Goal: Task Accomplishment & Management: Manage account settings

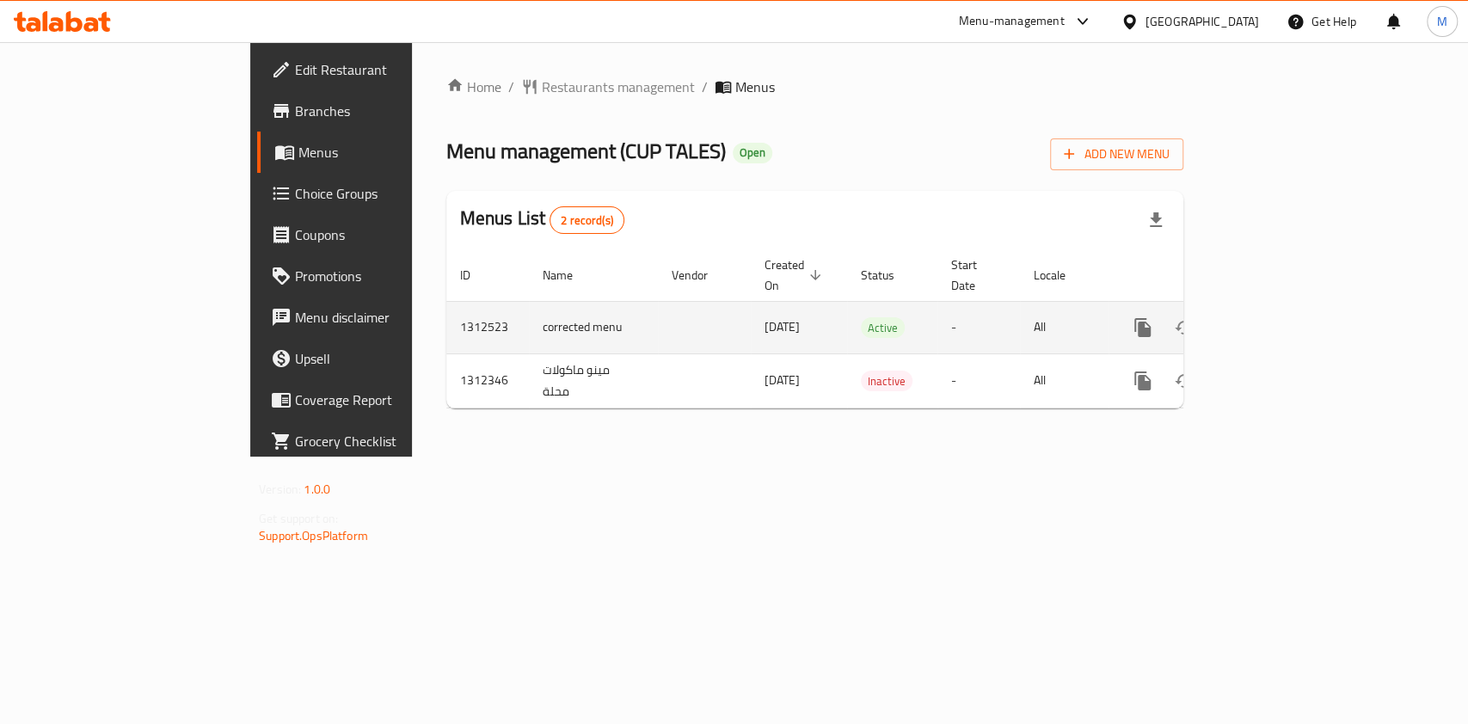
click at [1275, 320] on icon "enhanced table" at bounding box center [1266, 327] width 15 height 15
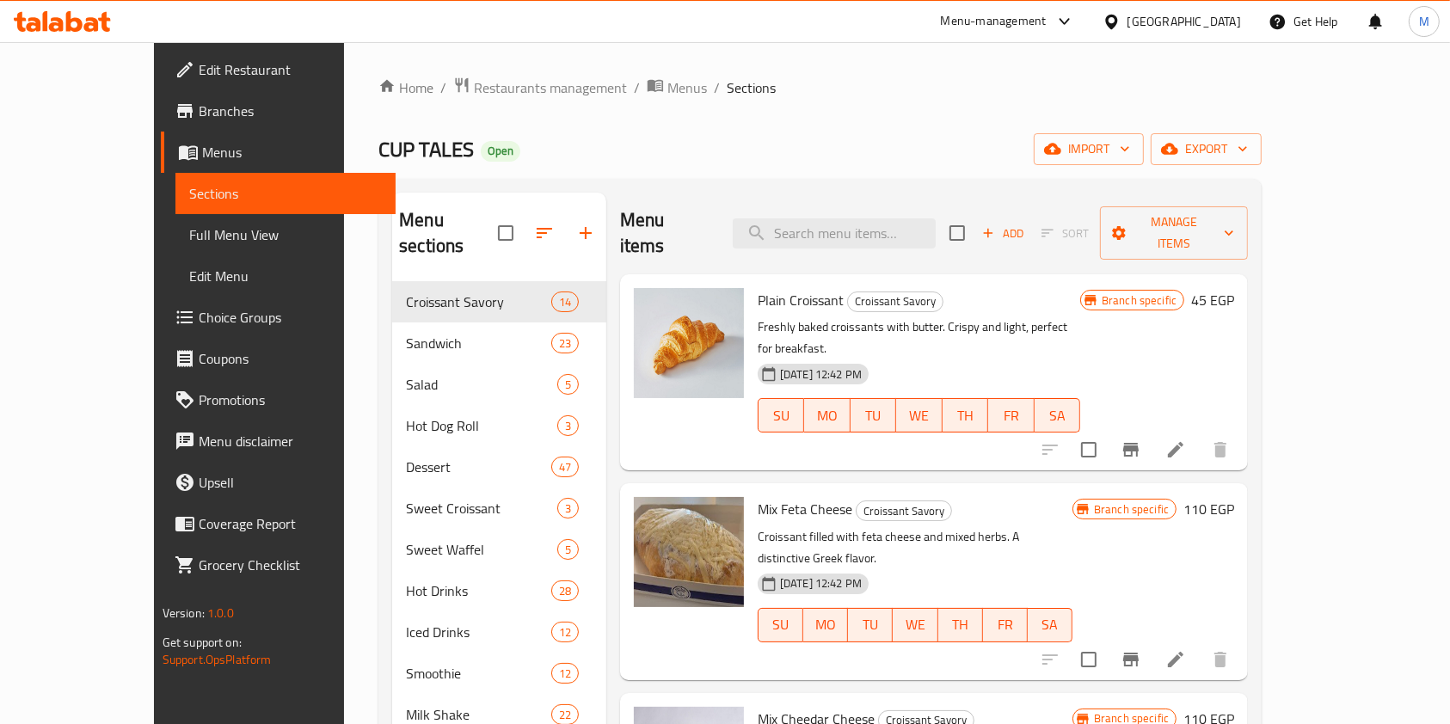
scroll to position [114, 0]
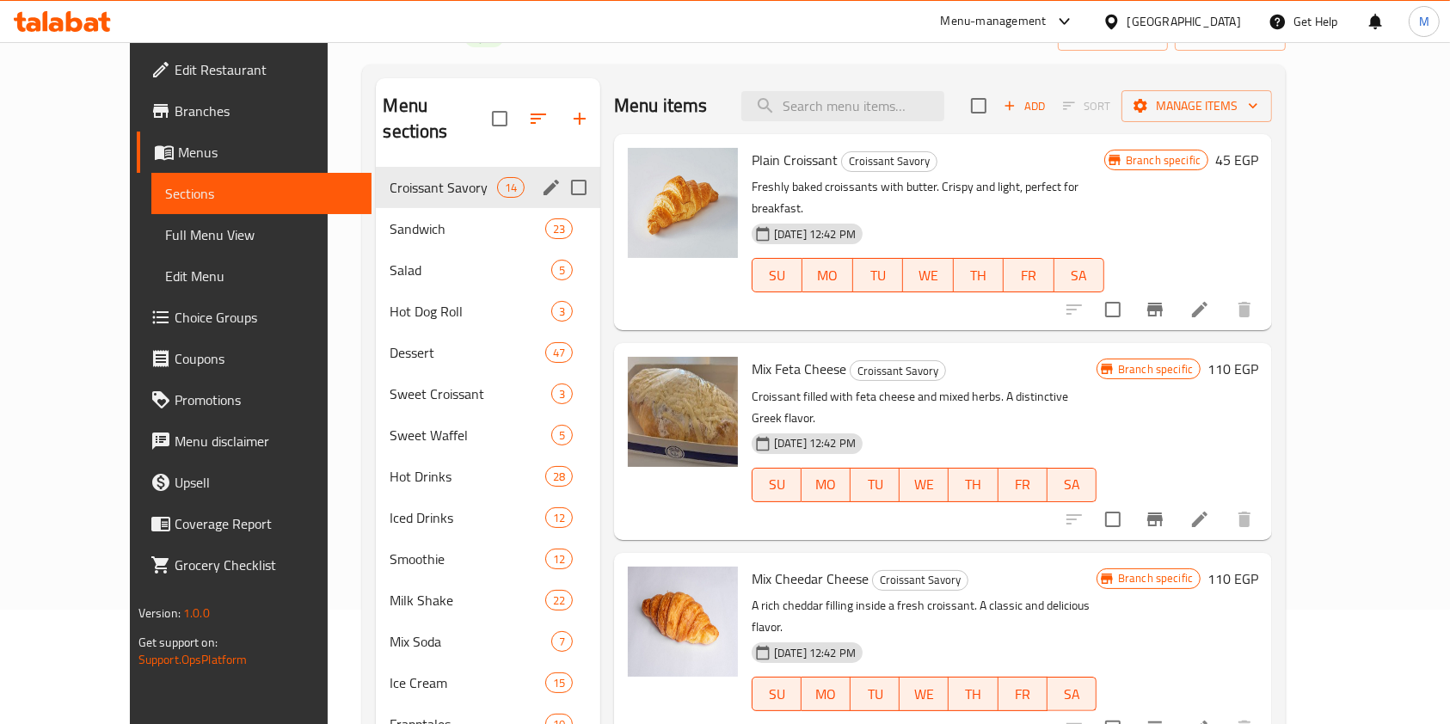
click at [403, 177] on span "Croissant Savory" at bounding box center [443, 187] width 107 height 21
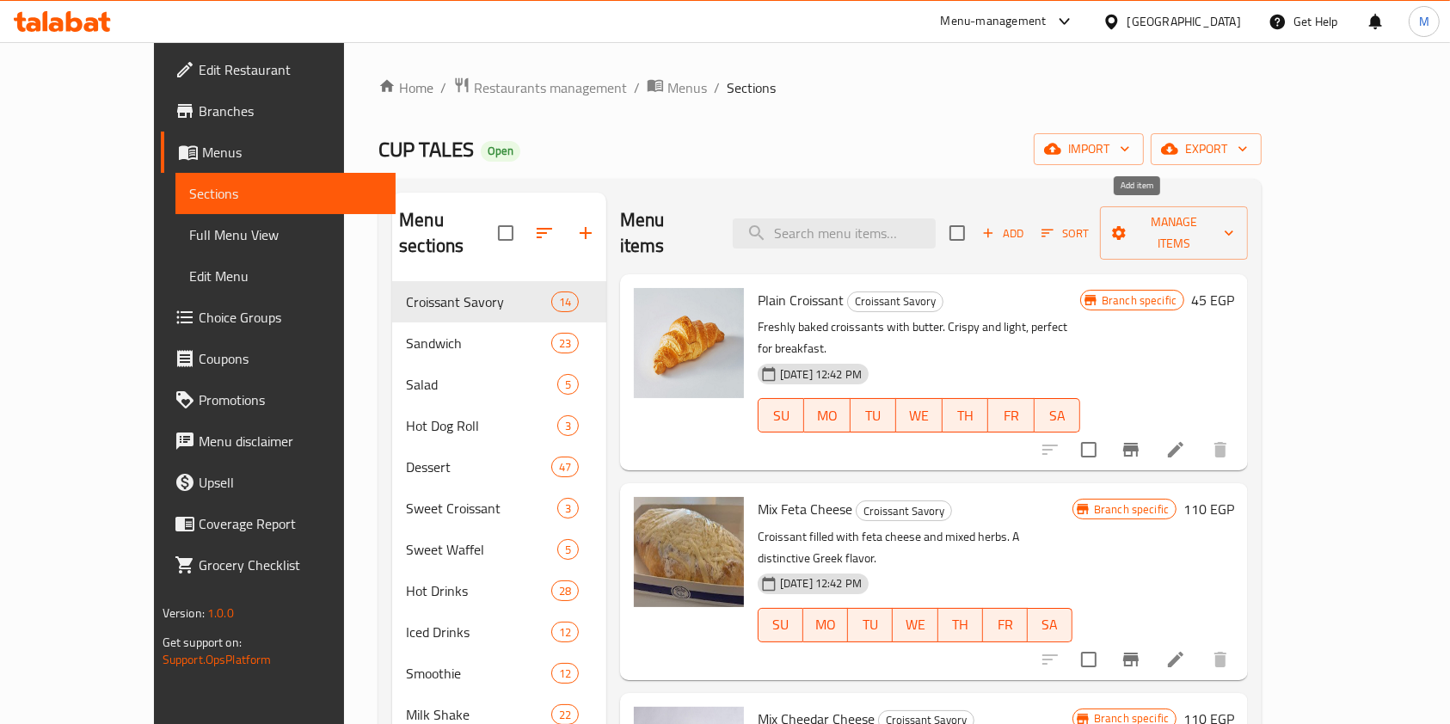
click at [1026, 226] on span "Add" at bounding box center [1003, 234] width 46 height 20
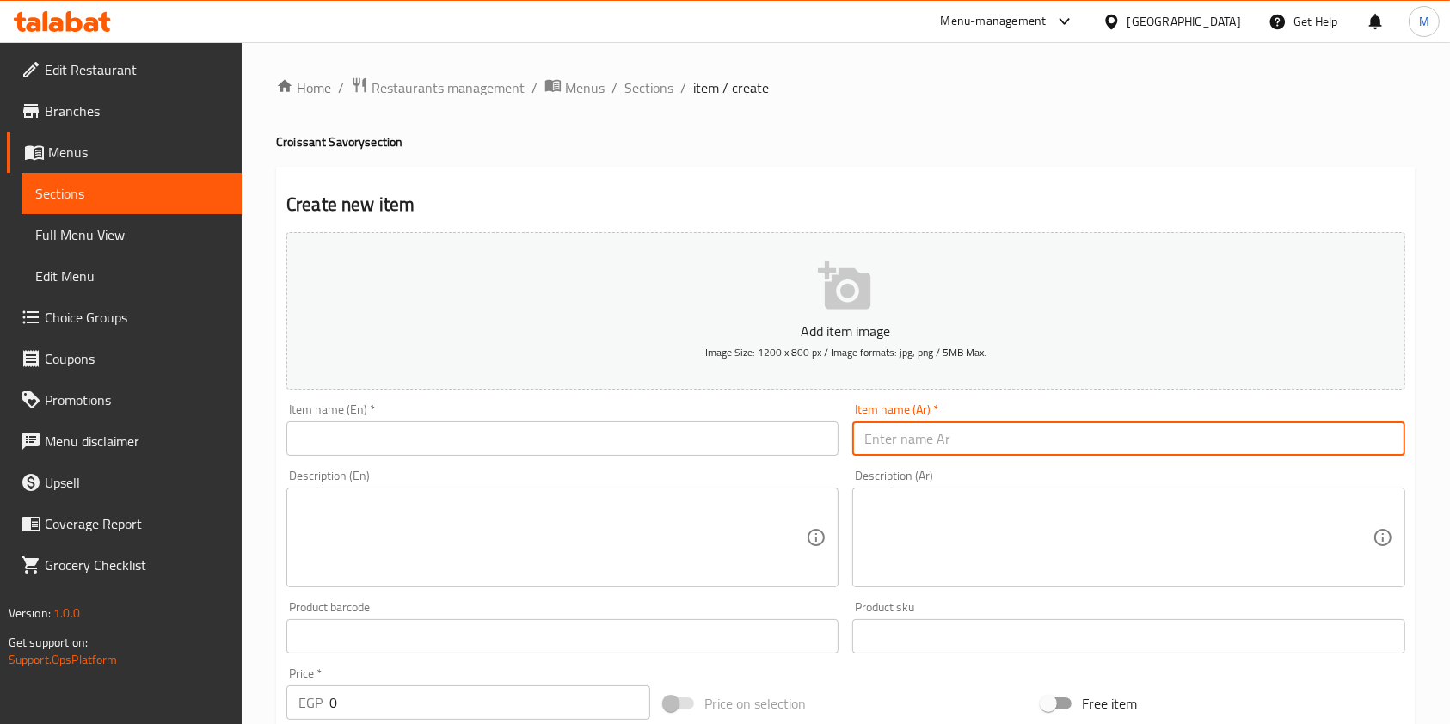
click at [868, 431] on input "text" at bounding box center [1128, 438] width 552 height 34
paste input "كرواسون بني ميكس جبنه شيدر"
type input "كرواسون بني ميكس جبنه شيدر"
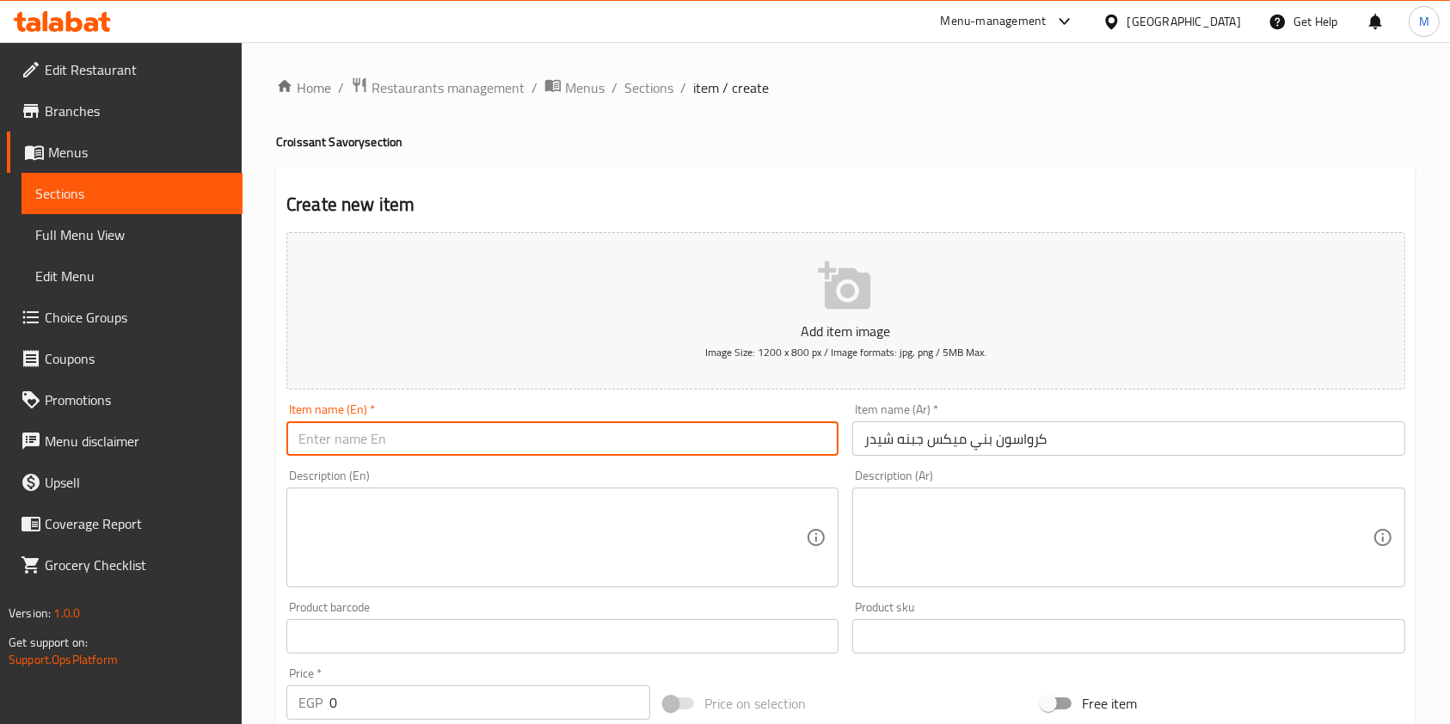
click at [708, 447] on input "text" at bounding box center [562, 438] width 552 height 34
paste input "Brown croissant mixed with cheddar cheese"
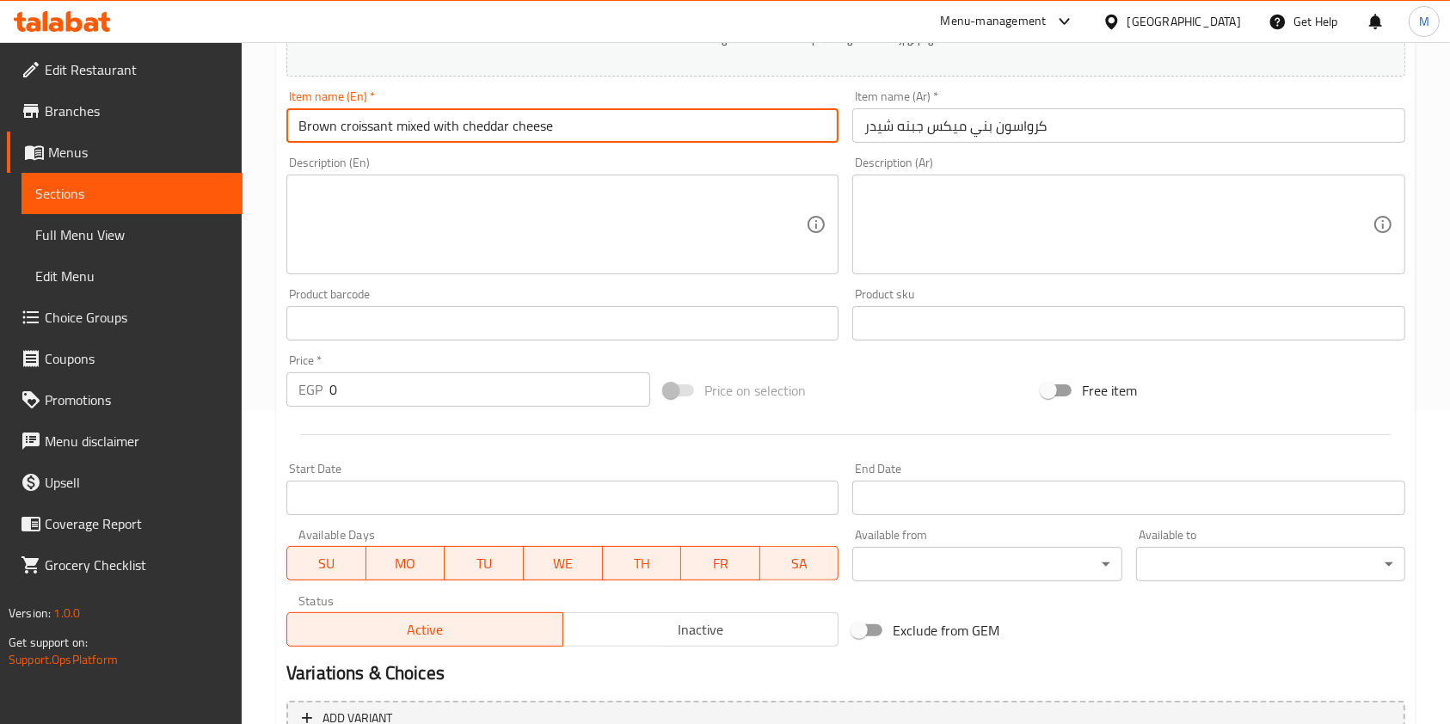
scroll to position [147, 0]
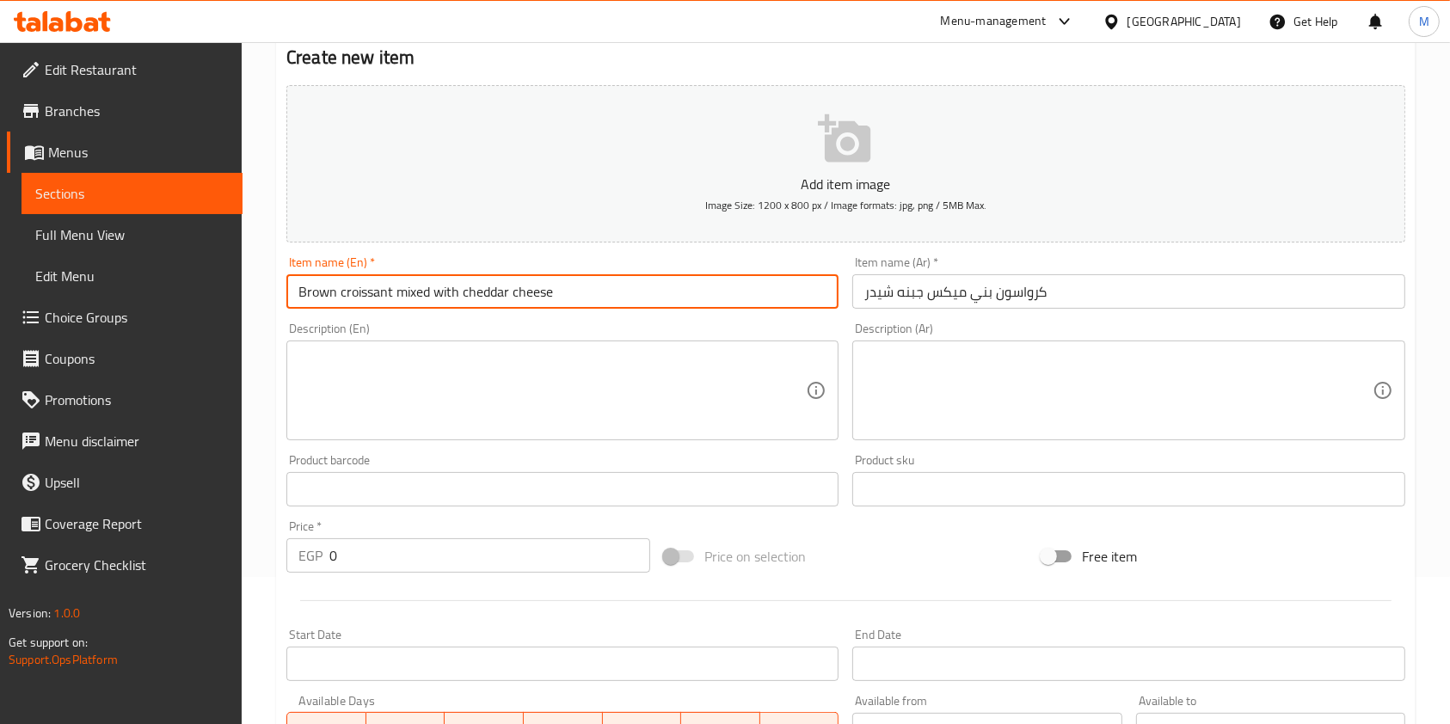
type input "Brown croissant mixed with cheddar cheese"
click at [371, 564] on input "0" at bounding box center [489, 555] width 321 height 34
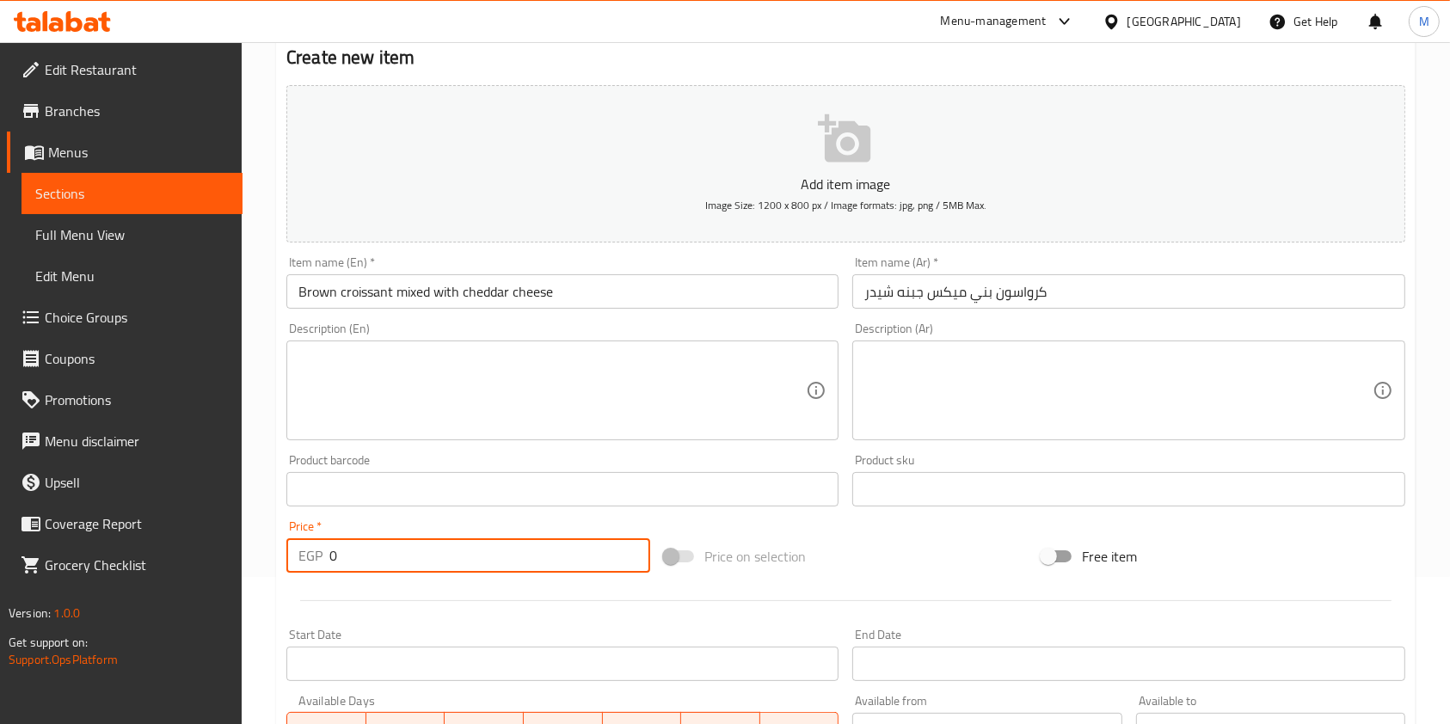
click at [371, 564] on input "0" at bounding box center [489, 555] width 321 height 34
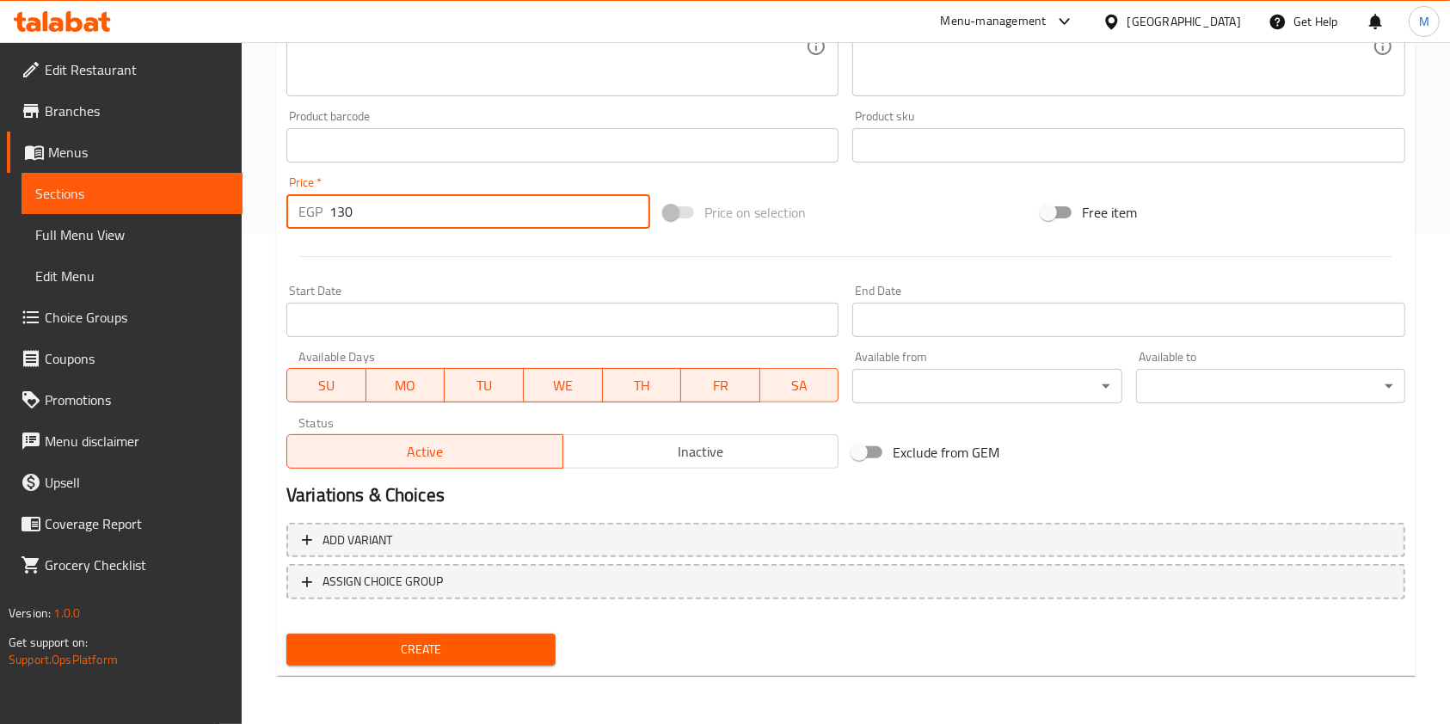
type input "130"
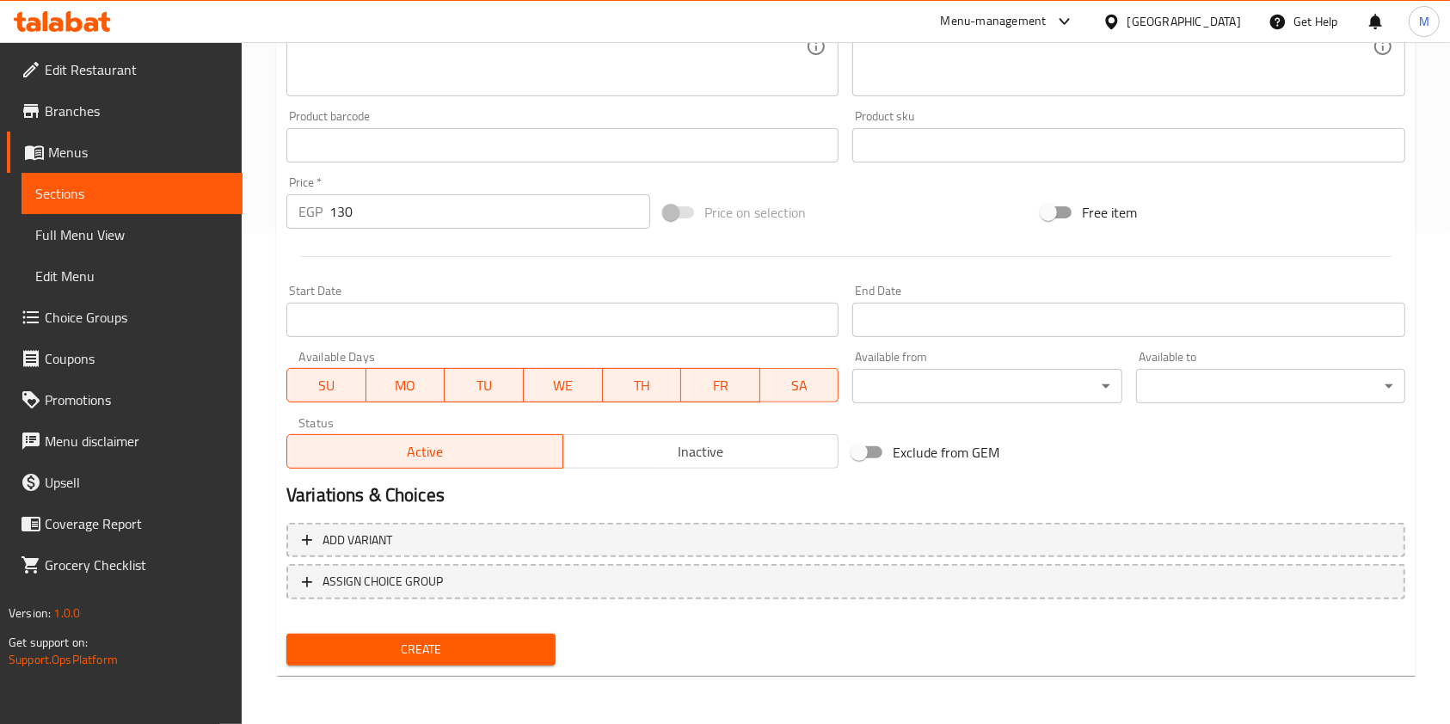
click at [413, 629] on div "Create" at bounding box center [421, 650] width 283 height 46
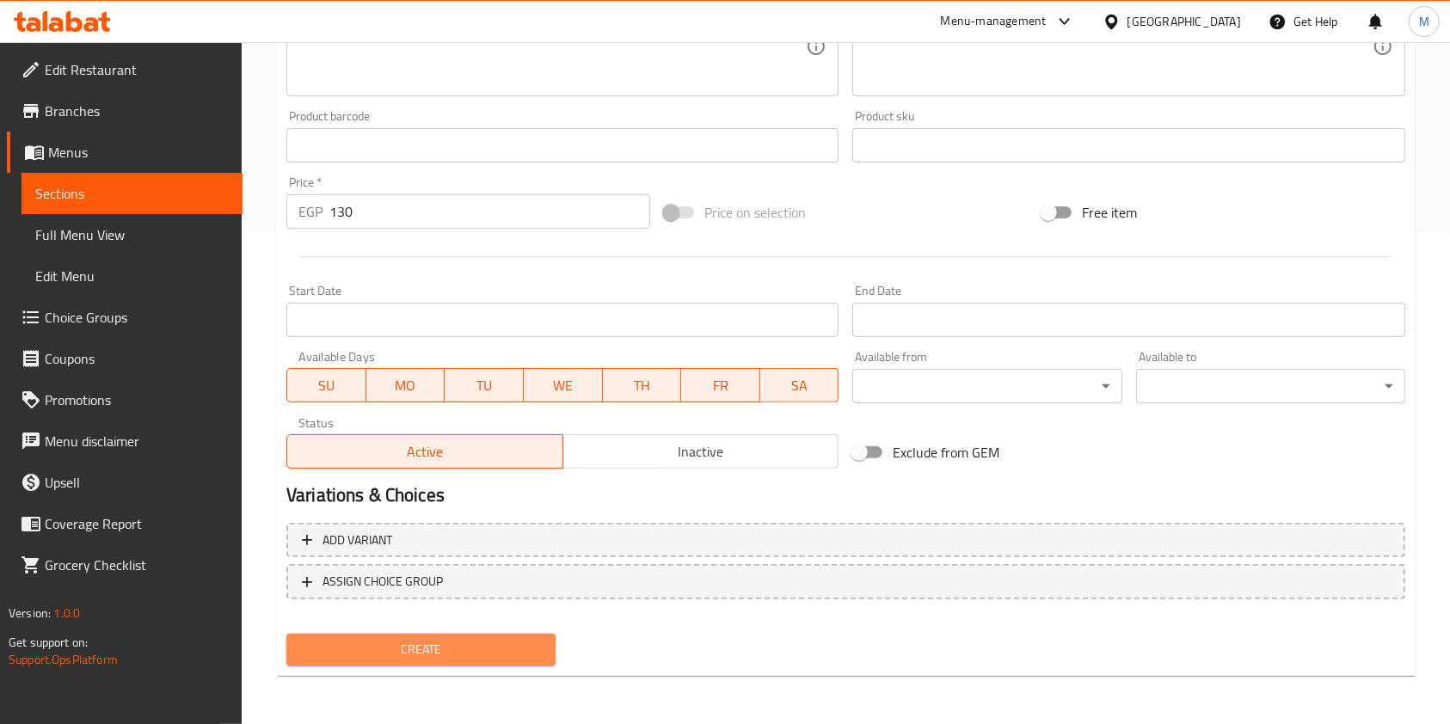
click at [418, 639] on span "Create" at bounding box center [421, 650] width 242 height 22
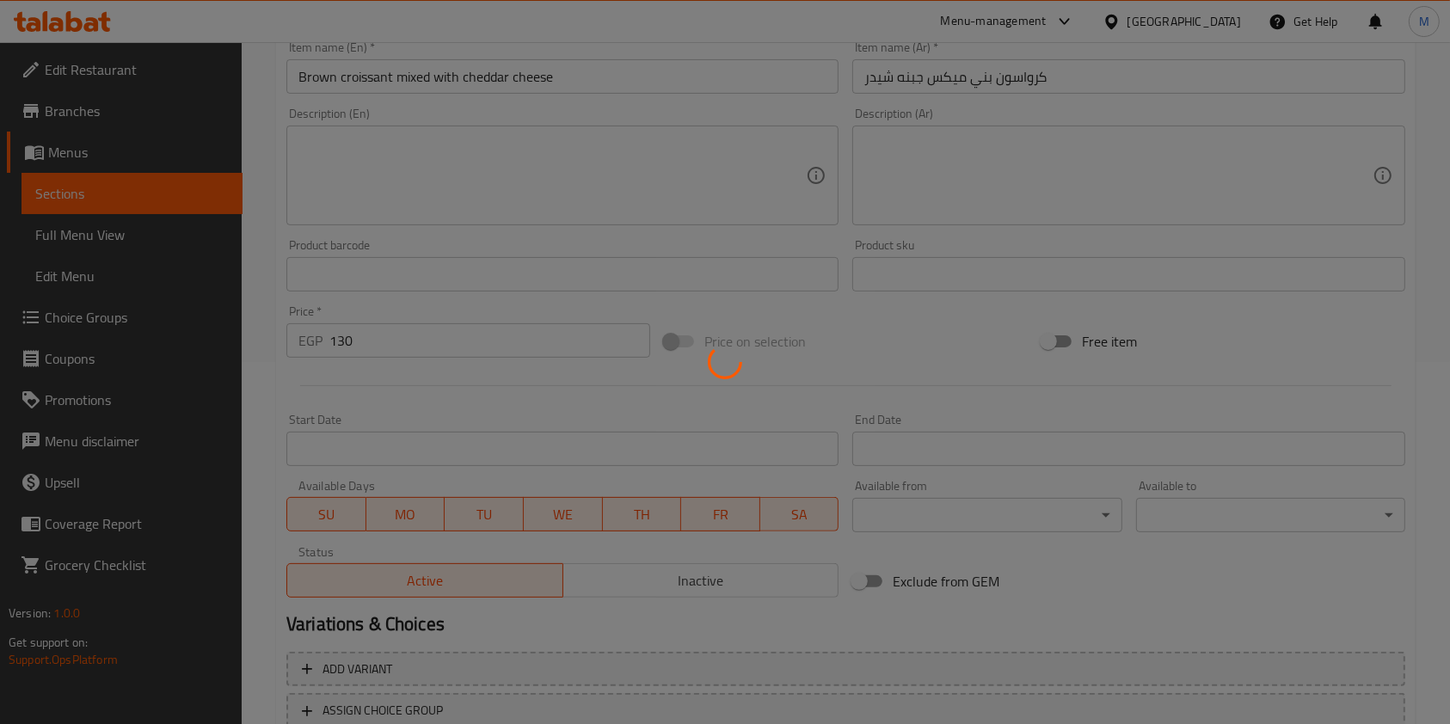
scroll to position [261, 0]
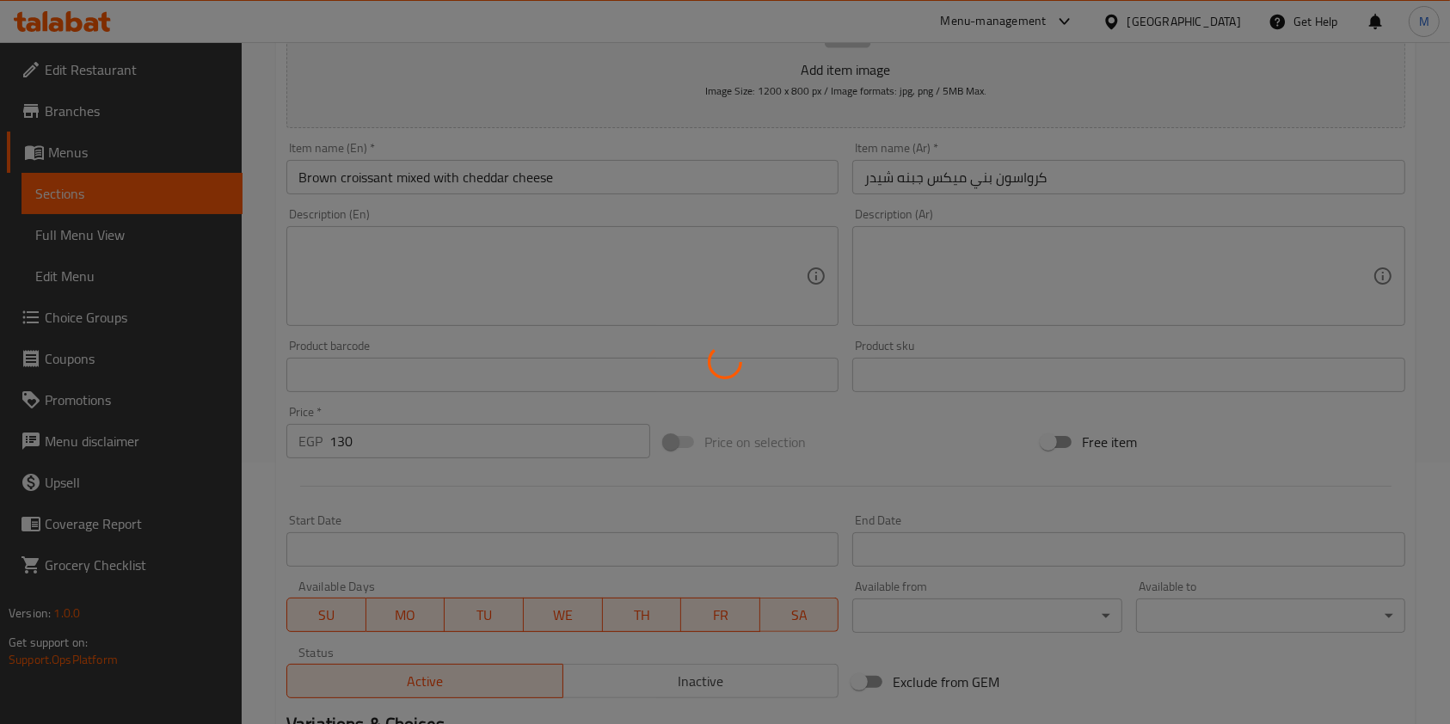
type input "0"
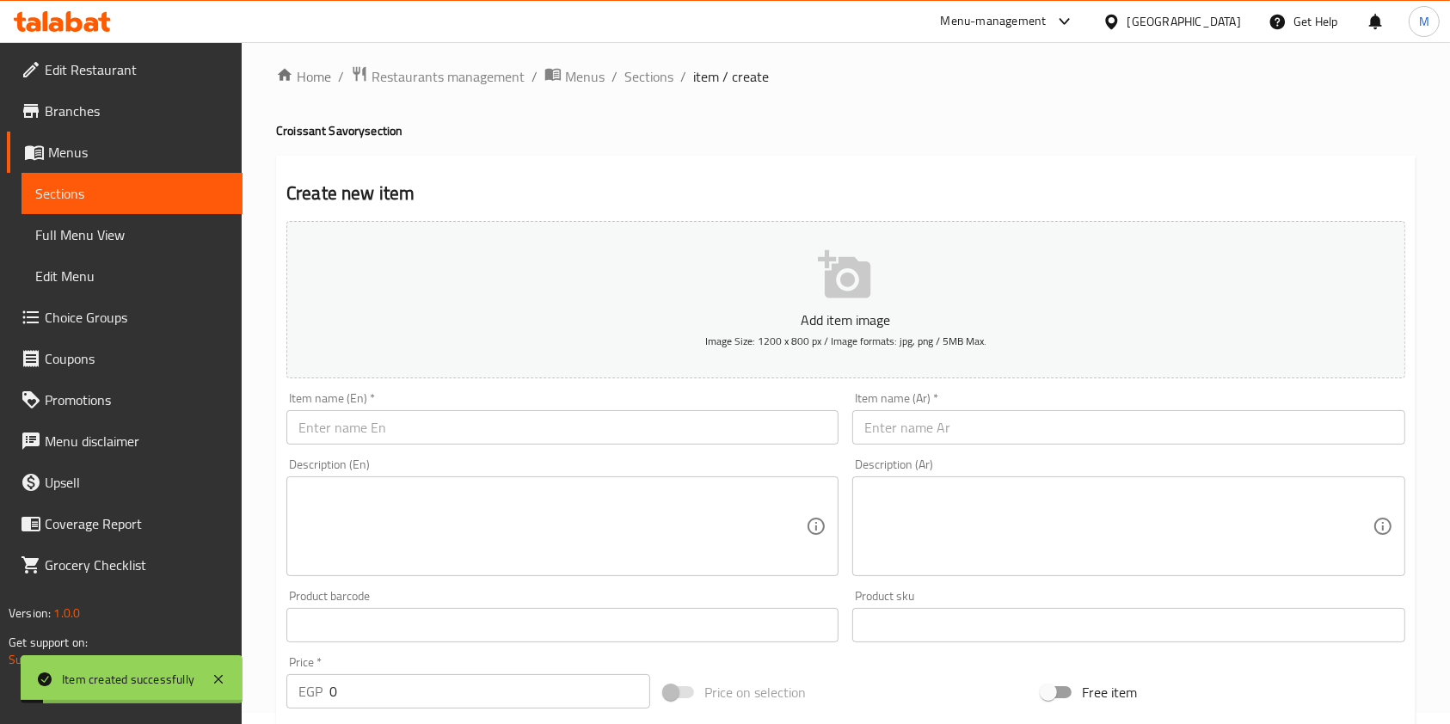
scroll to position [0, 0]
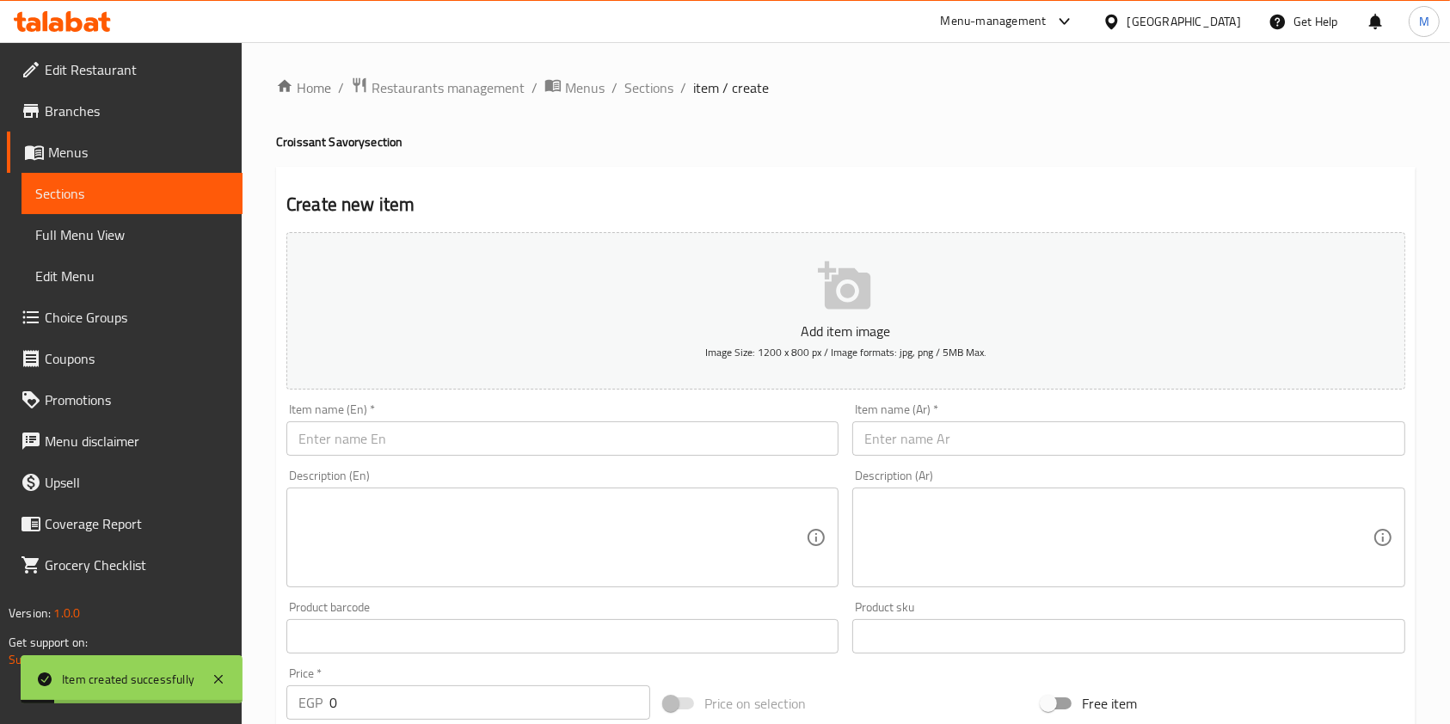
click at [649, 102] on div "Home / Restaurants management / Menus / Sections / item / create Croissant Savo…" at bounding box center [846, 629] width 1140 height 1104
click at [649, 98] on span "Sections" at bounding box center [648, 87] width 49 height 21
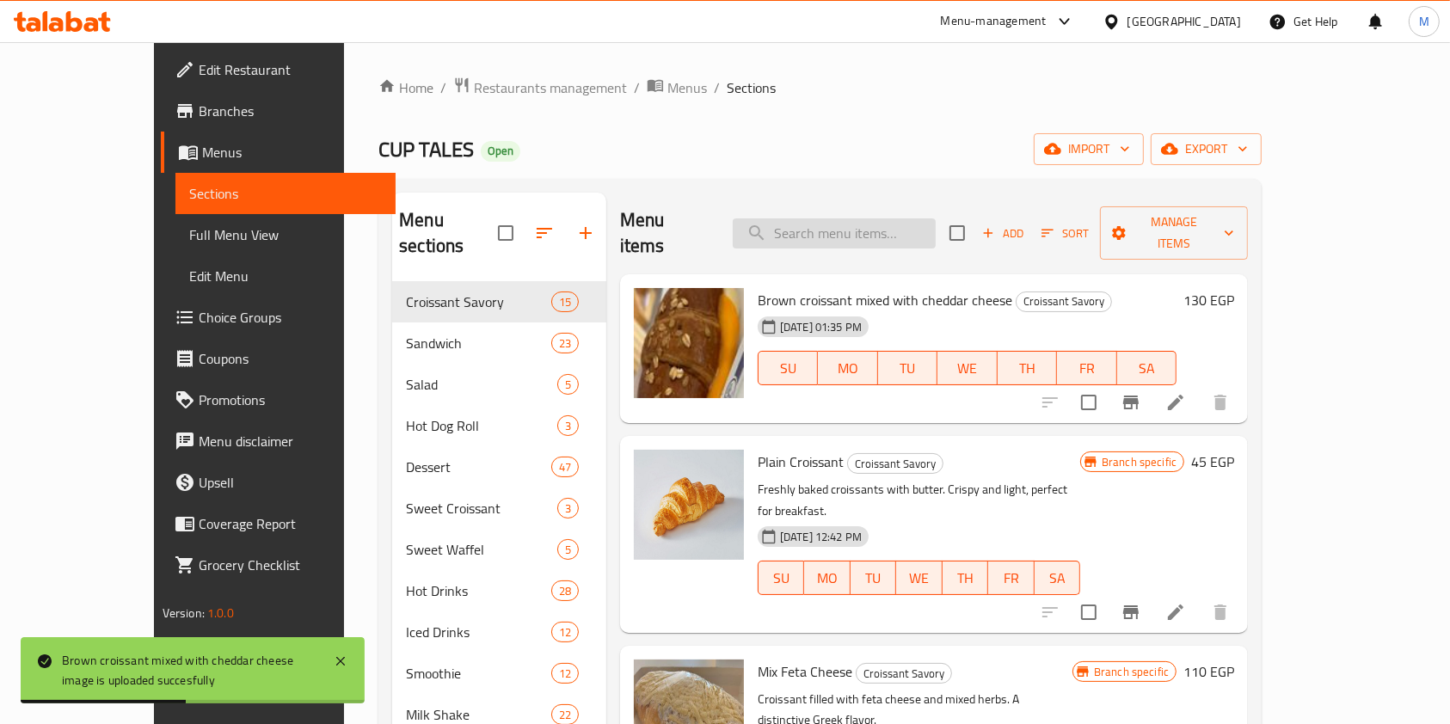
click at [896, 231] on input "search" at bounding box center [834, 233] width 203 height 30
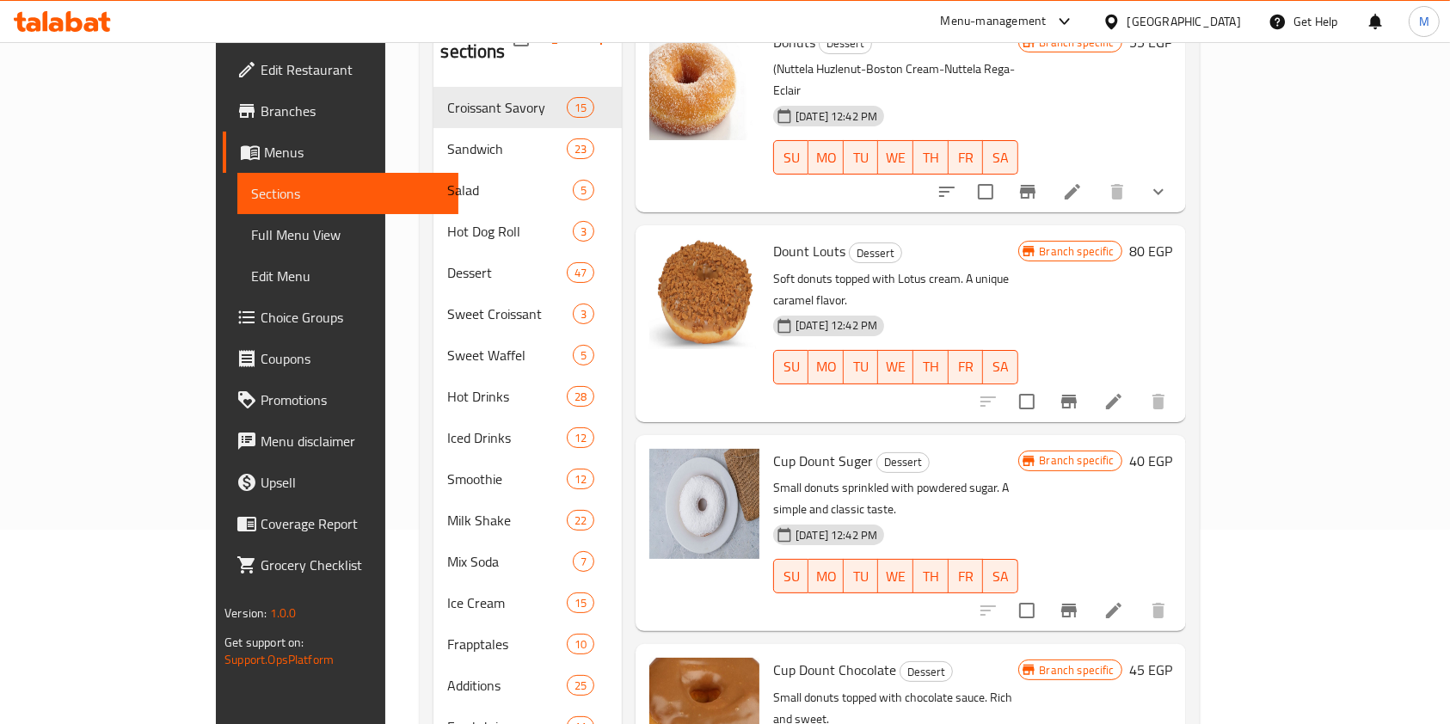
scroll to position [229, 0]
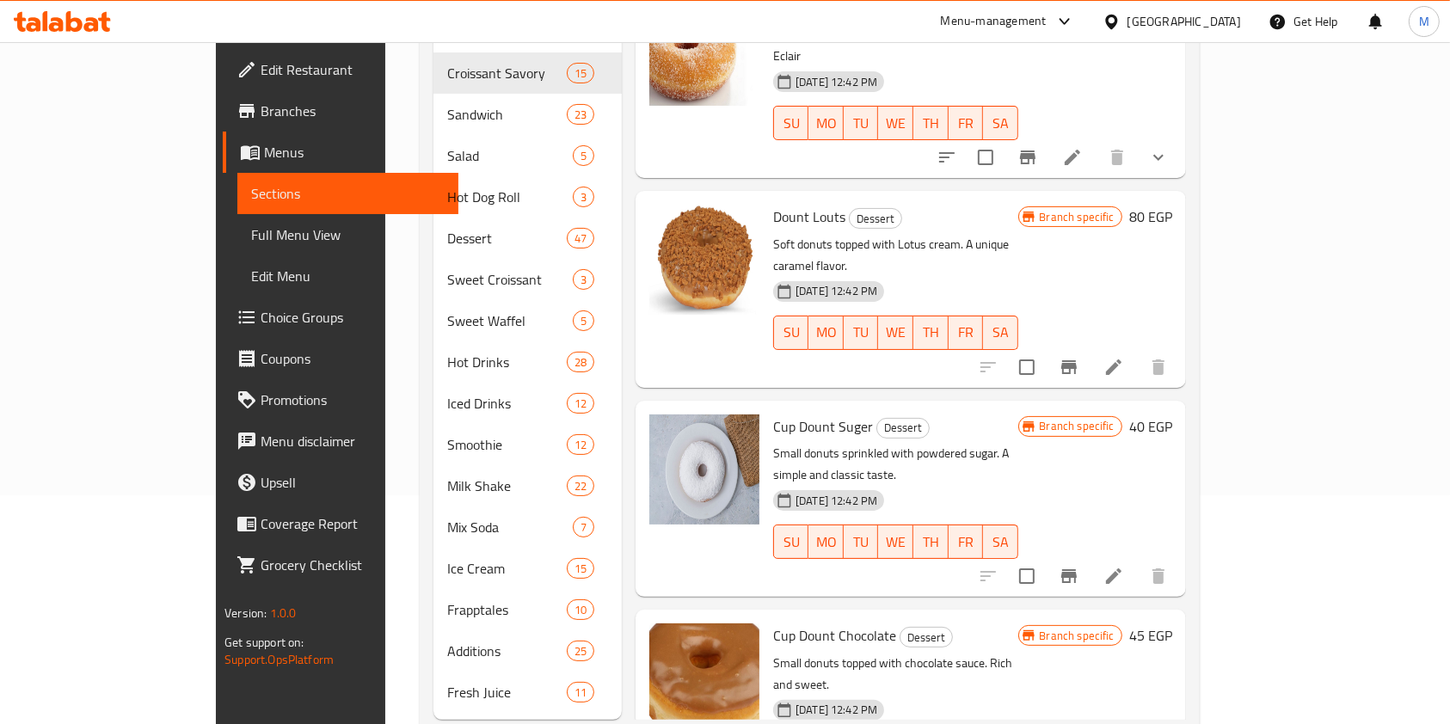
type input "دون"
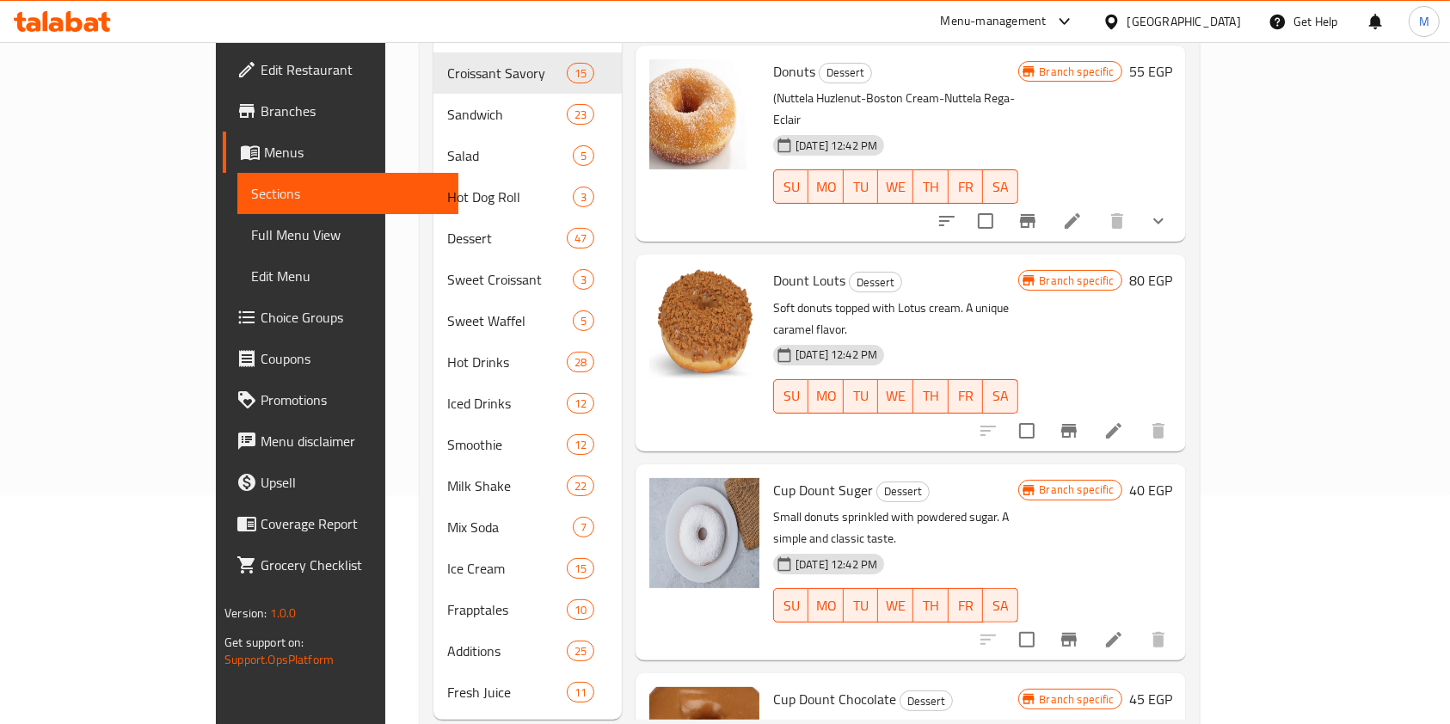
scroll to position [0, 0]
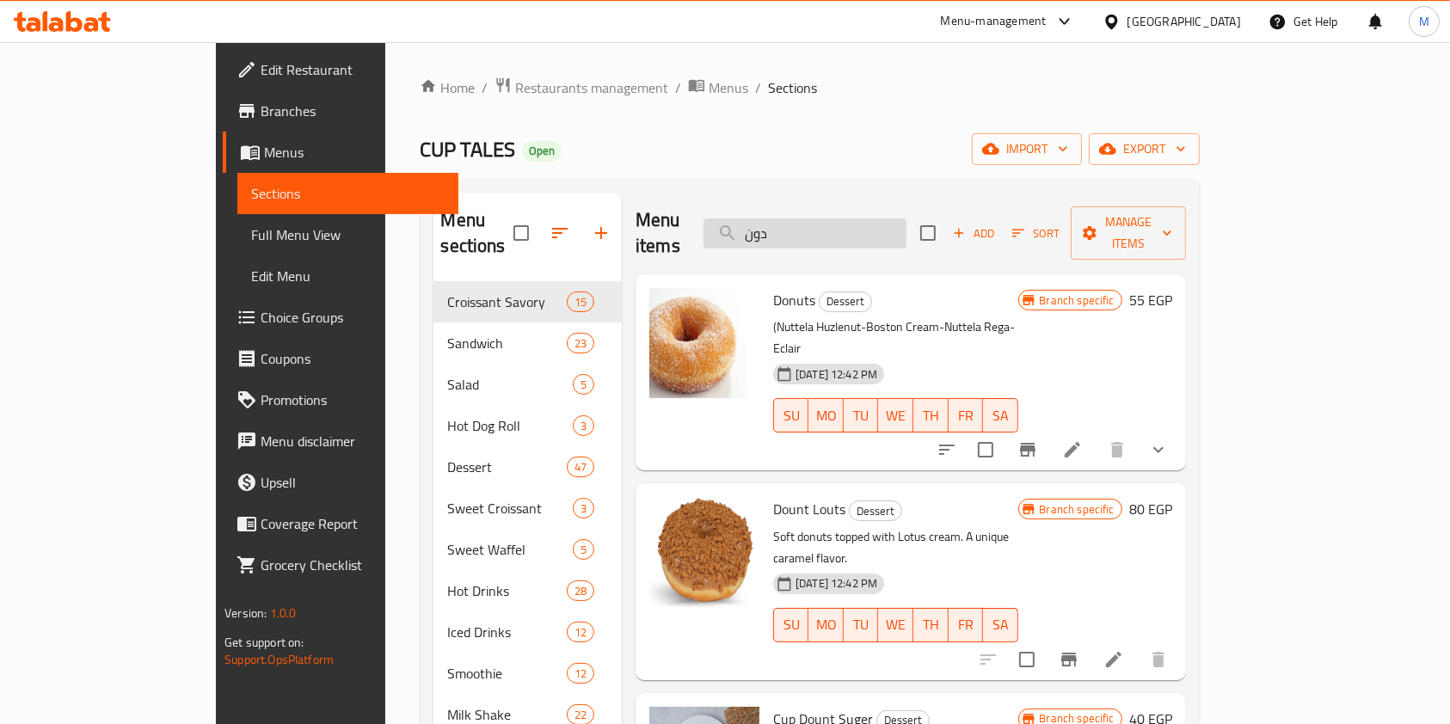
click at [905, 235] on input "دون" at bounding box center [805, 233] width 203 height 30
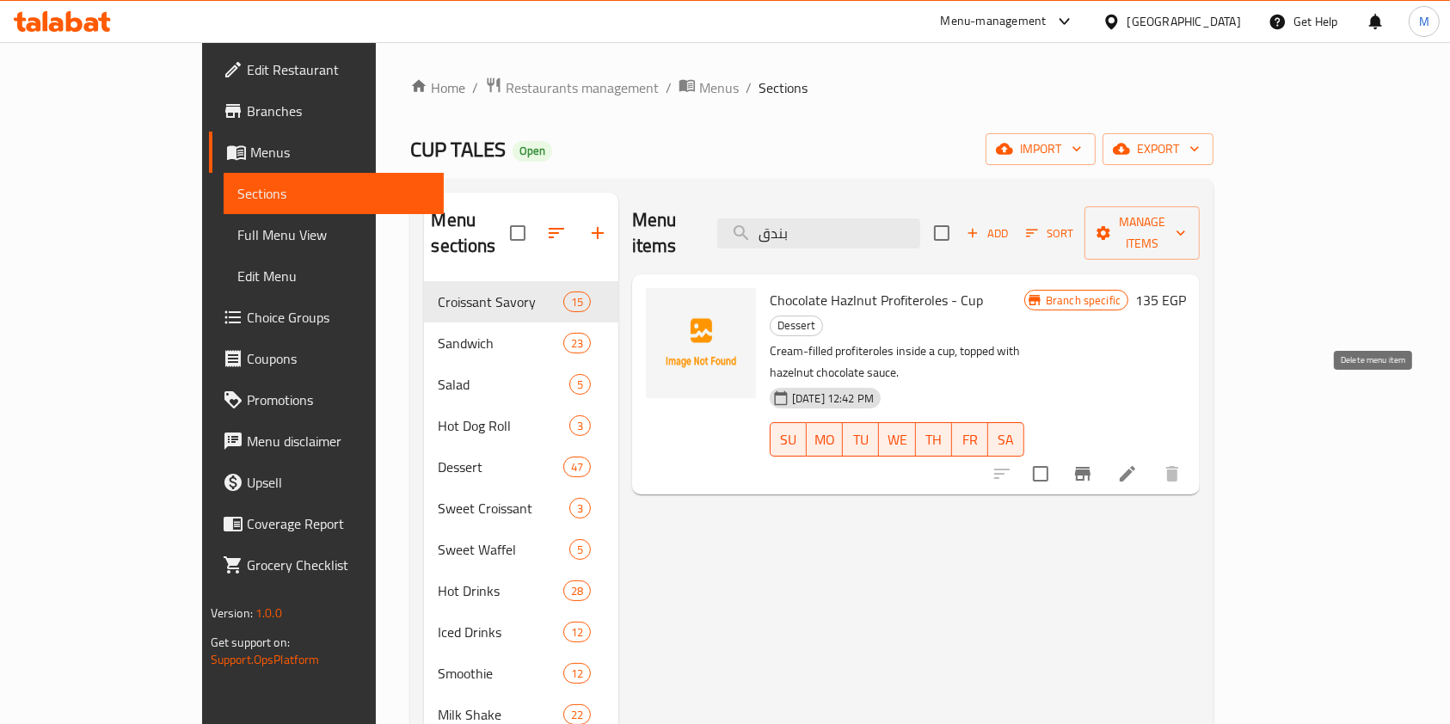
type input "بندق"
click at [1152, 458] on li at bounding box center [1128, 473] width 48 height 31
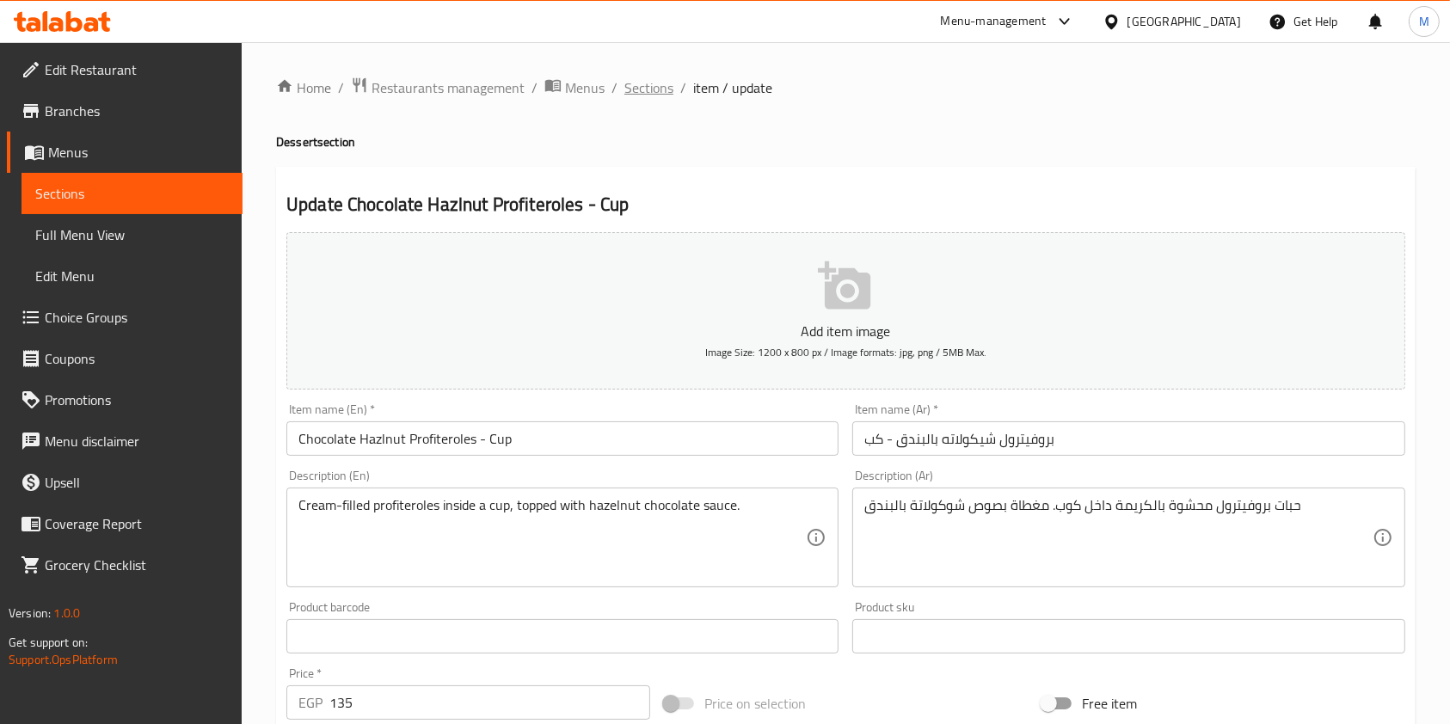
click at [642, 91] on span "Sections" at bounding box center [648, 87] width 49 height 21
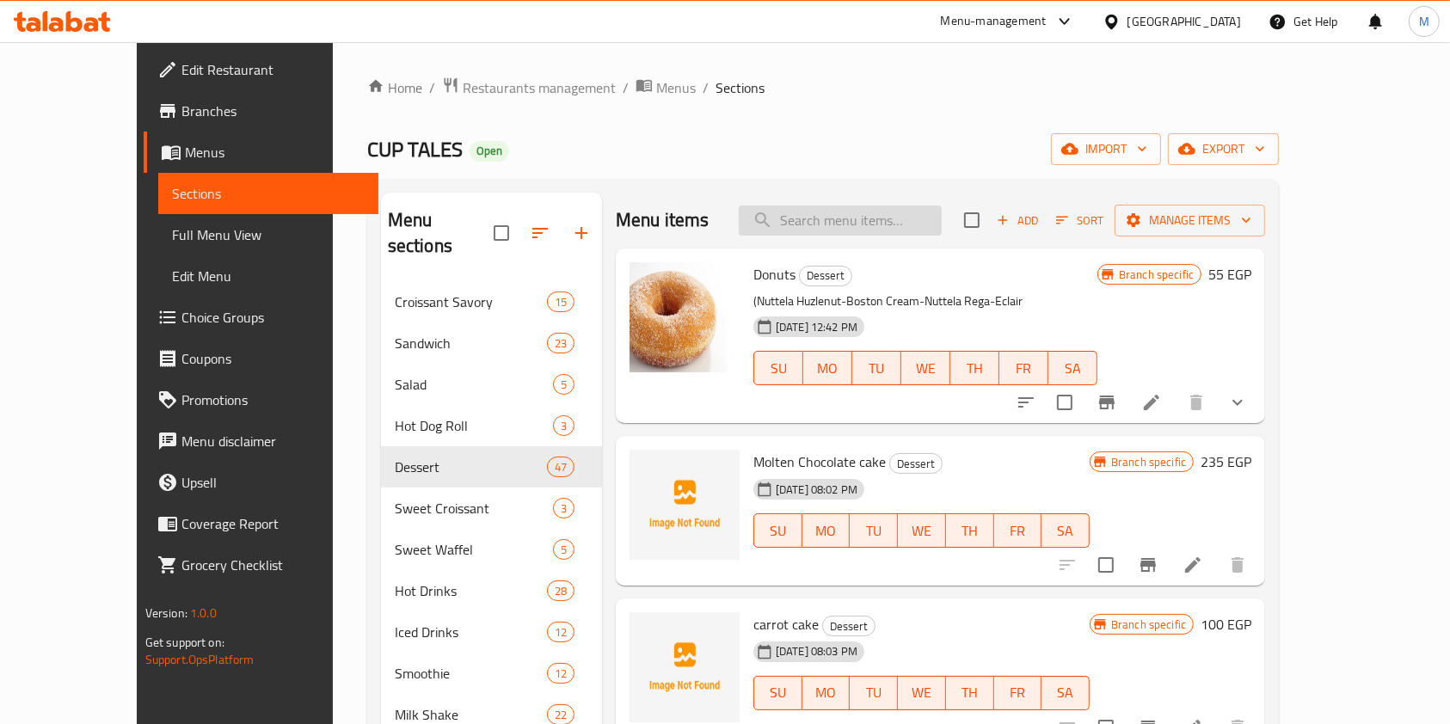
click at [881, 231] on input "search" at bounding box center [840, 221] width 203 height 30
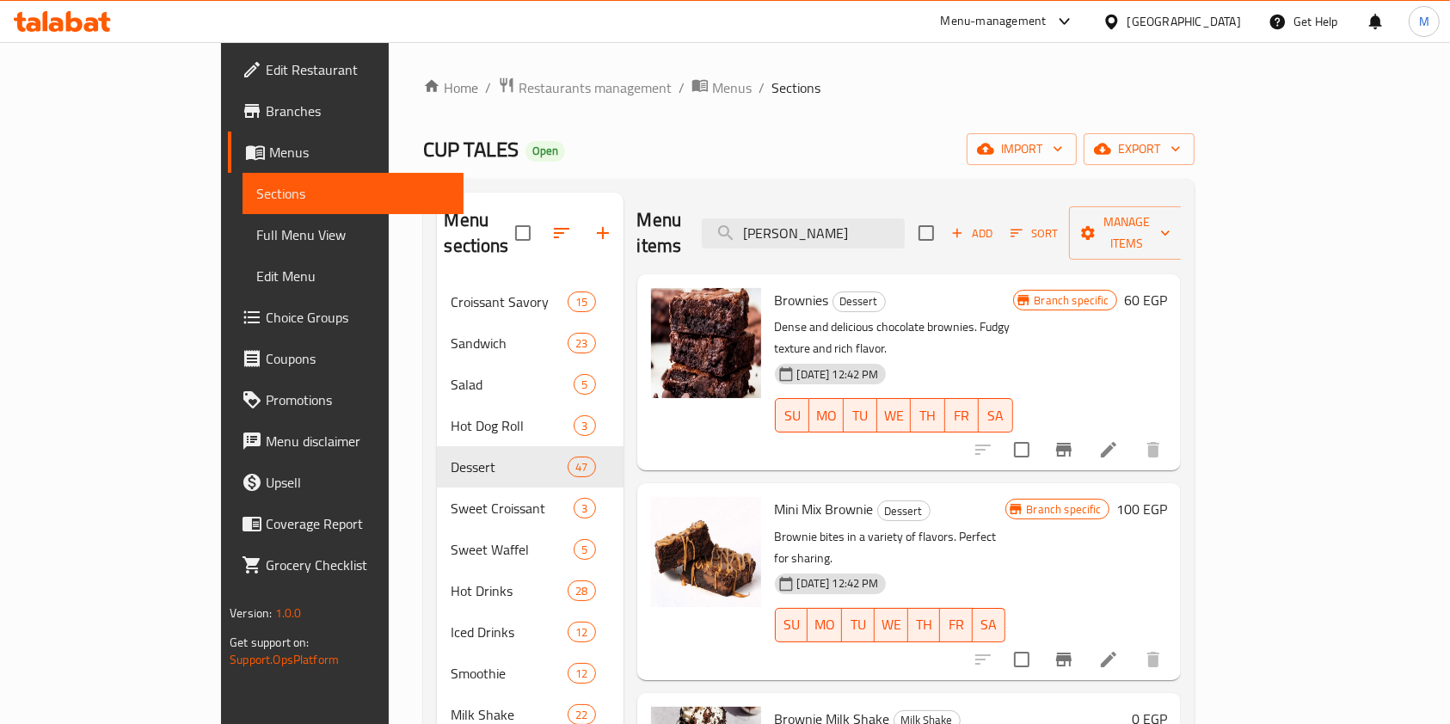
type input "[PERSON_NAME]"
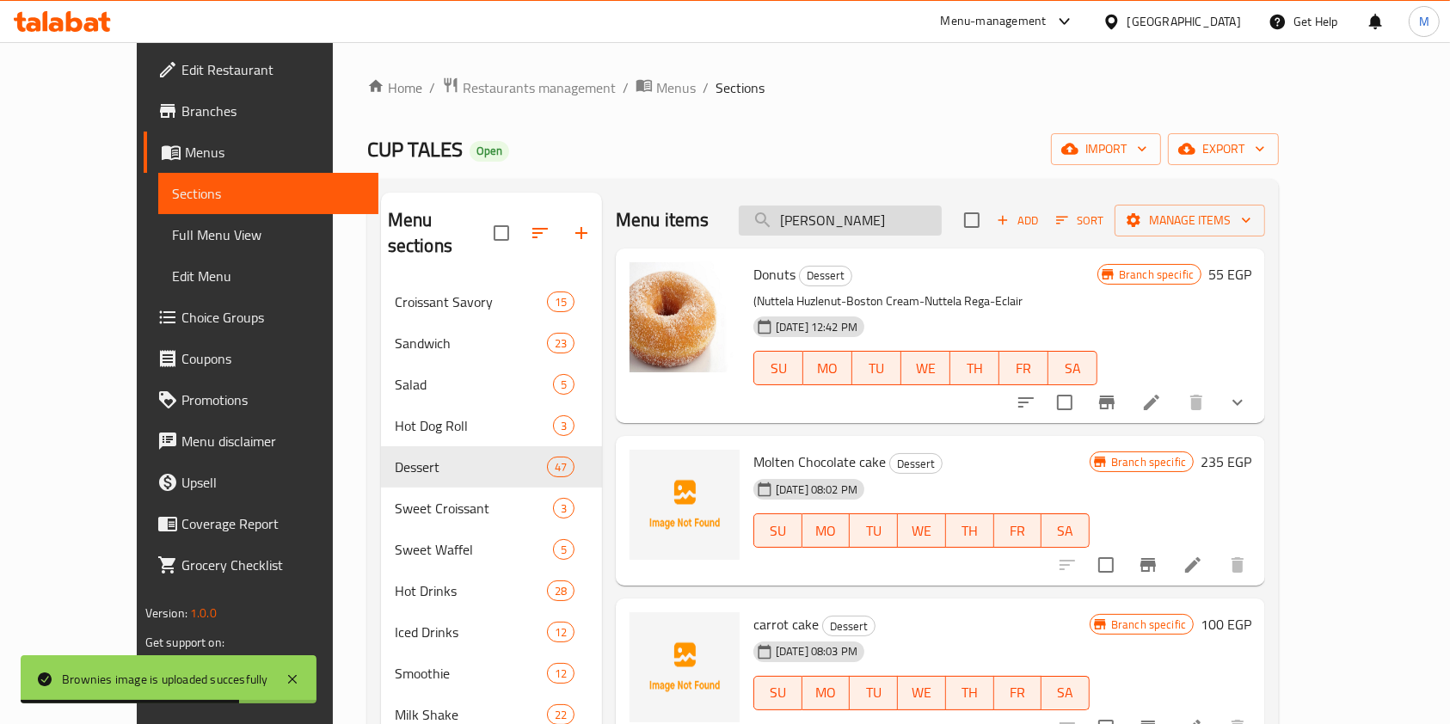
click at [869, 220] on input "[PERSON_NAME]" at bounding box center [840, 221] width 203 height 30
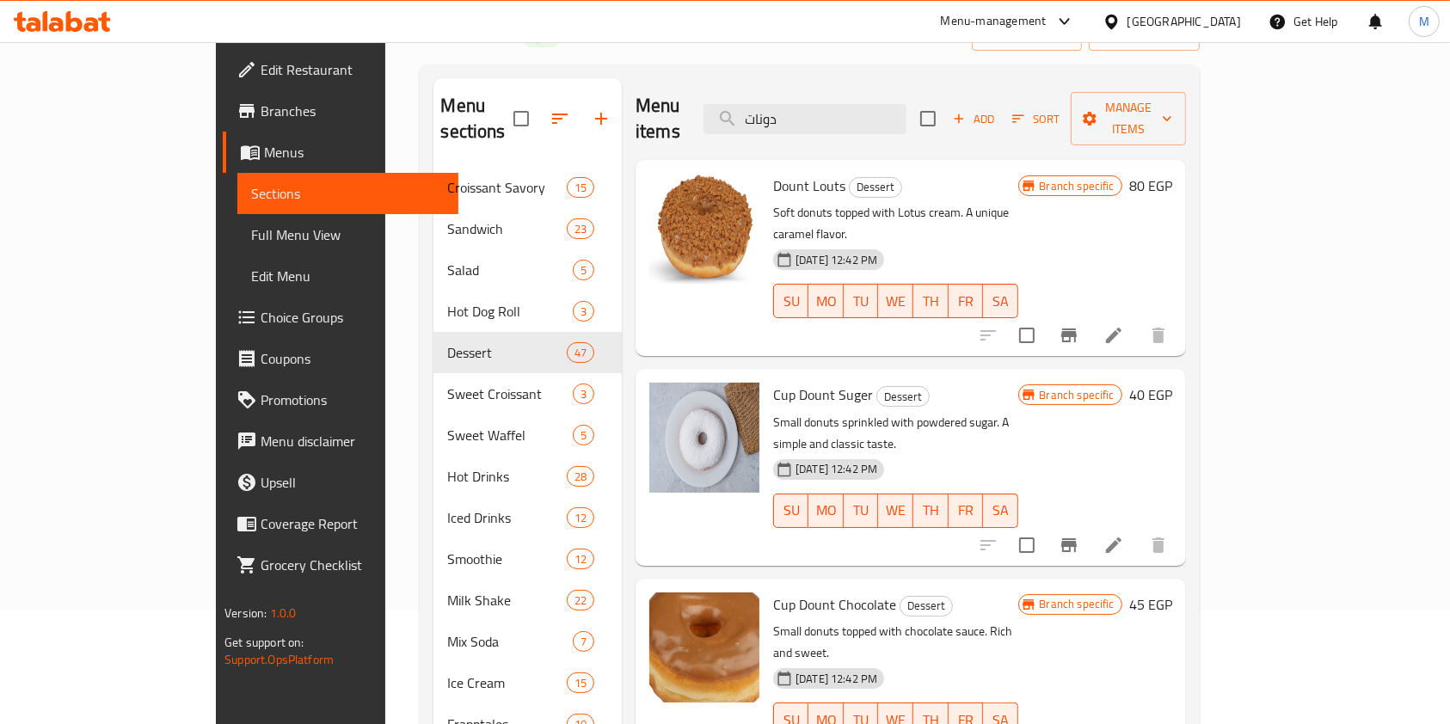
scroll to position [229, 0]
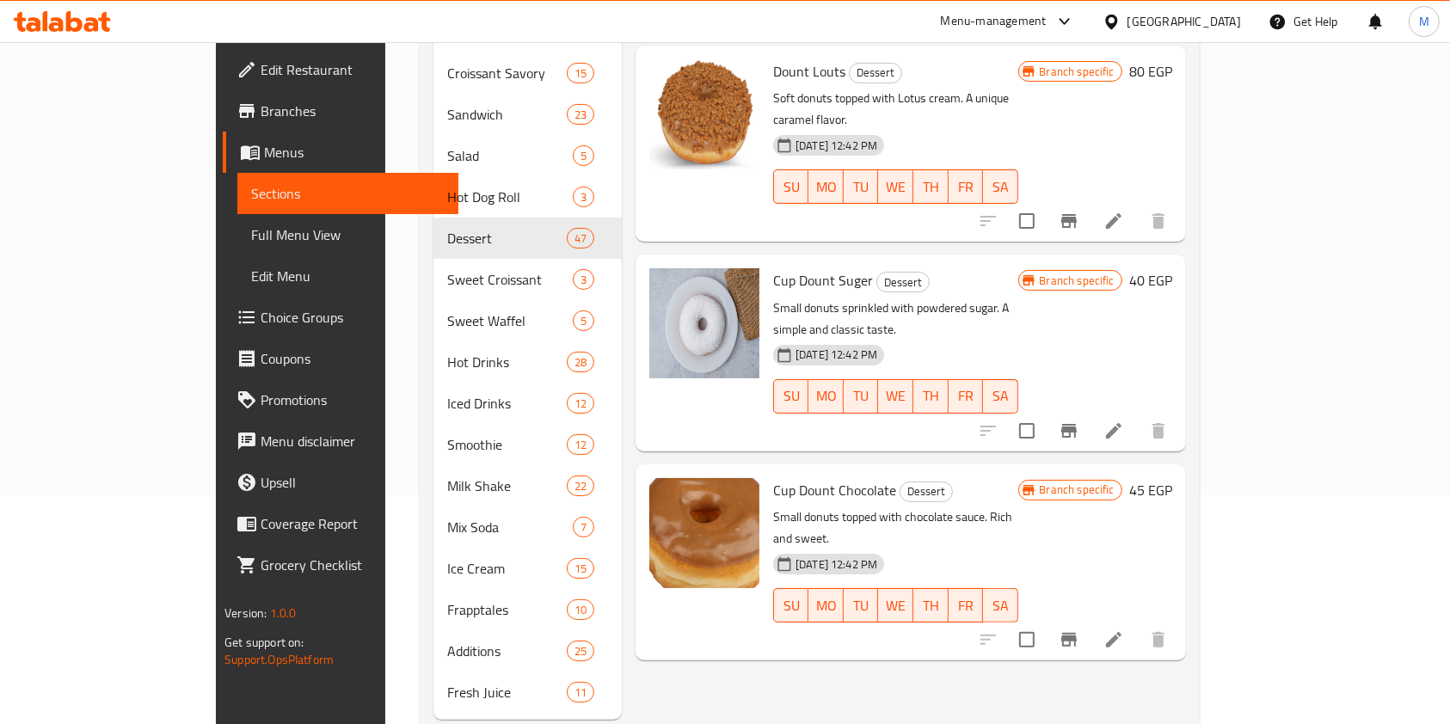
type input "دونات"
click at [1138, 624] on li at bounding box center [1114, 639] width 48 height 31
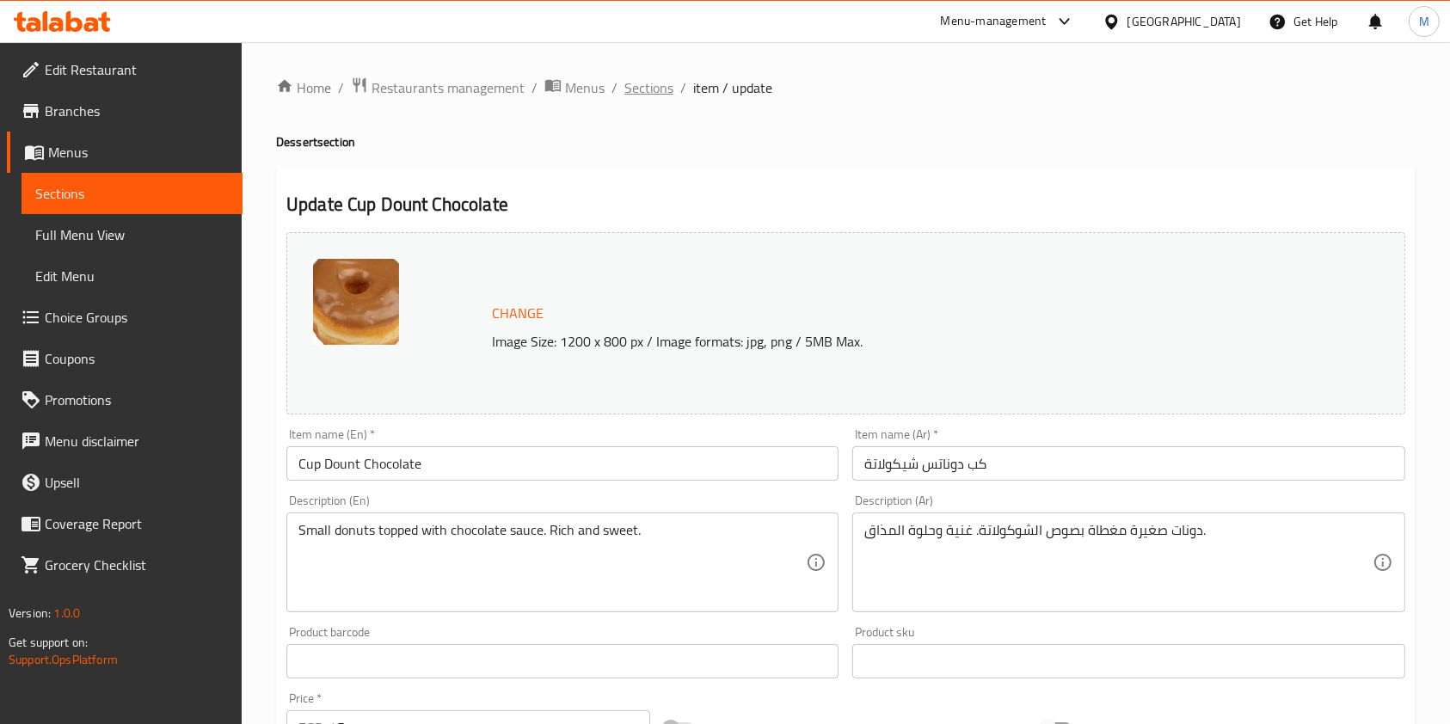
click at [666, 79] on span "Sections" at bounding box center [648, 87] width 49 height 21
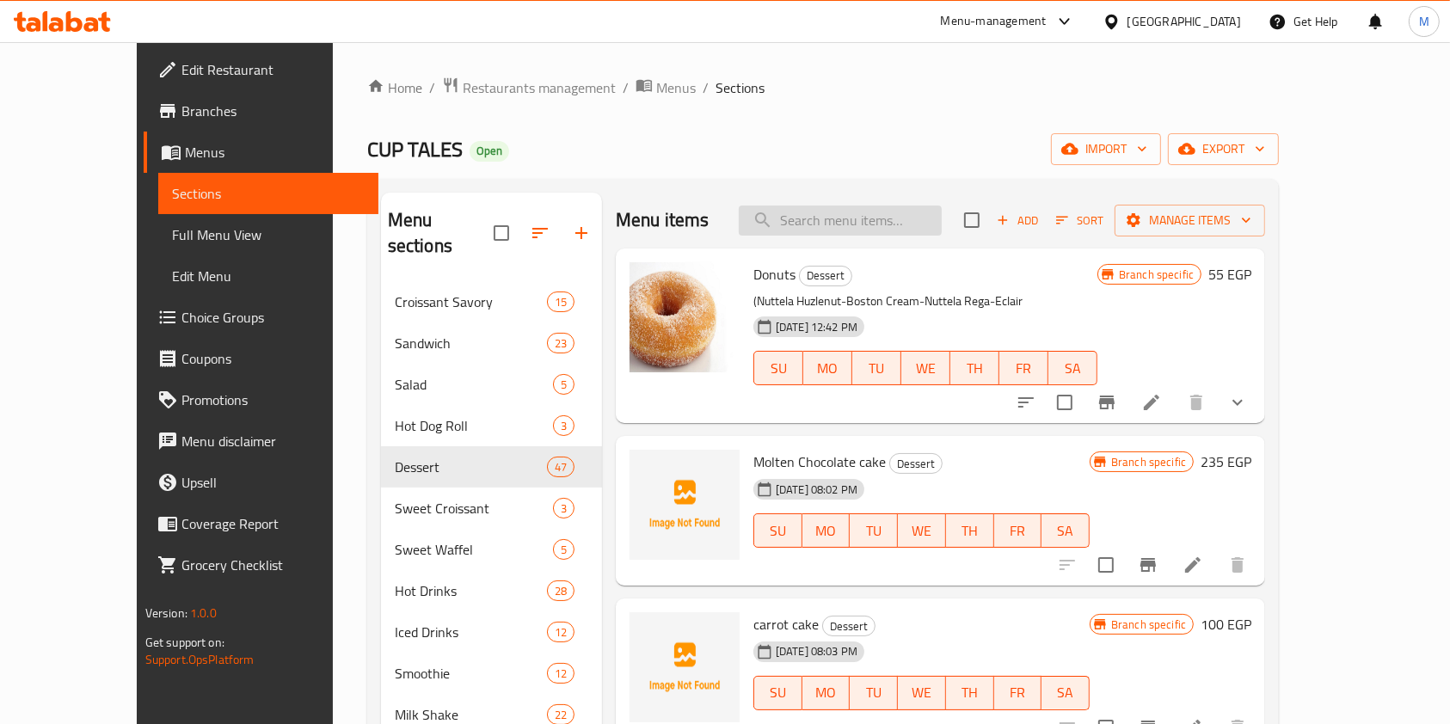
click at [912, 222] on input "search" at bounding box center [840, 221] width 203 height 30
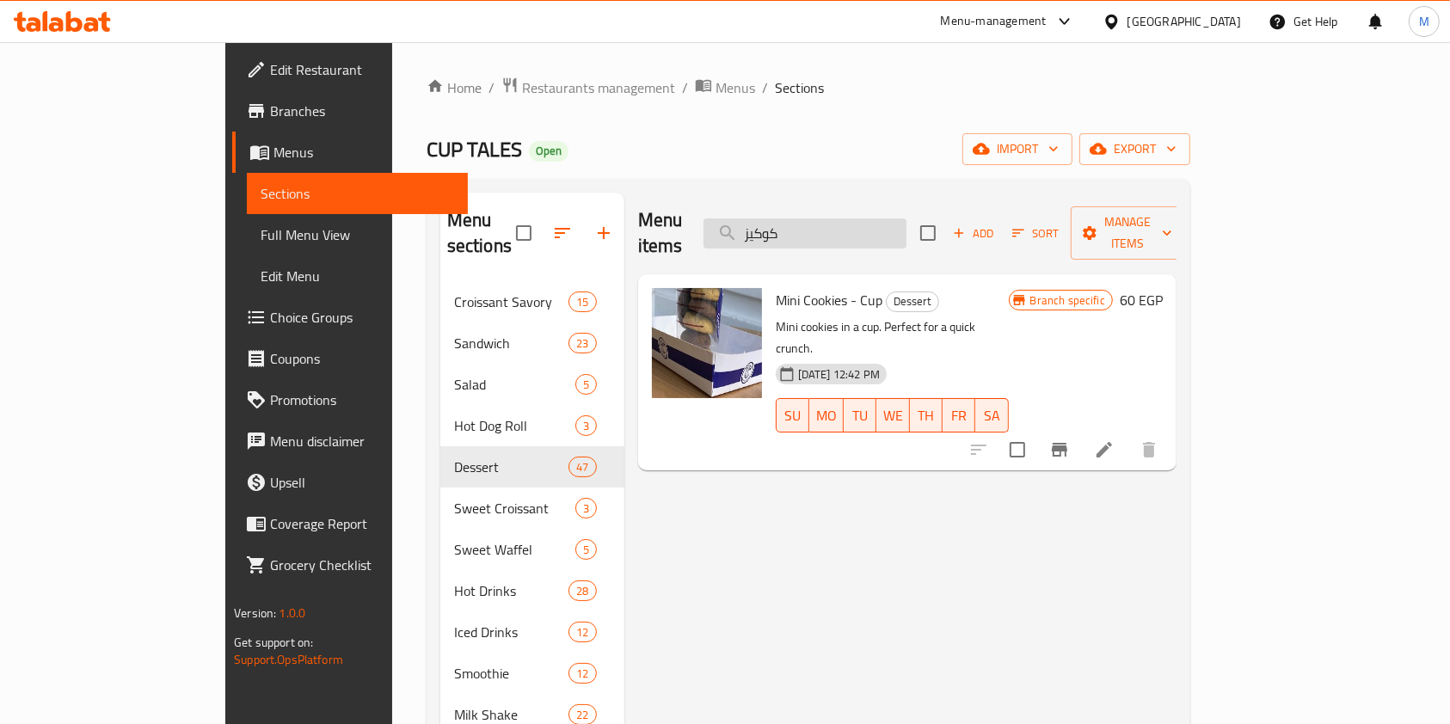
click at [890, 218] on input "كوكيز" at bounding box center [805, 233] width 203 height 30
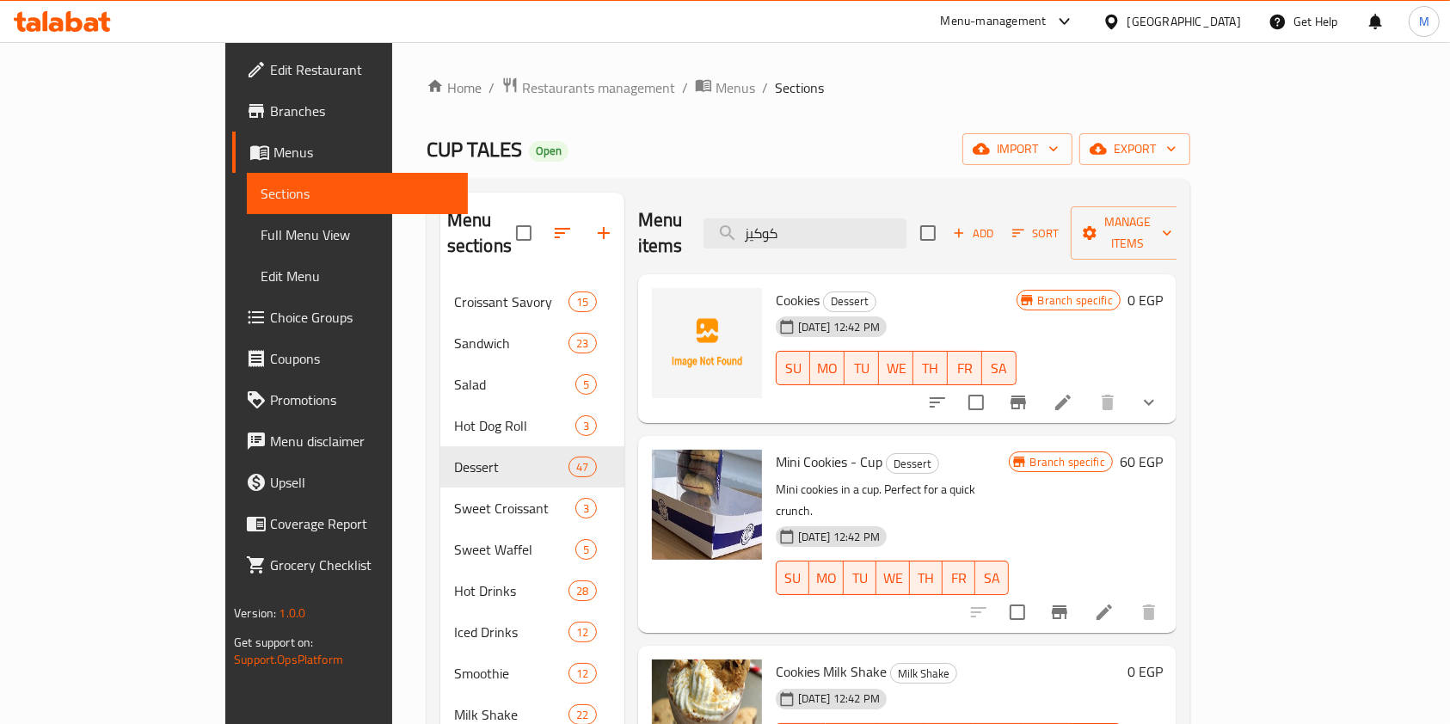
type input "كوكيز"
click at [1170, 382] on button "show more" at bounding box center [1149, 402] width 41 height 41
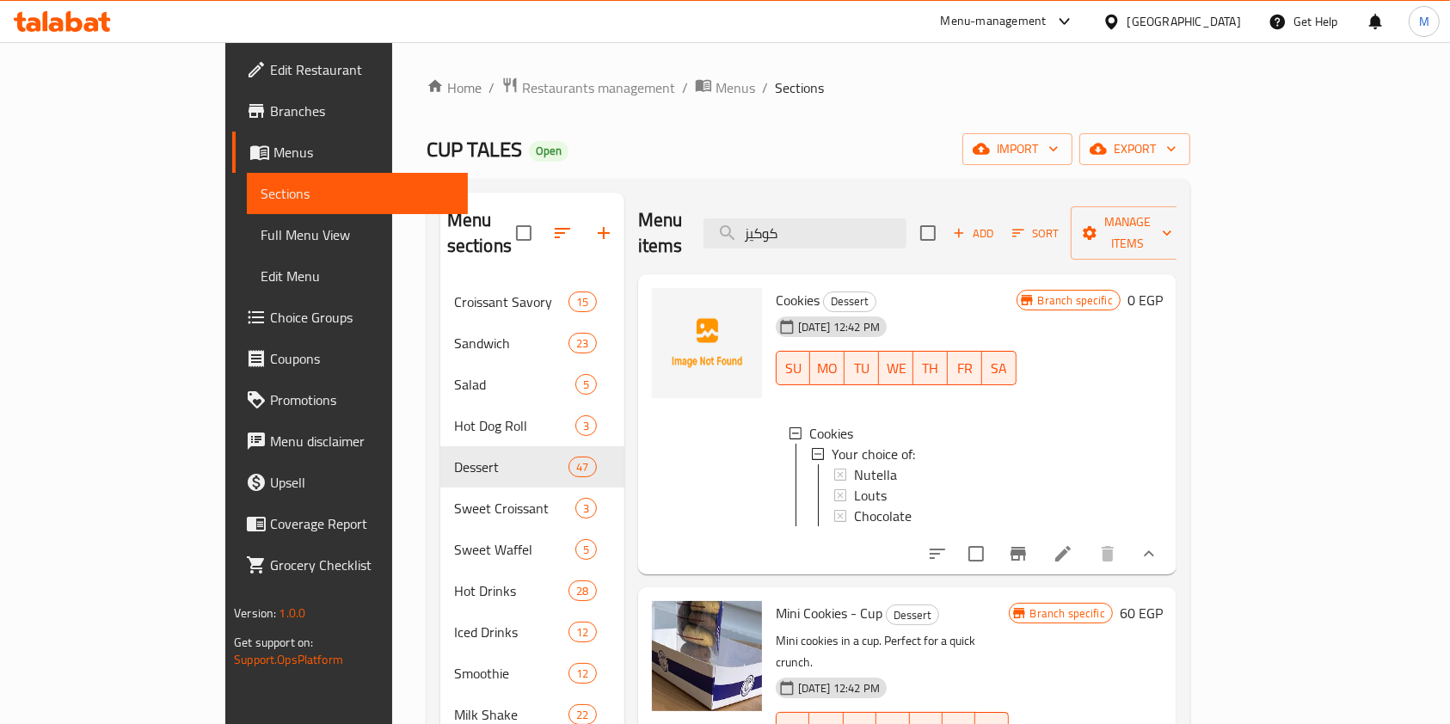
scroll to position [2, 0]
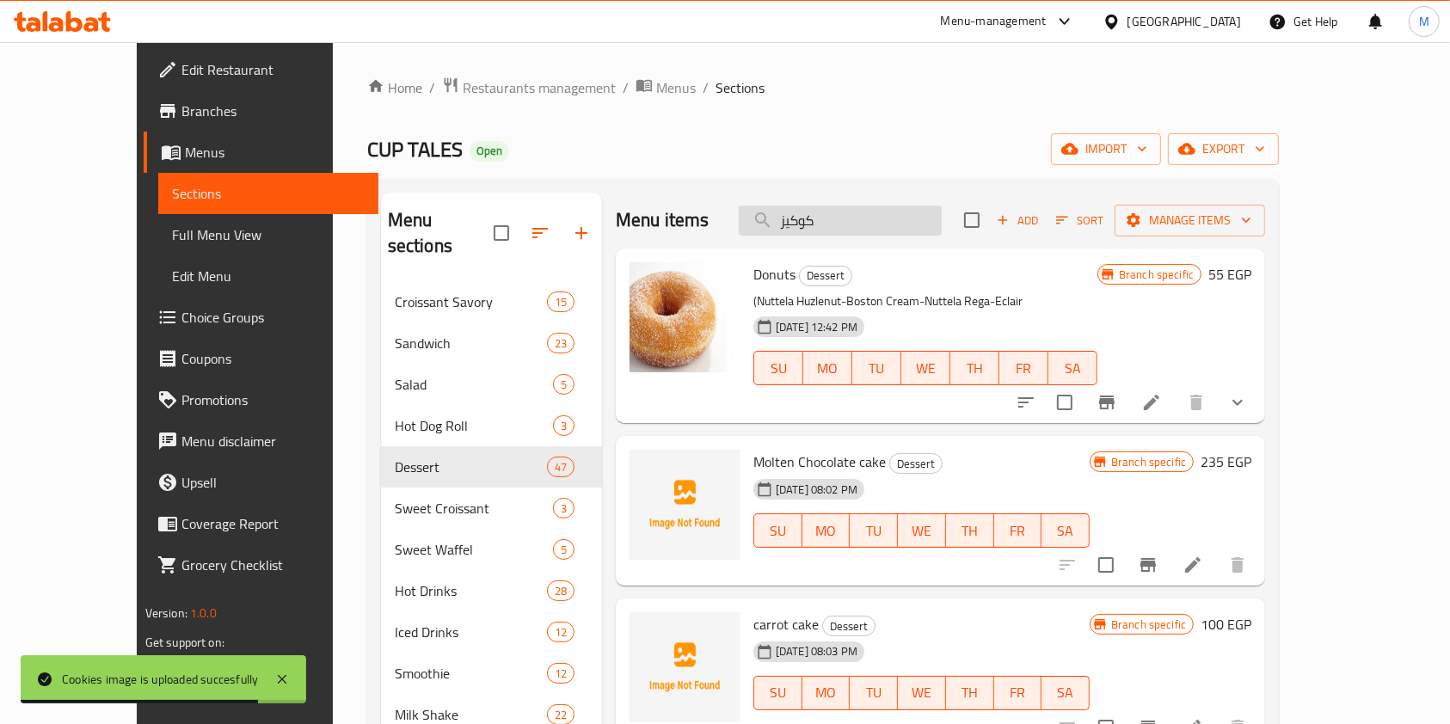
click at [883, 212] on input "كوكيز" at bounding box center [840, 221] width 203 height 30
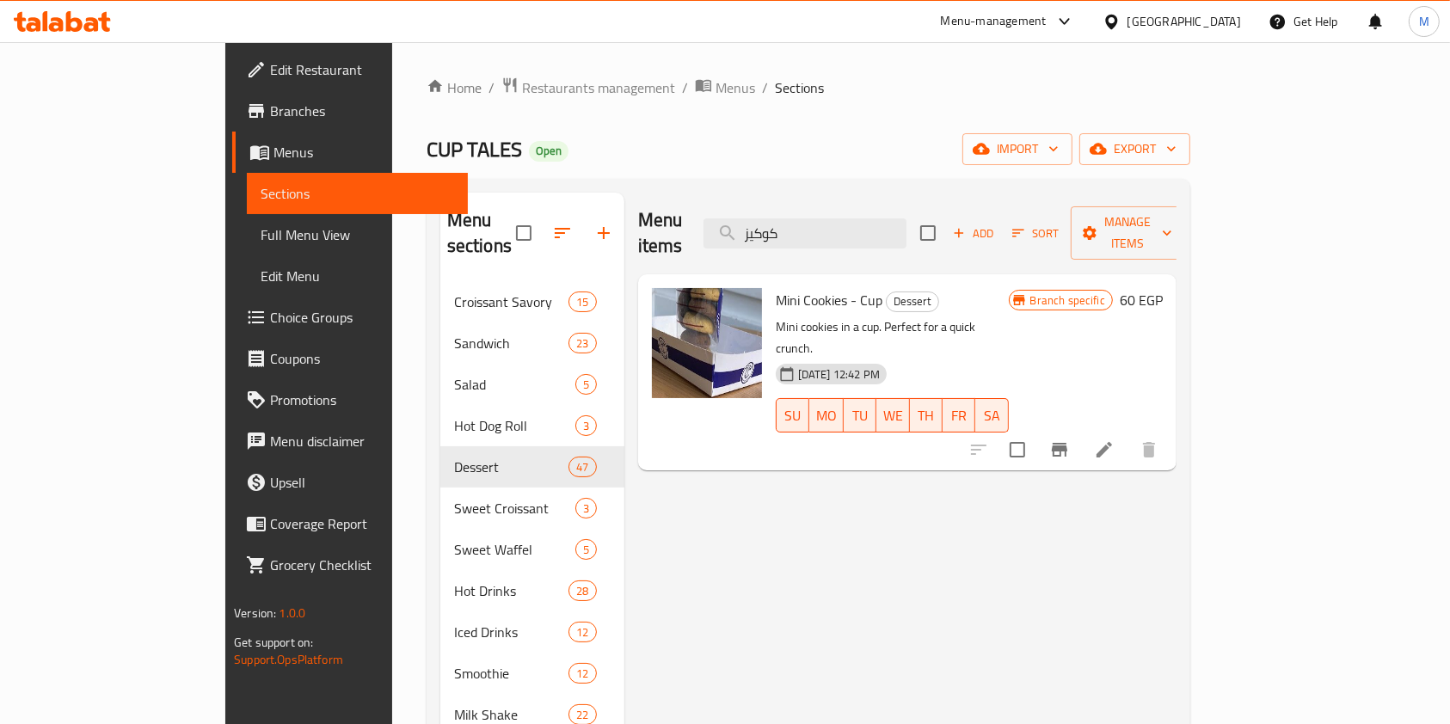
type input "كوكيز"
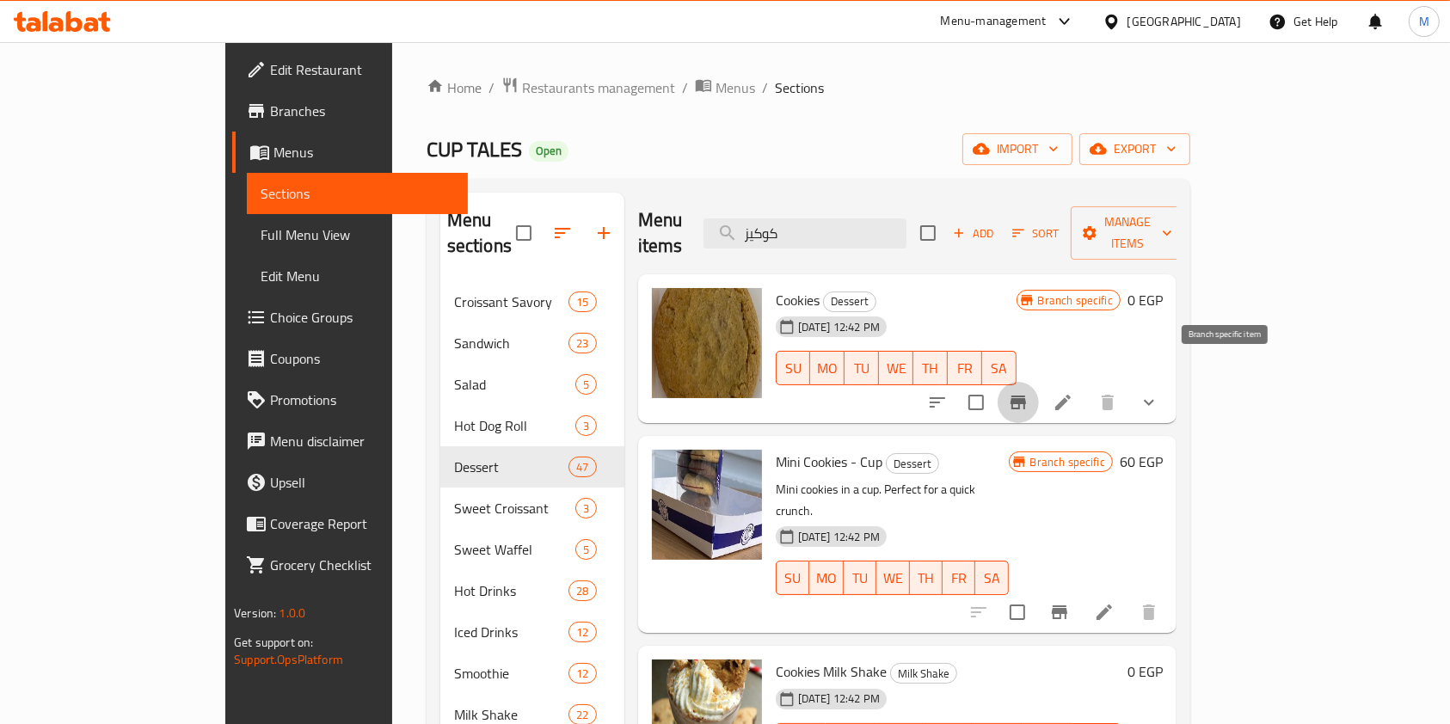
click at [1039, 382] on button "Branch-specific-item" at bounding box center [1018, 402] width 41 height 41
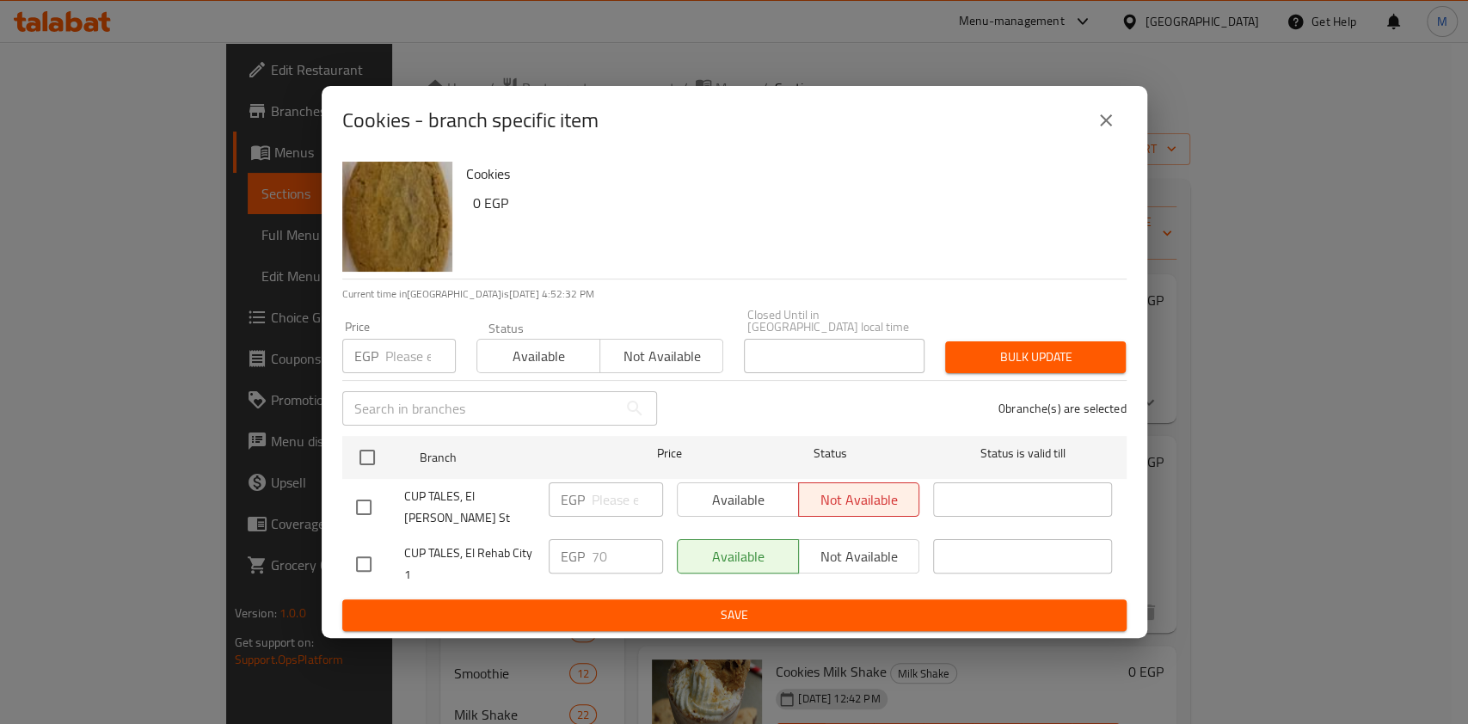
click at [369, 504] on input "checkbox" at bounding box center [364, 507] width 36 height 36
checkbox input "true"
click at [680, 505] on button "Available" at bounding box center [738, 500] width 122 height 34
click at [738, 605] on span "Save" at bounding box center [734, 616] width 757 height 22
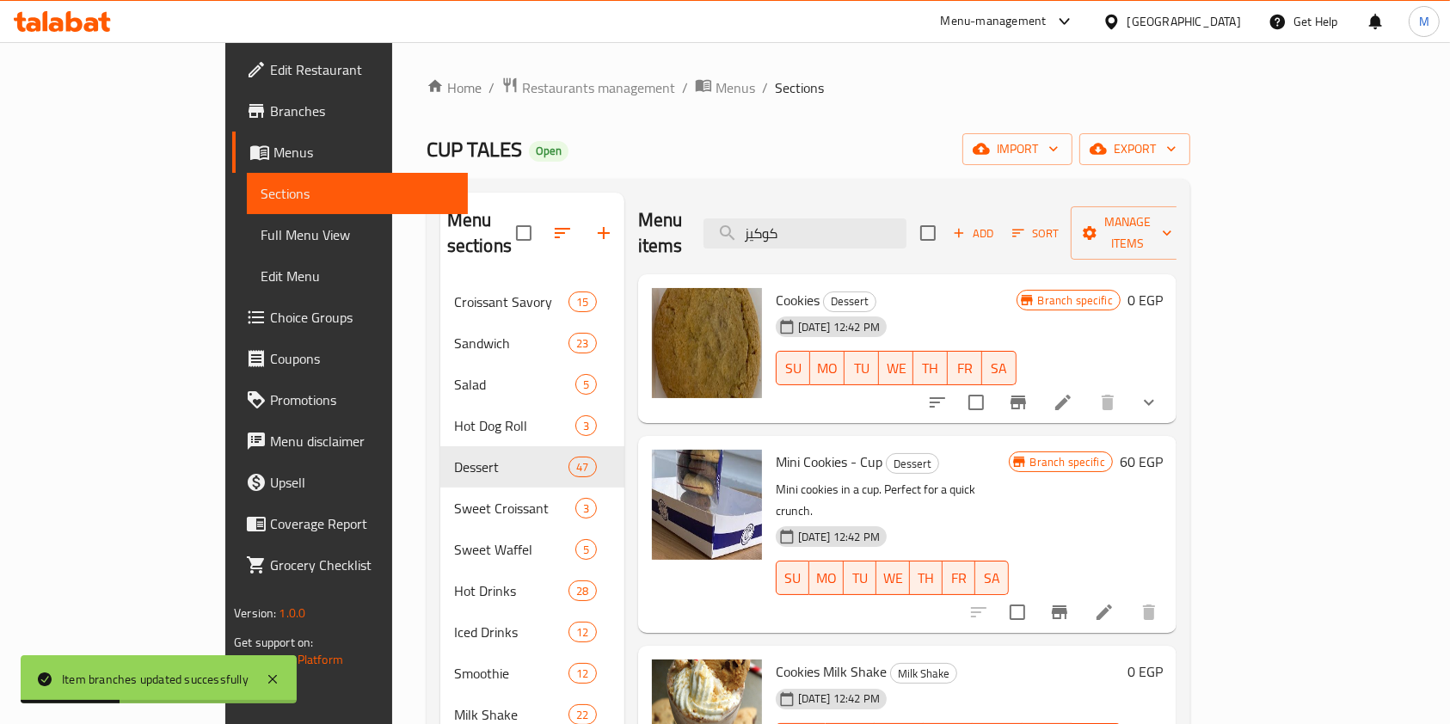
click at [1170, 384] on button "show more" at bounding box center [1149, 402] width 41 height 41
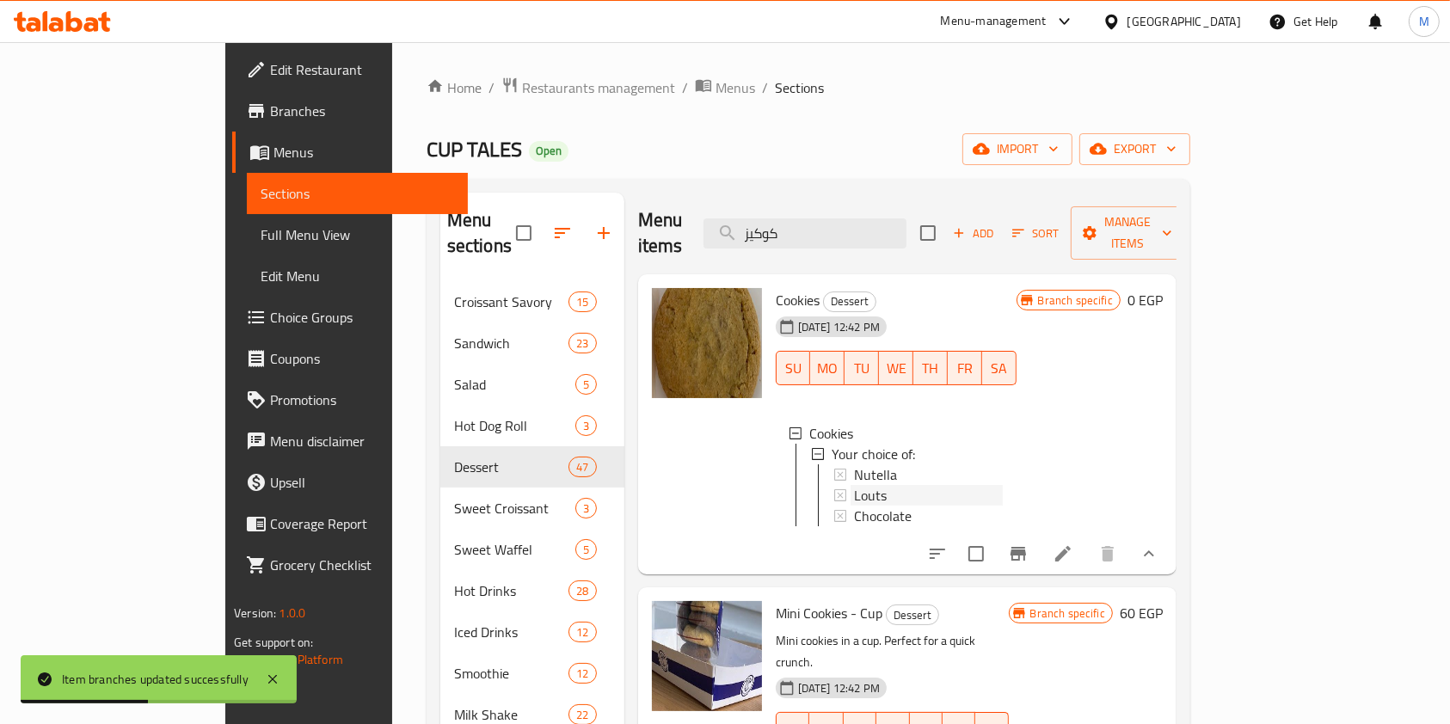
click at [940, 485] on div "Louts" at bounding box center [928, 495] width 149 height 21
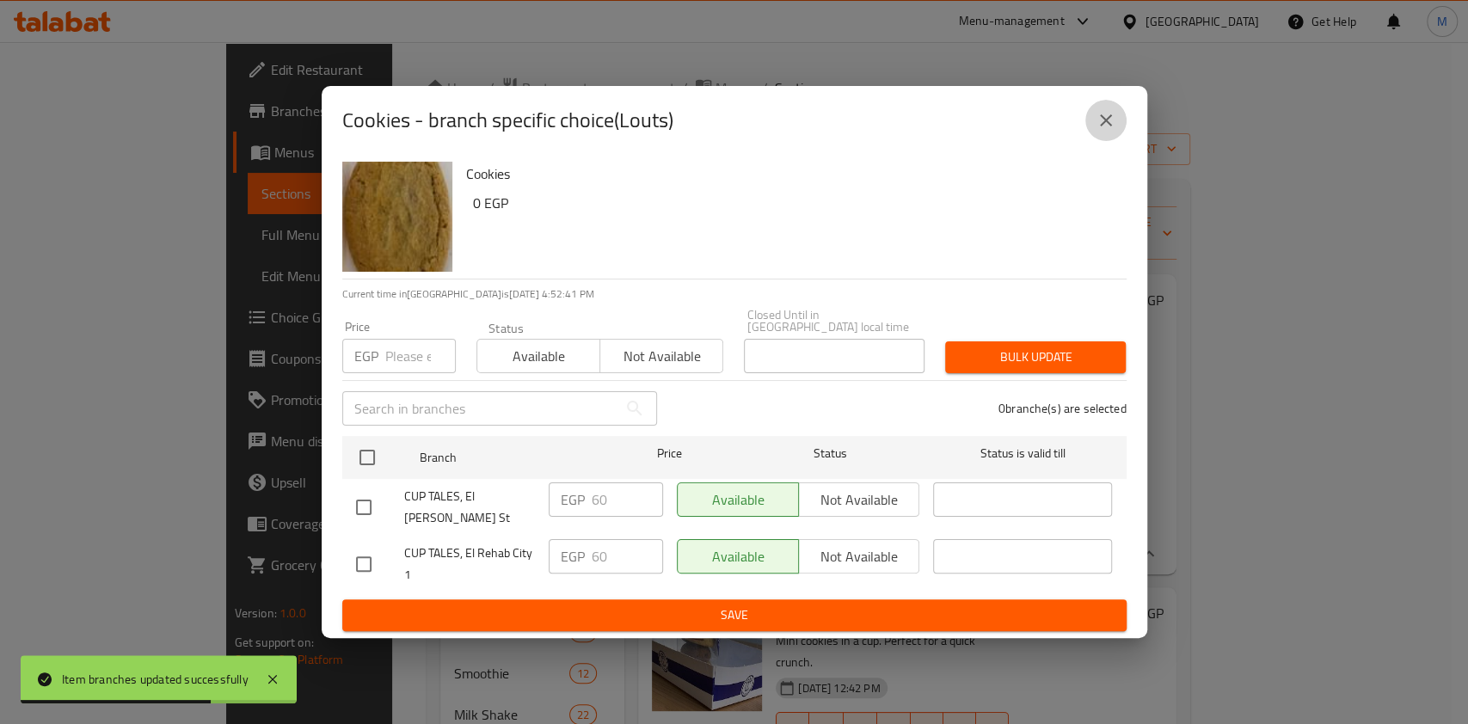
click at [1098, 141] on button "close" at bounding box center [1105, 120] width 41 height 41
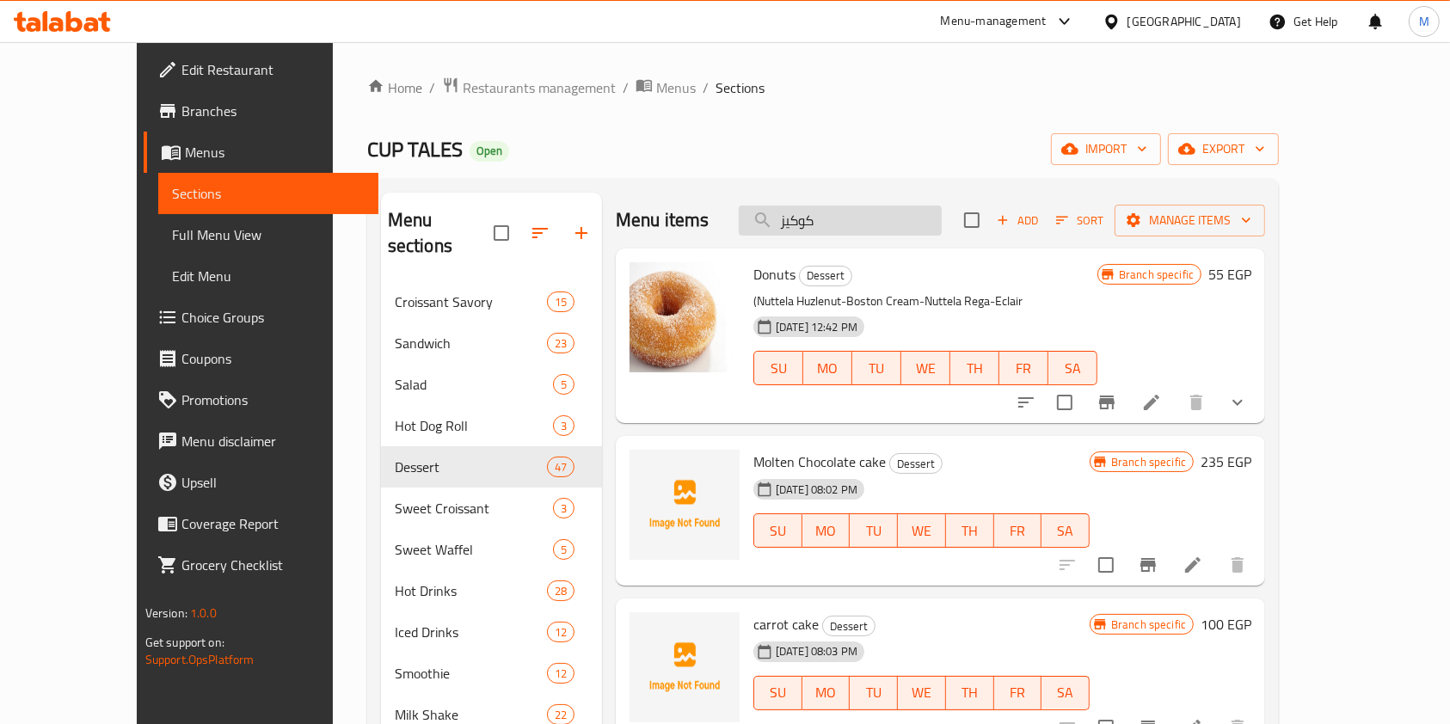
click at [902, 213] on input "كوكيز" at bounding box center [840, 221] width 203 height 30
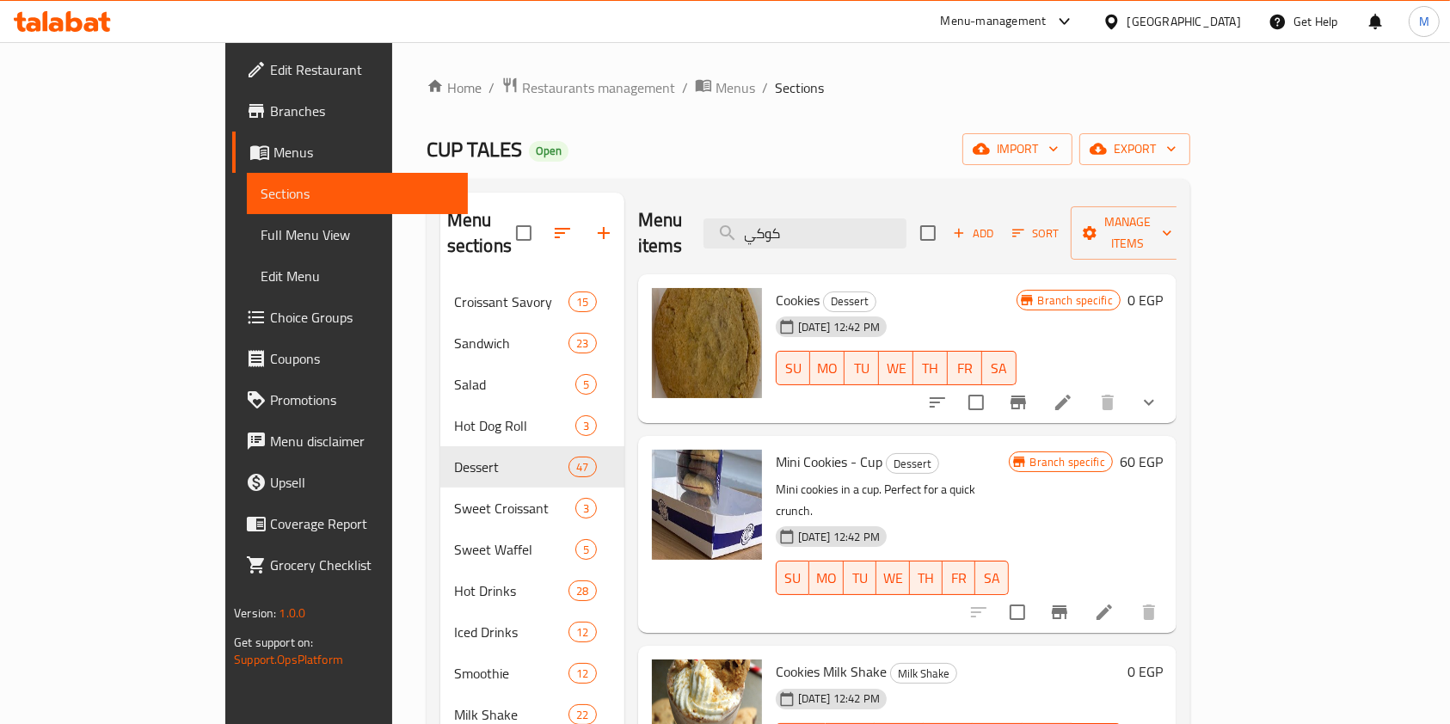
type input "كوكي"
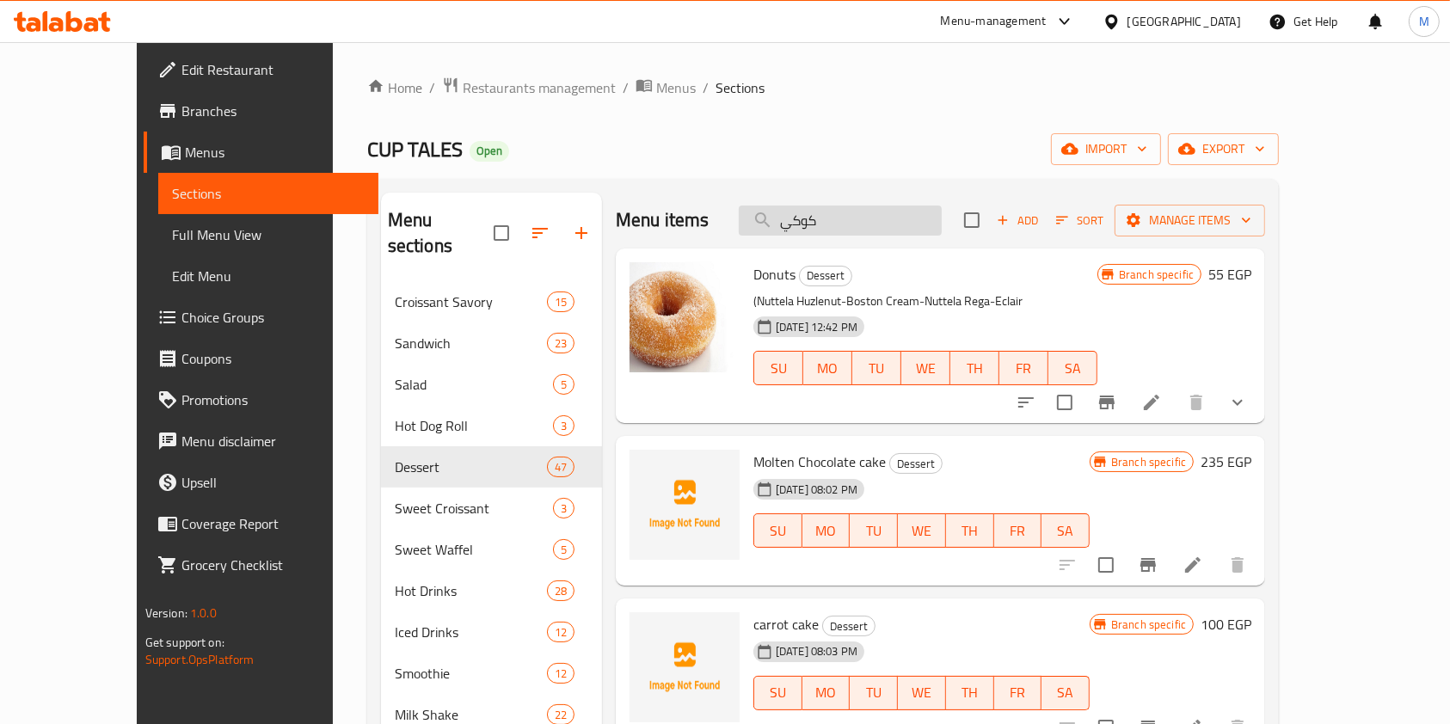
click at [914, 214] on input "كوكي" at bounding box center [840, 221] width 203 height 30
click at [913, 212] on input "كوكي" at bounding box center [840, 221] width 203 height 30
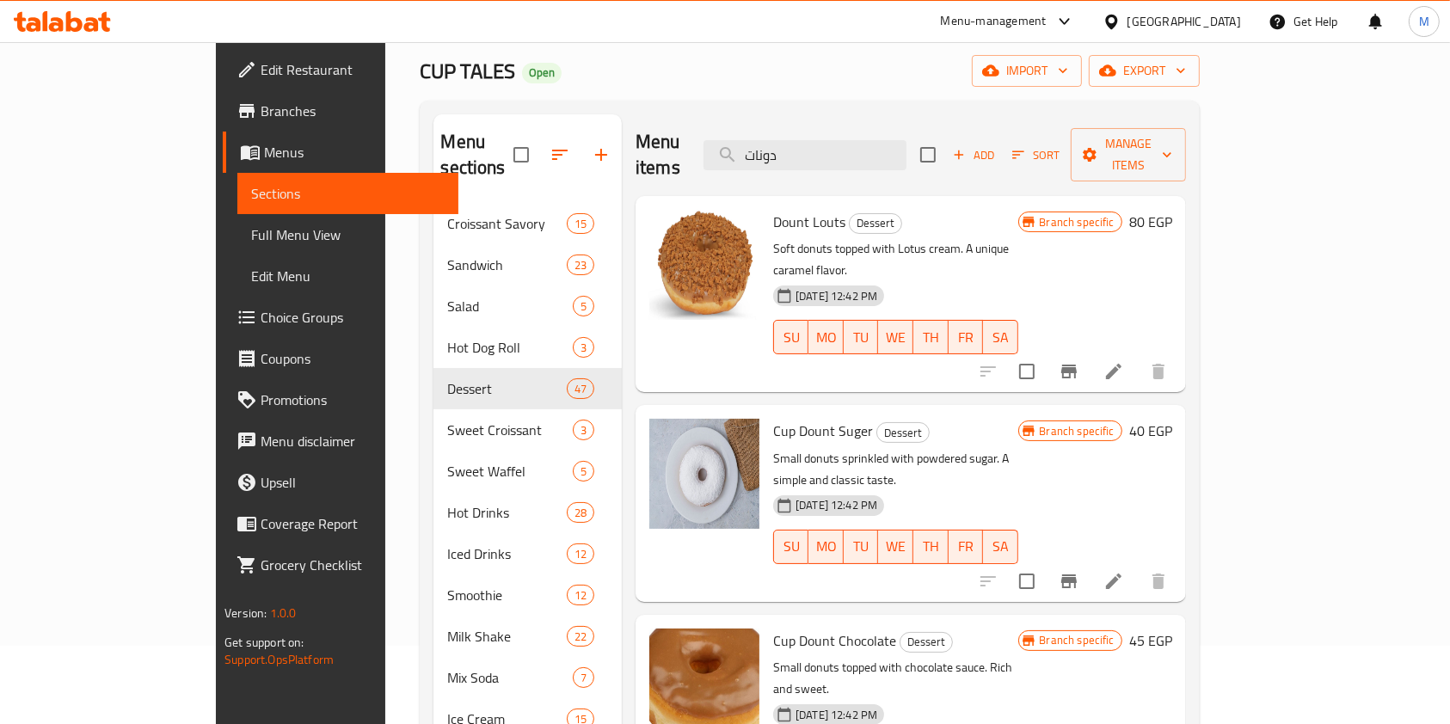
scroll to position [114, 0]
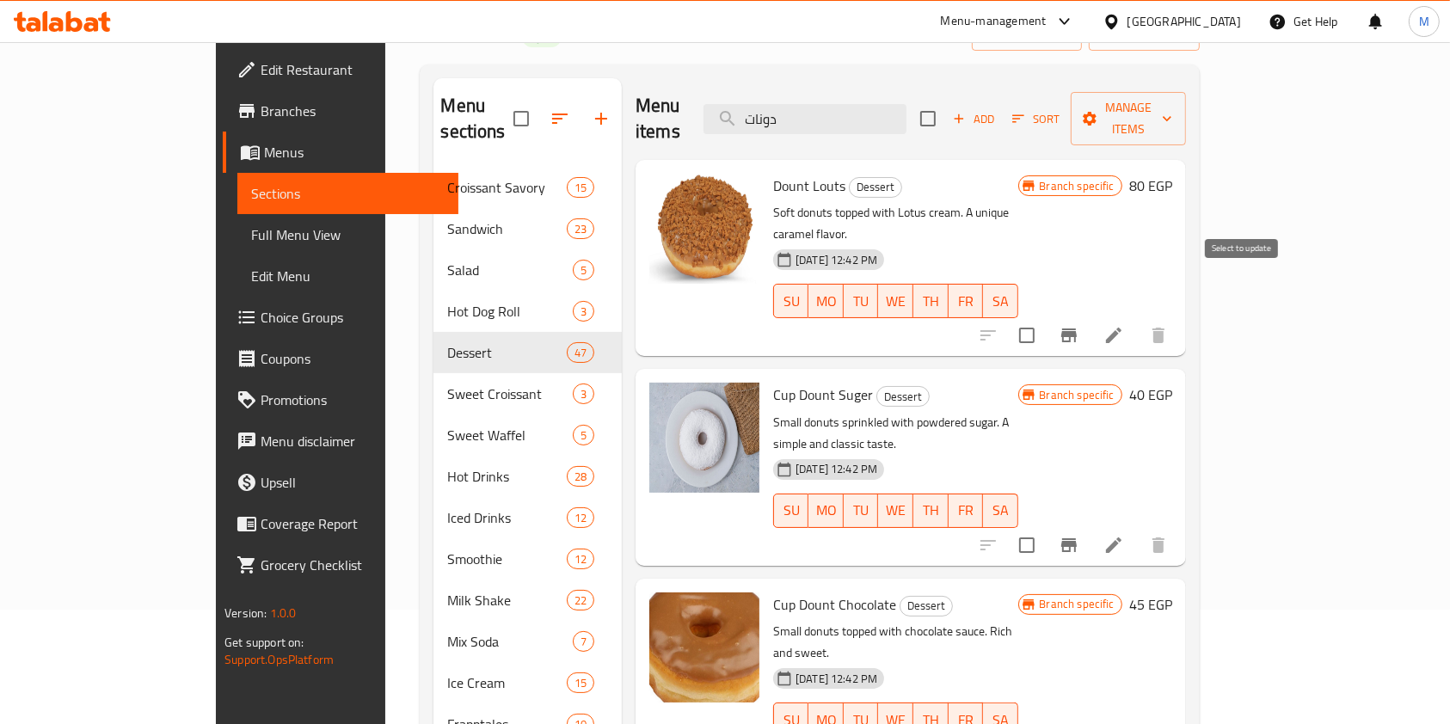
type input "دونات"
click at [1079, 325] on icon "Branch-specific-item" at bounding box center [1069, 335] width 21 height 21
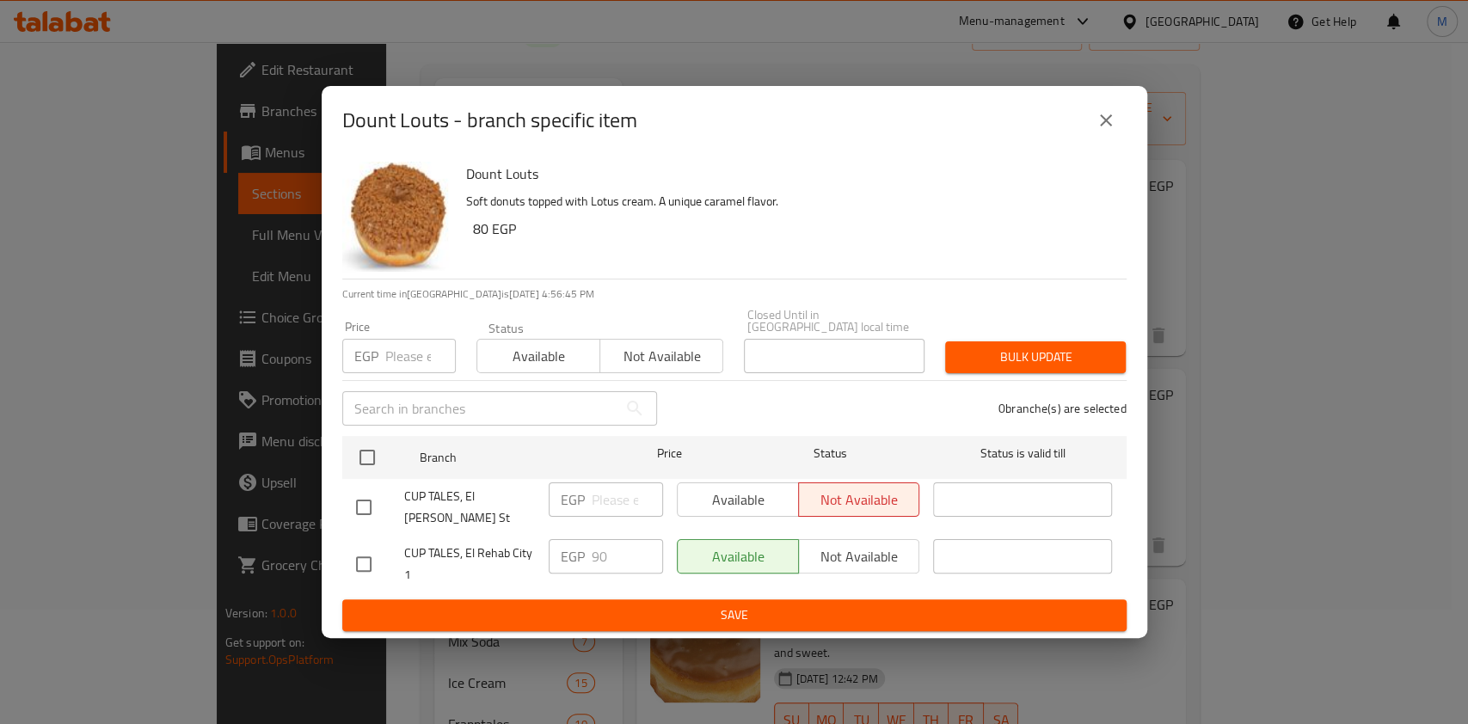
click at [1110, 128] on icon "close" at bounding box center [1106, 120] width 21 height 21
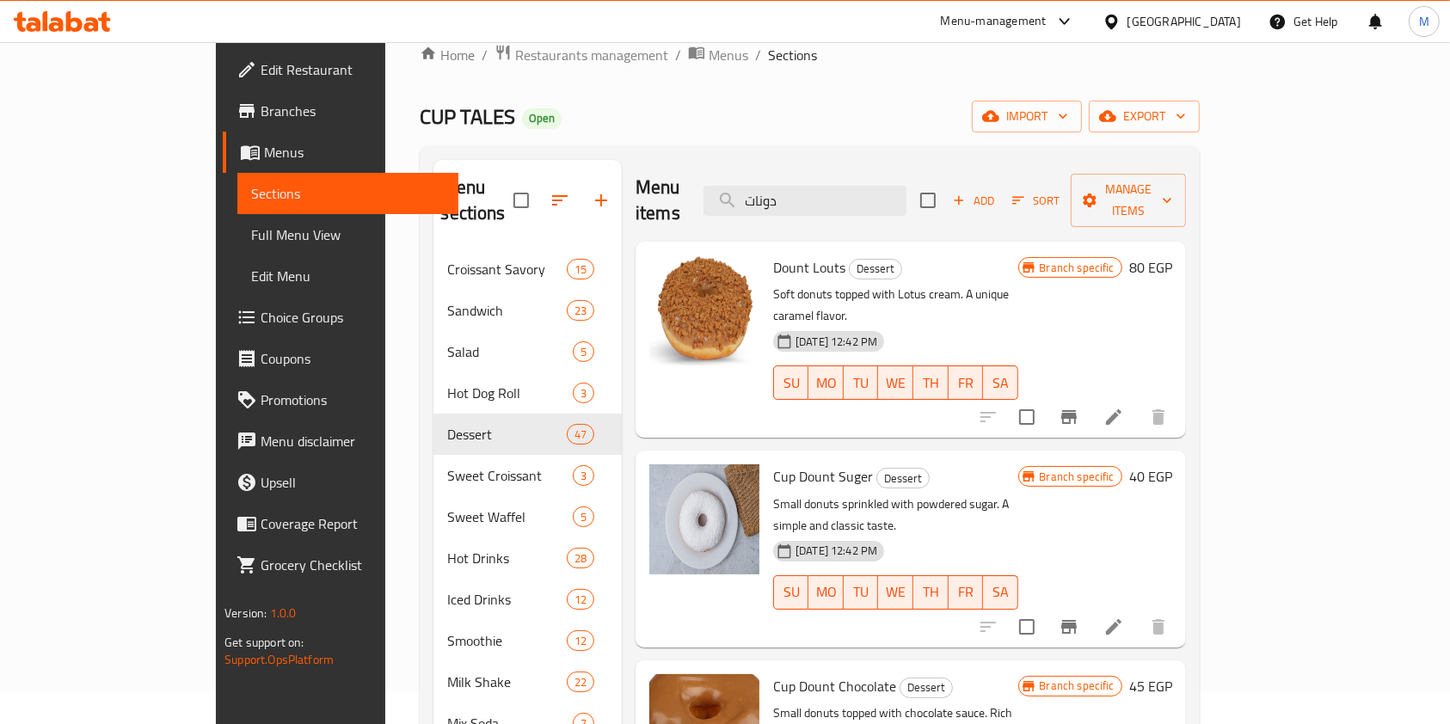
scroll to position [0, 0]
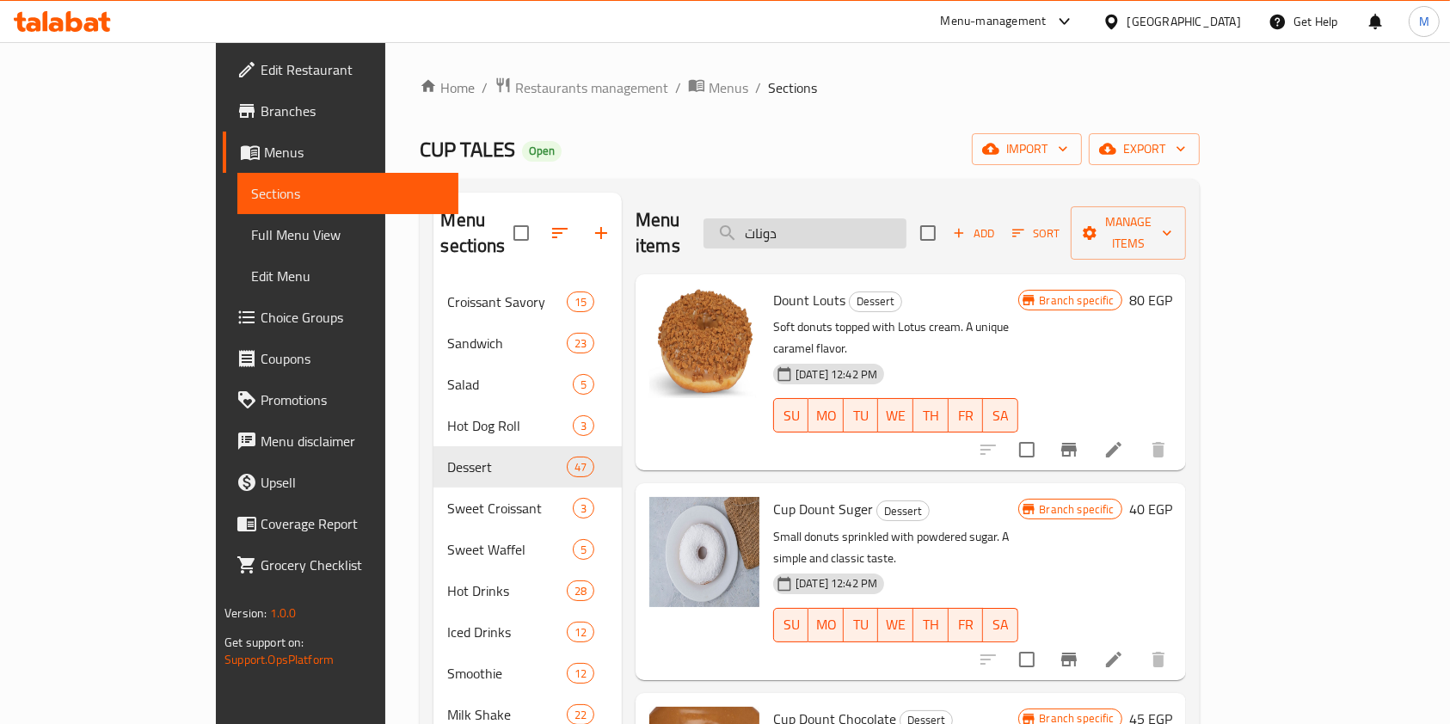
click at [907, 218] on input "دونات" at bounding box center [805, 233] width 203 height 30
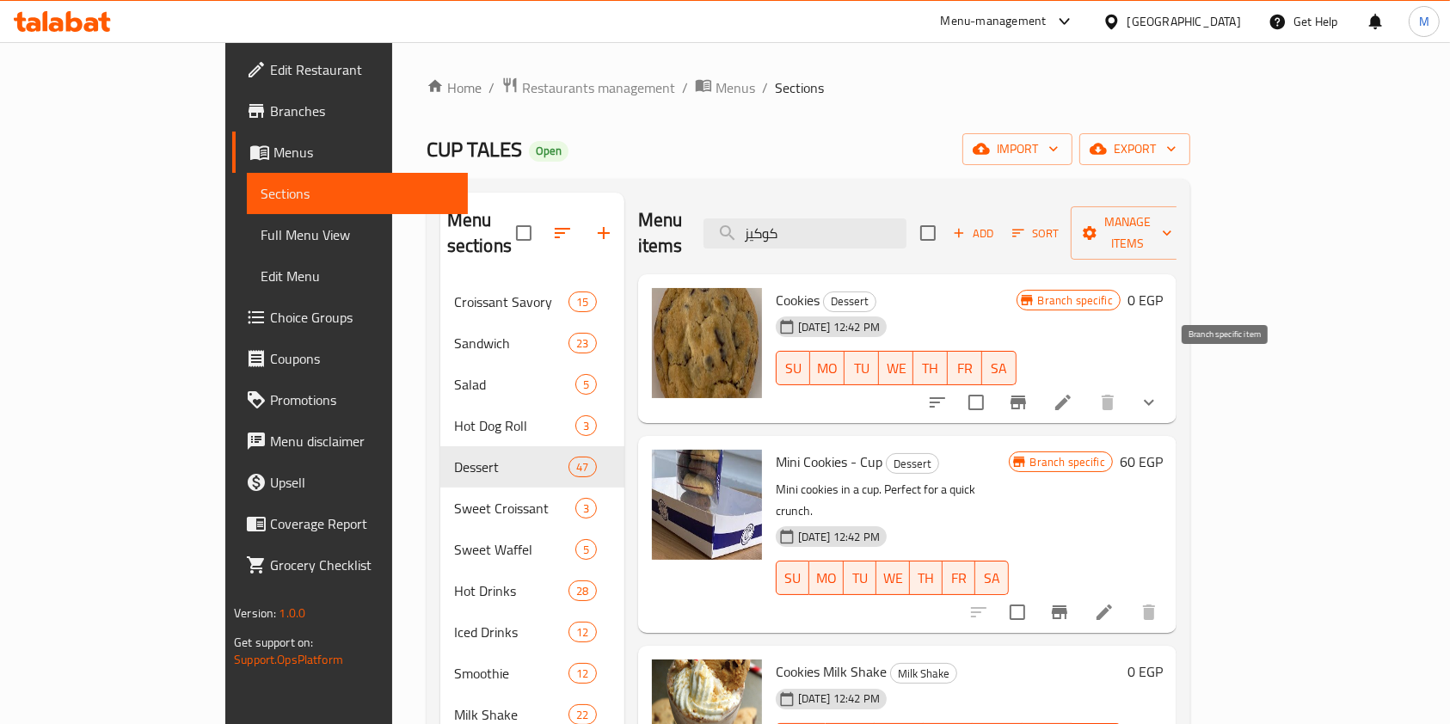
type input "كوكيز"
click at [1039, 382] on button "Branch-specific-item" at bounding box center [1018, 402] width 41 height 41
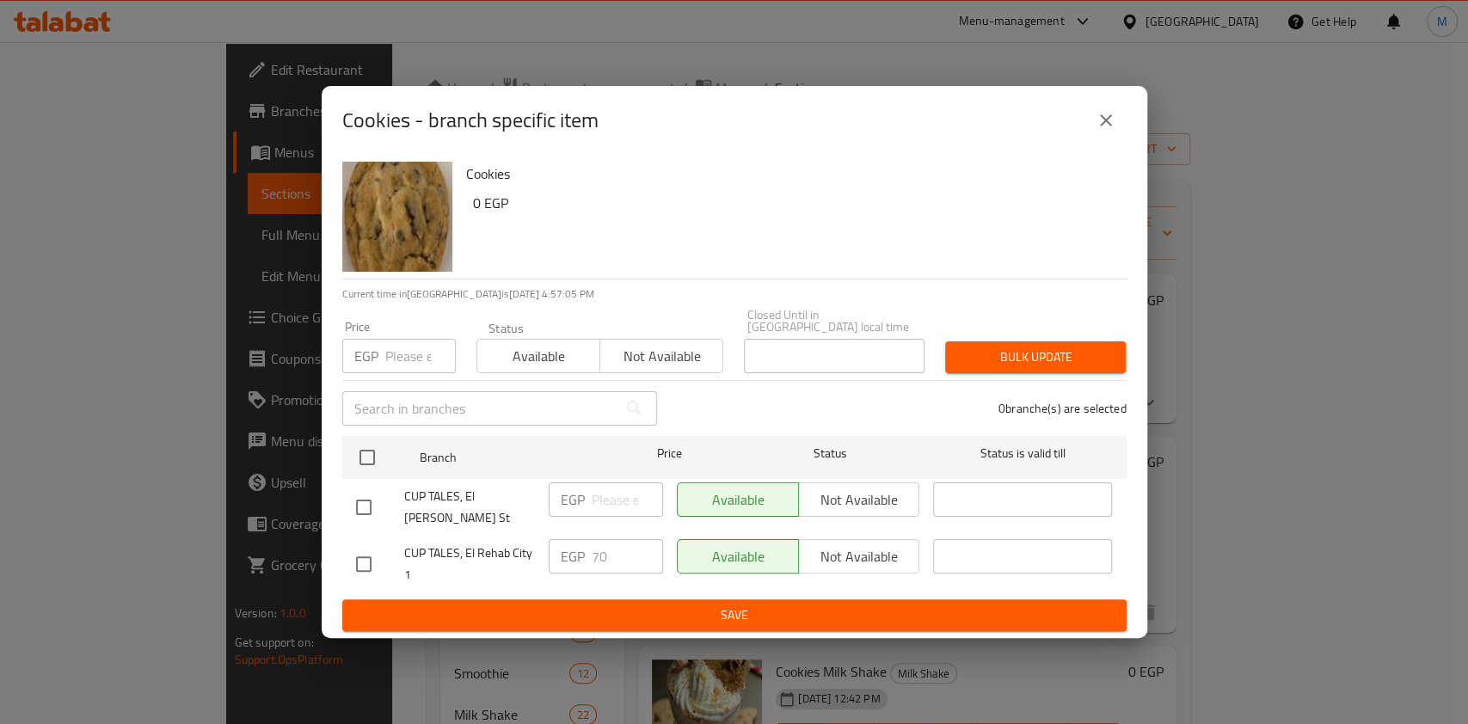
click at [1105, 141] on button "close" at bounding box center [1105, 120] width 41 height 41
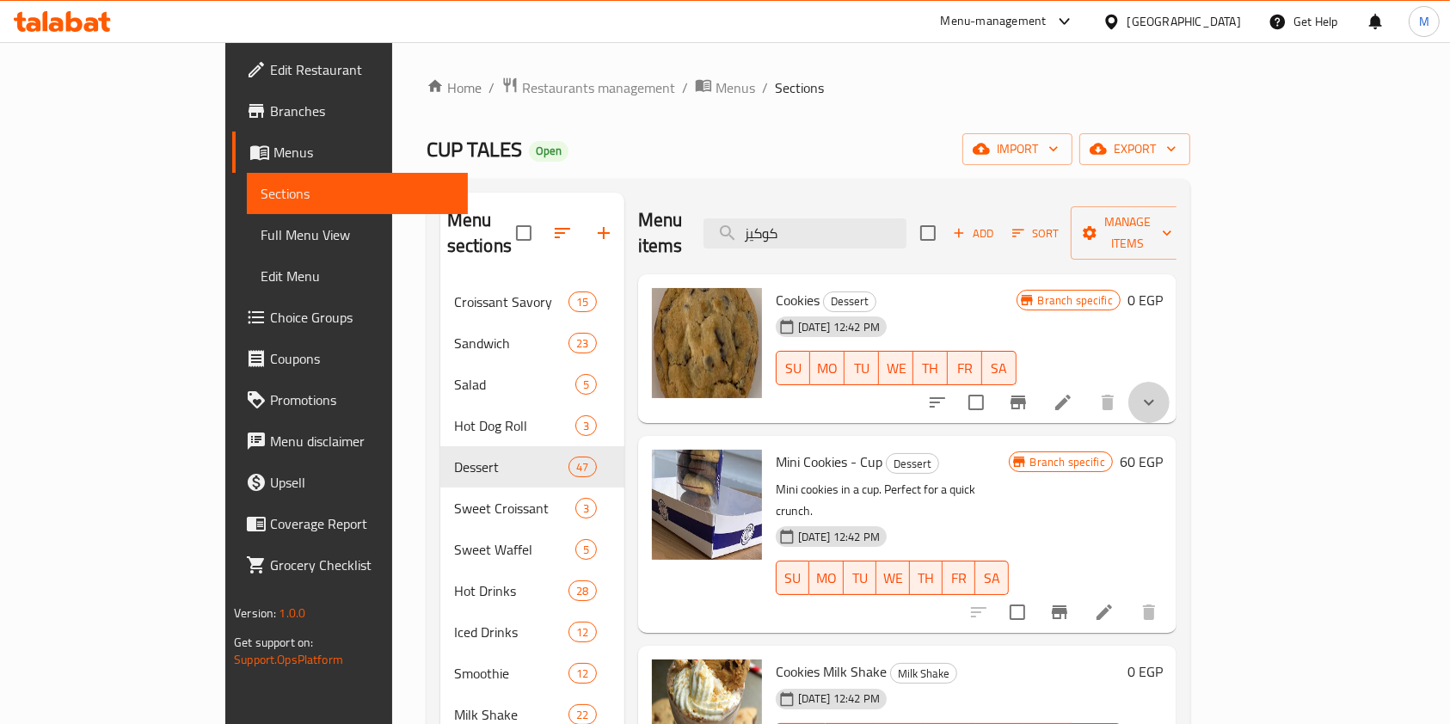
click at [1170, 382] on button "show more" at bounding box center [1149, 402] width 41 height 41
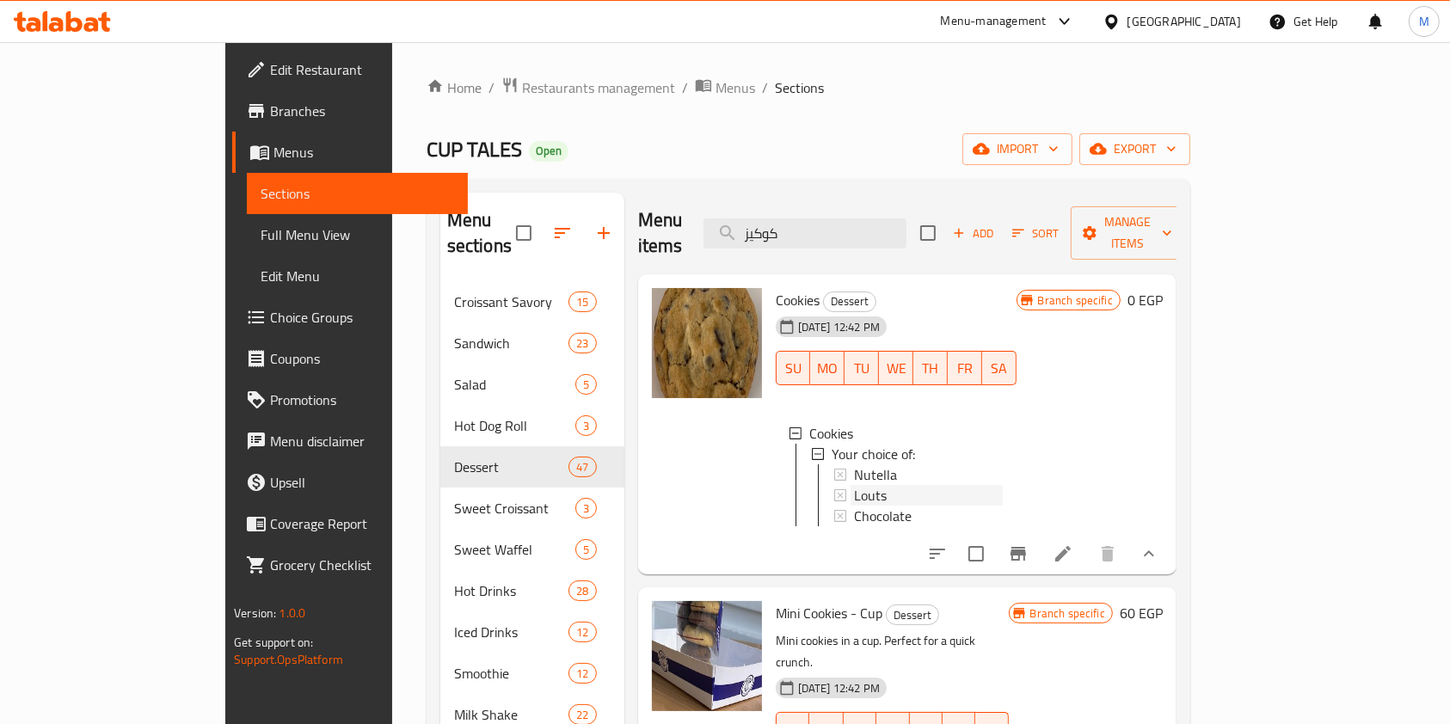
click at [1003, 485] on div "Louts" at bounding box center [928, 495] width 149 height 21
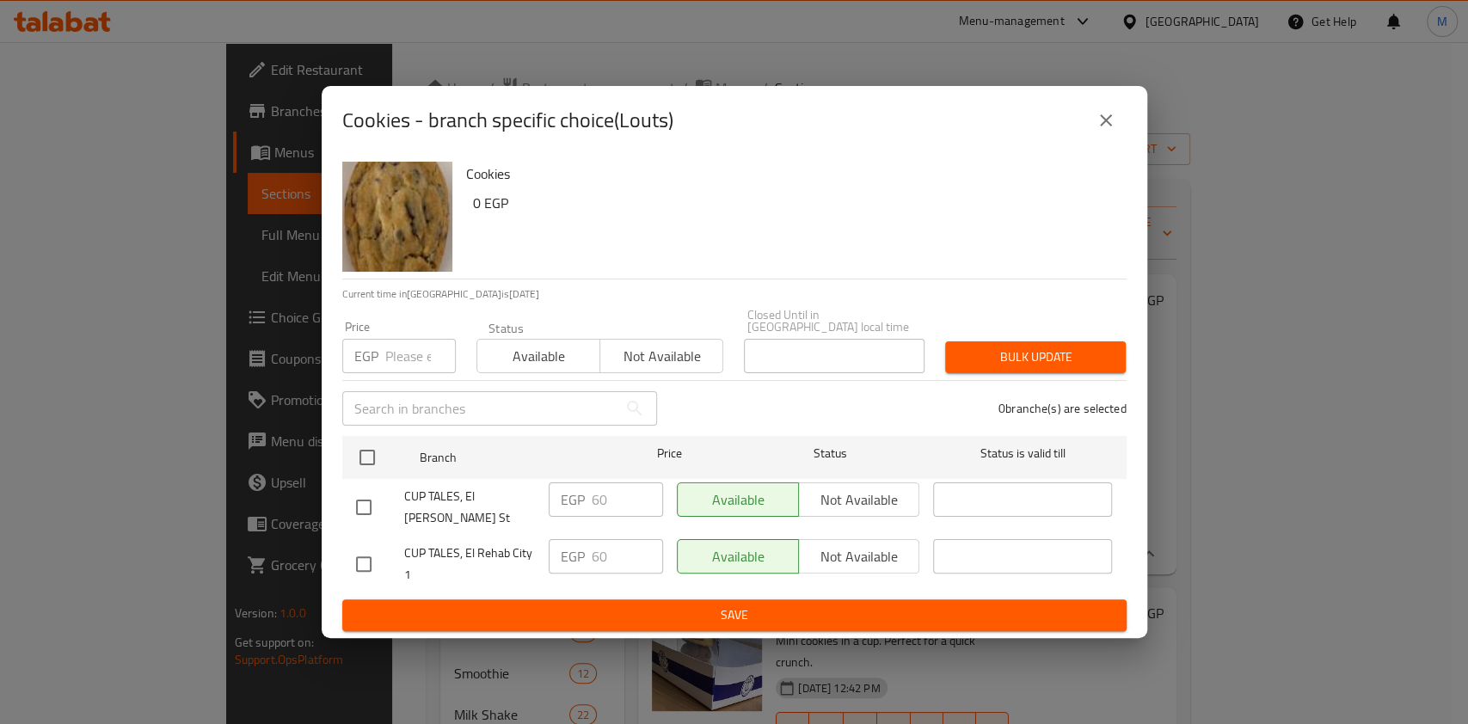
click at [1104, 141] on button "close" at bounding box center [1105, 120] width 41 height 41
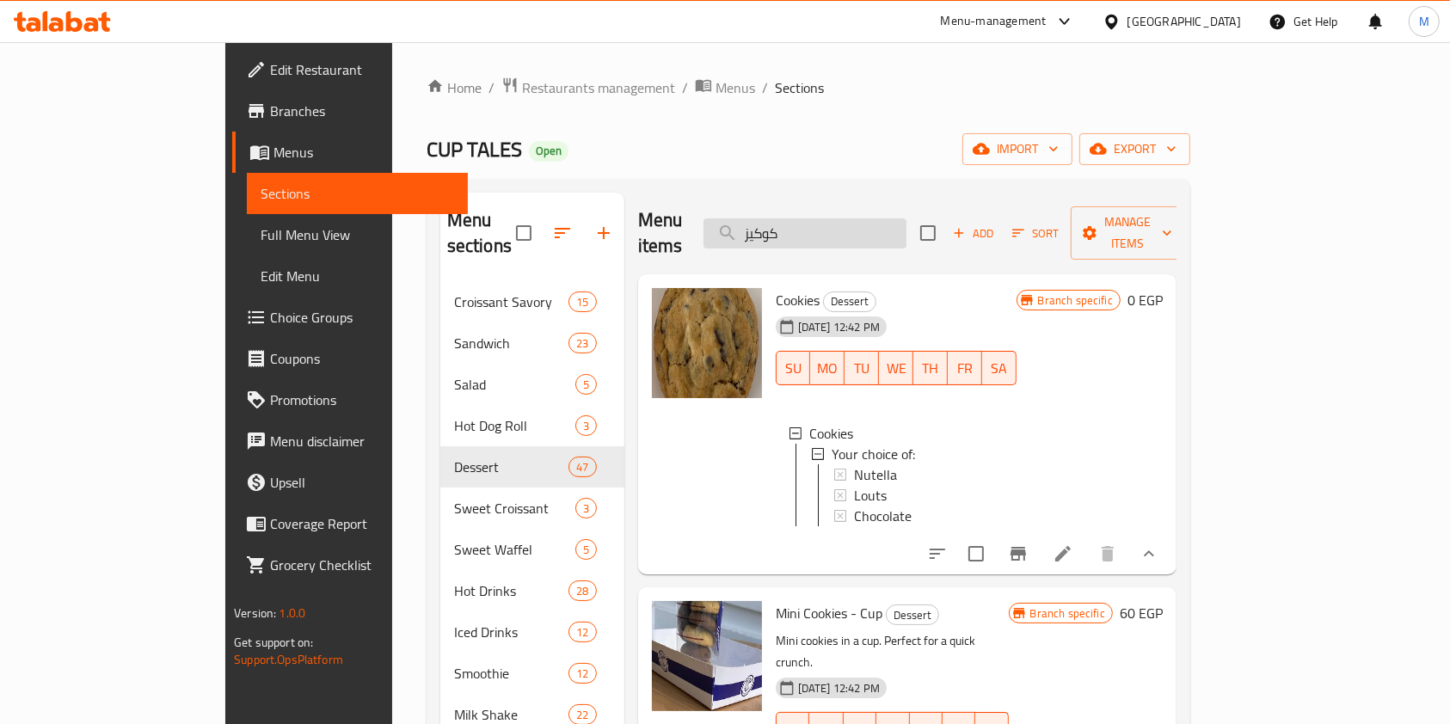
click at [886, 231] on input "كوكيز" at bounding box center [805, 233] width 203 height 30
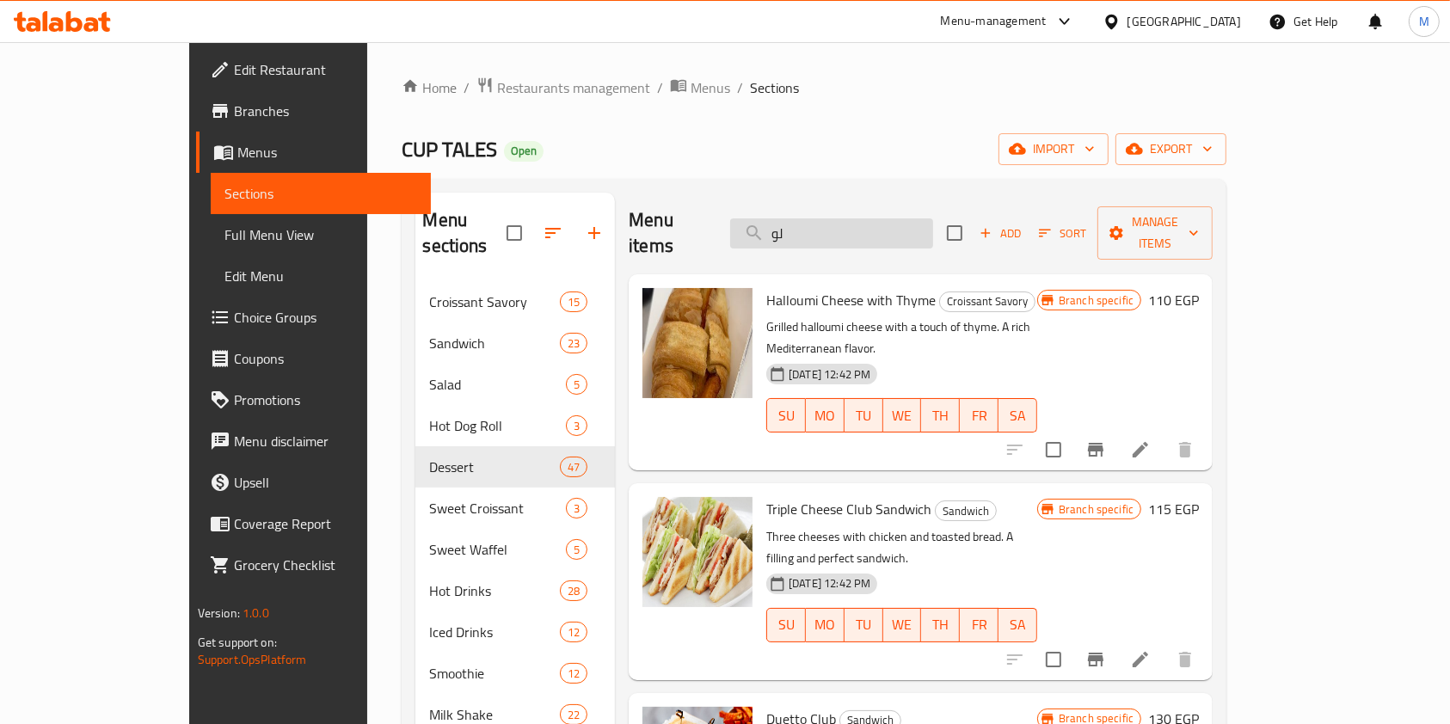
type input "ل"
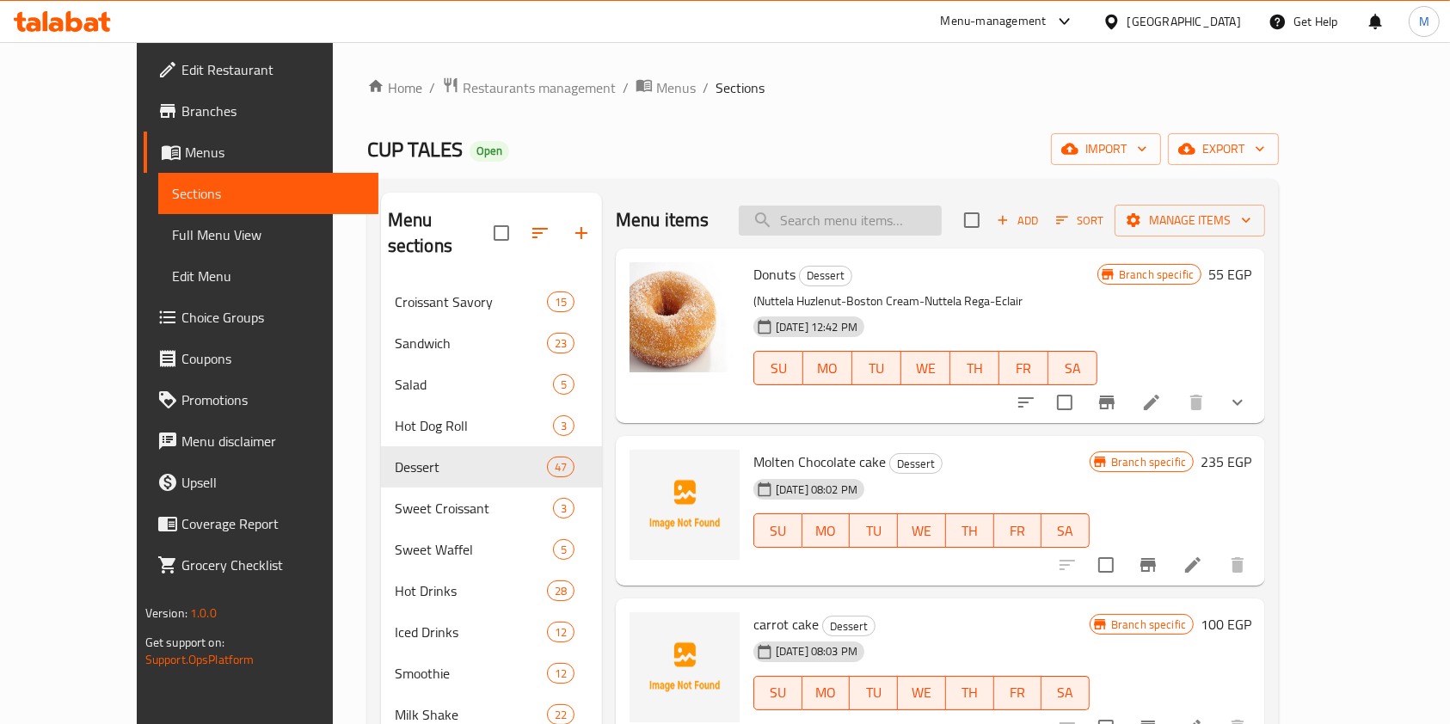
click at [846, 215] on input "search" at bounding box center [840, 221] width 203 height 30
click at [881, 222] on input "search" at bounding box center [840, 221] width 203 height 30
click at [753, 276] on span "Donuts" at bounding box center [774, 274] width 42 height 26
copy h6 "Donuts"
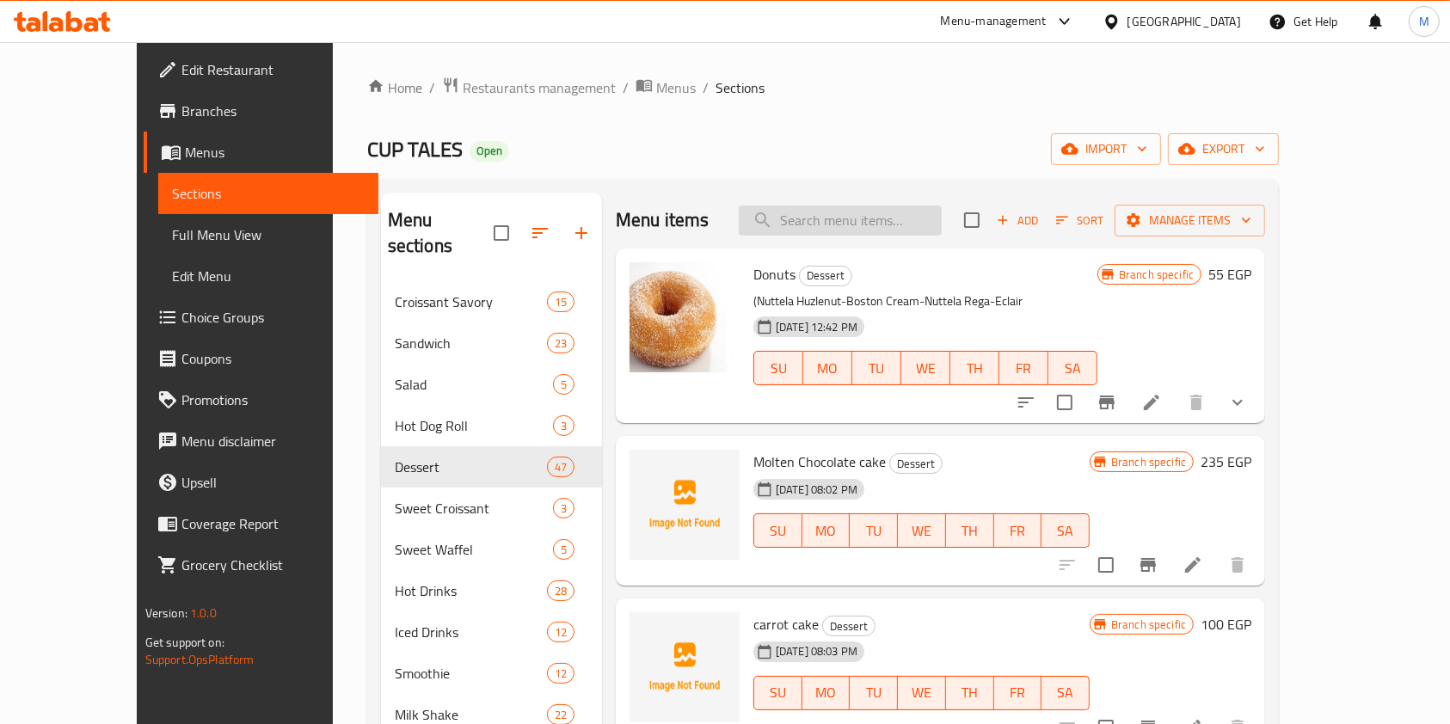
click at [889, 229] on input "search" at bounding box center [840, 221] width 203 height 30
paste input "Donuts"
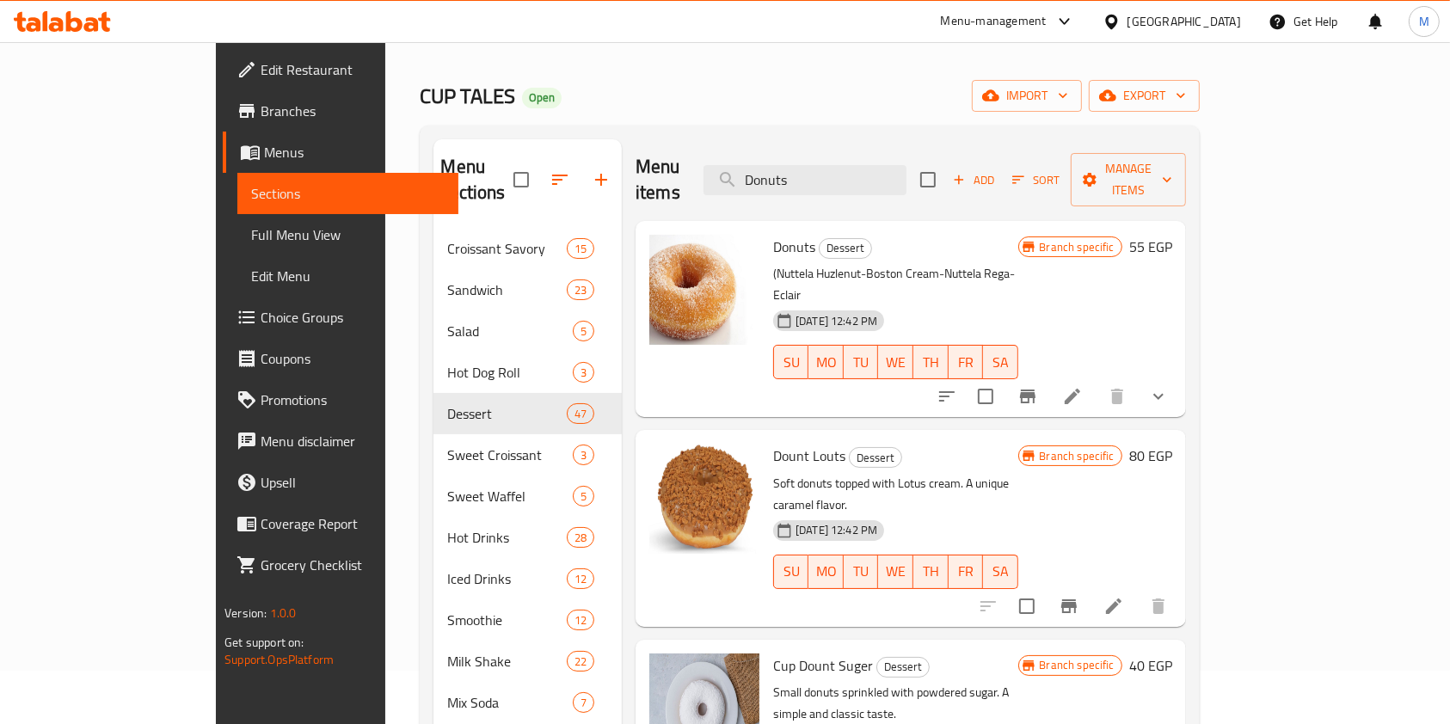
scroll to position [17, 0]
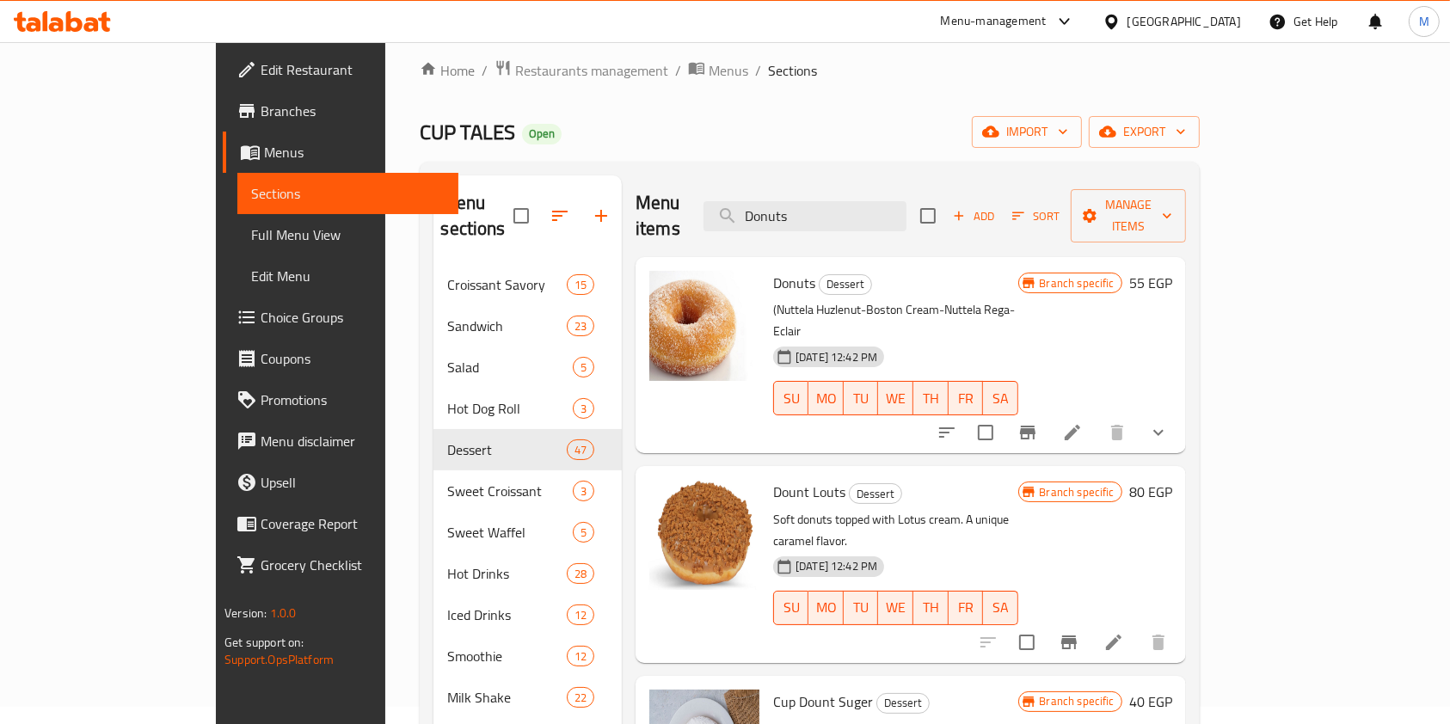
type input "Donuts"
click at [1169, 422] on icon "show more" at bounding box center [1158, 432] width 21 height 21
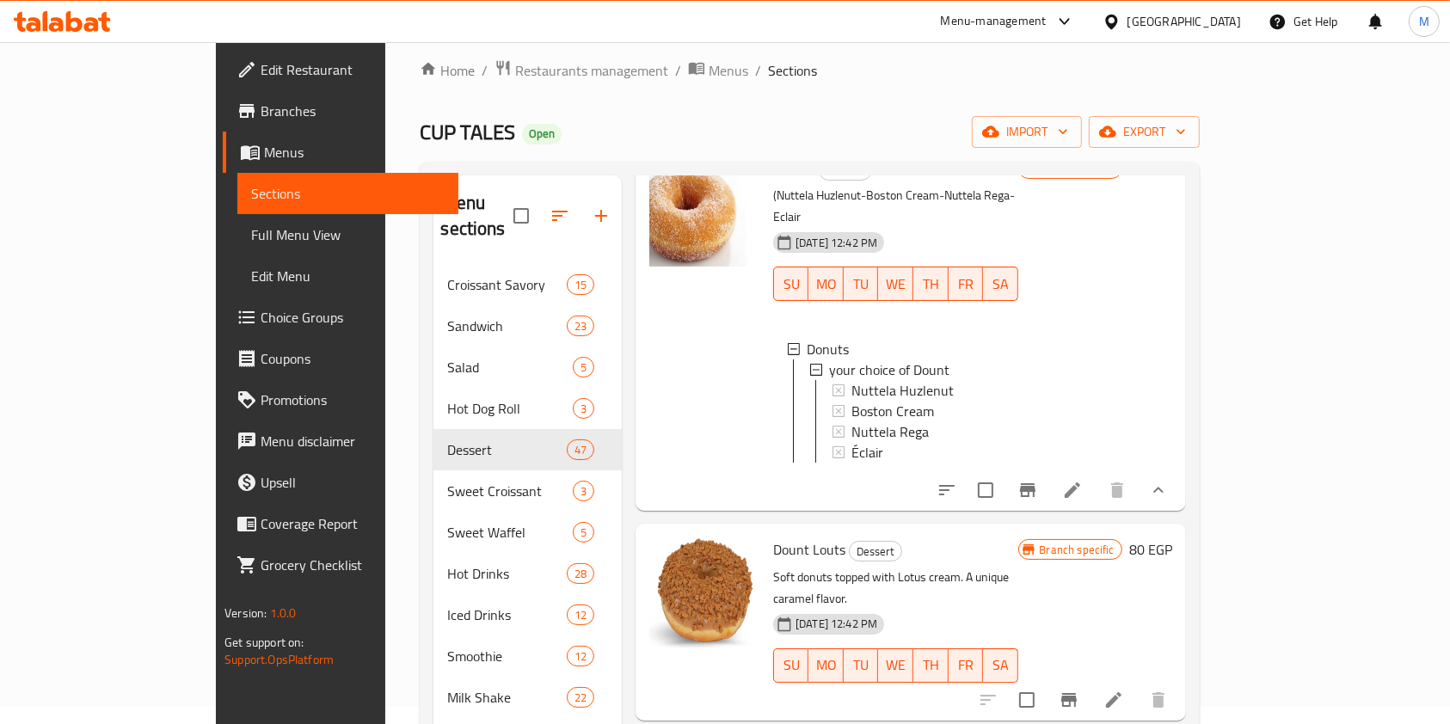
scroll to position [0, 0]
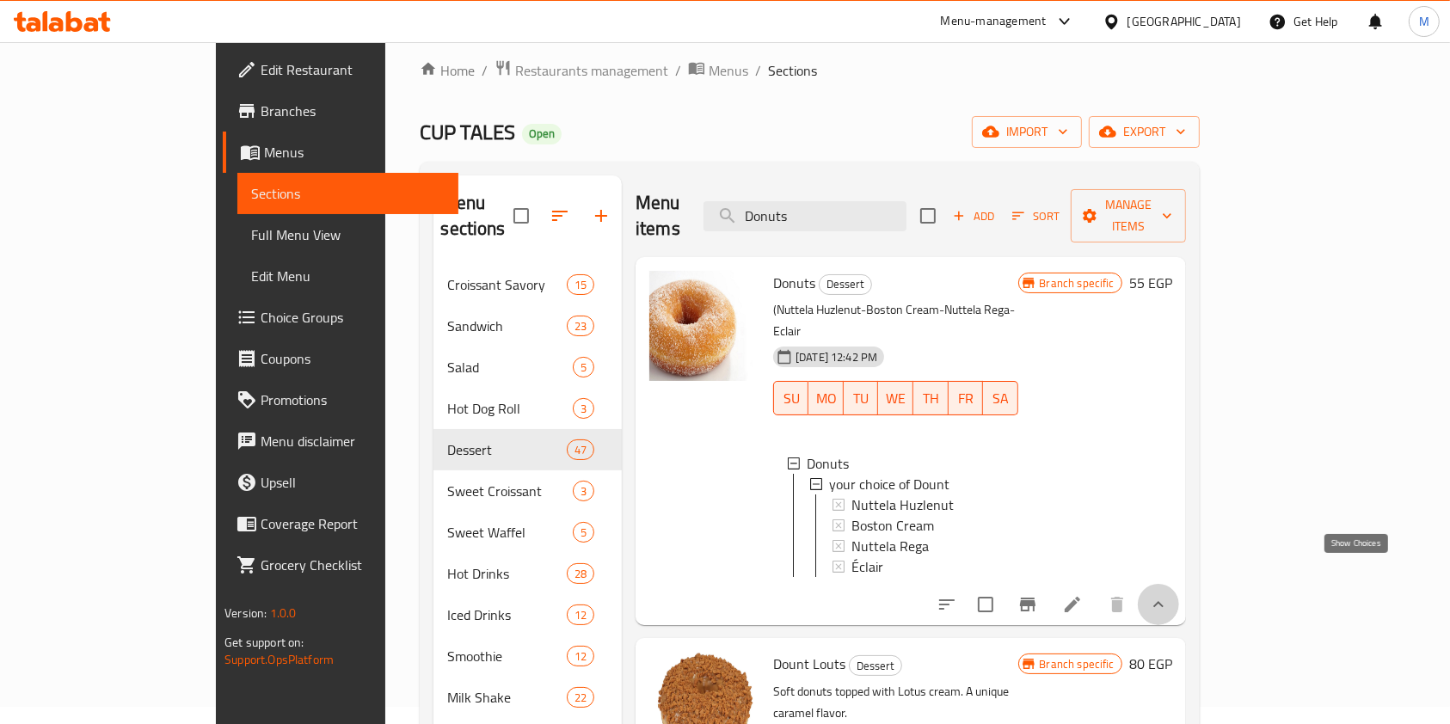
click at [1169, 594] on icon "show more" at bounding box center [1158, 604] width 21 height 21
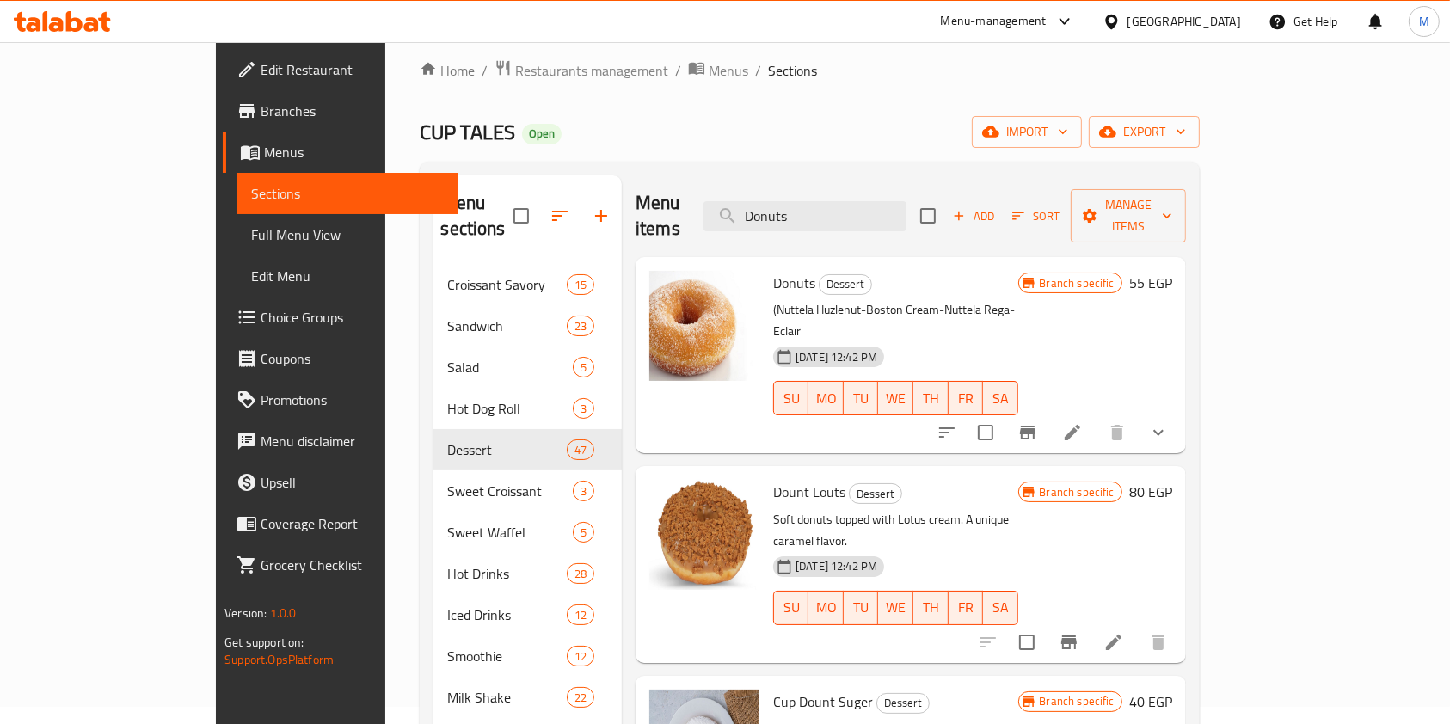
click at [1179, 412] on button "show more" at bounding box center [1158, 432] width 41 height 41
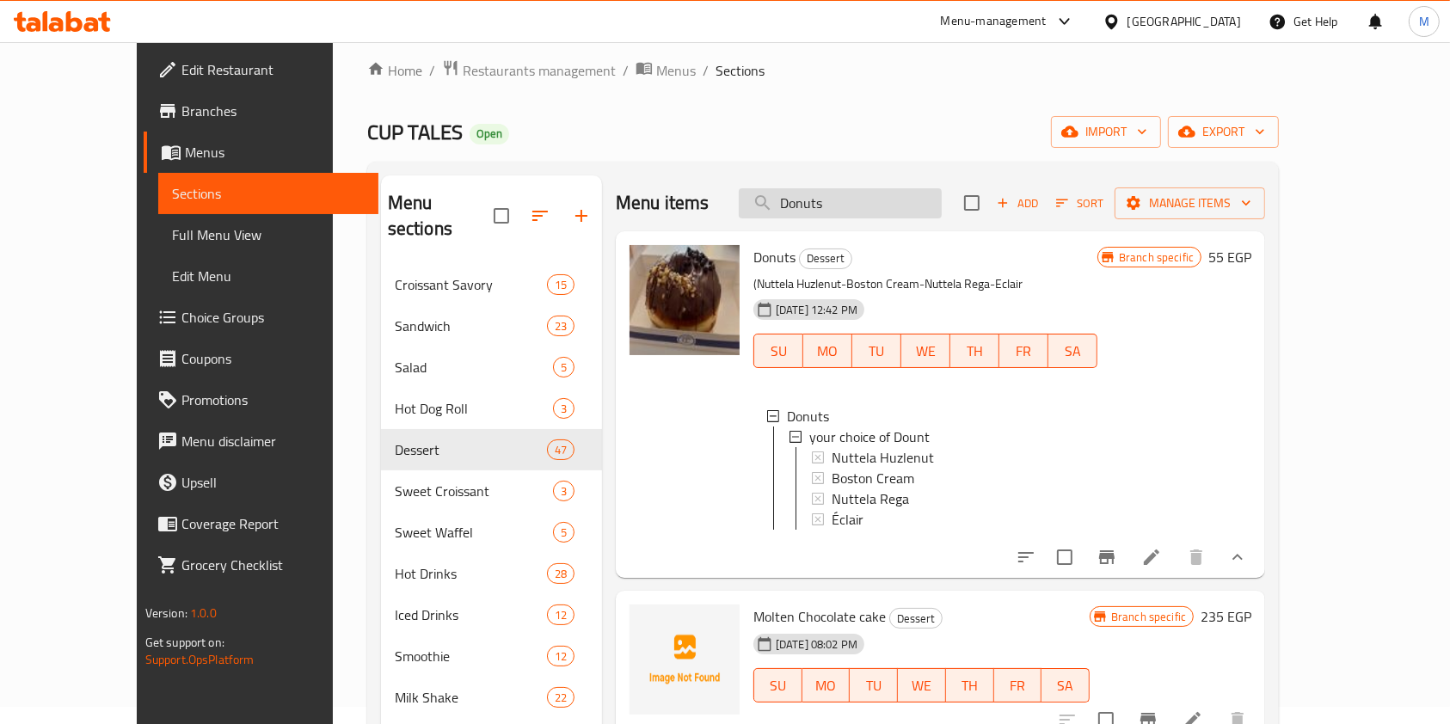
click at [867, 194] on input "Donuts" at bounding box center [840, 203] width 203 height 30
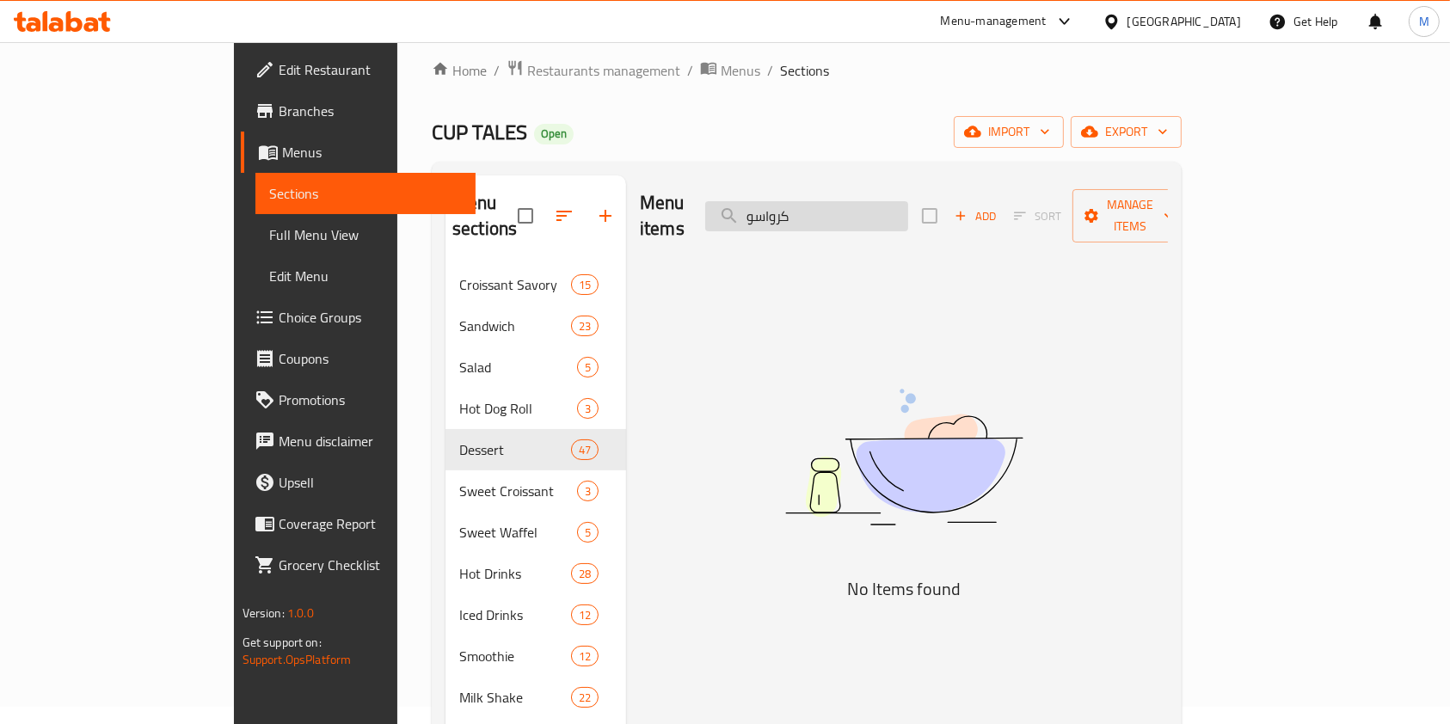
type input "كرواس"
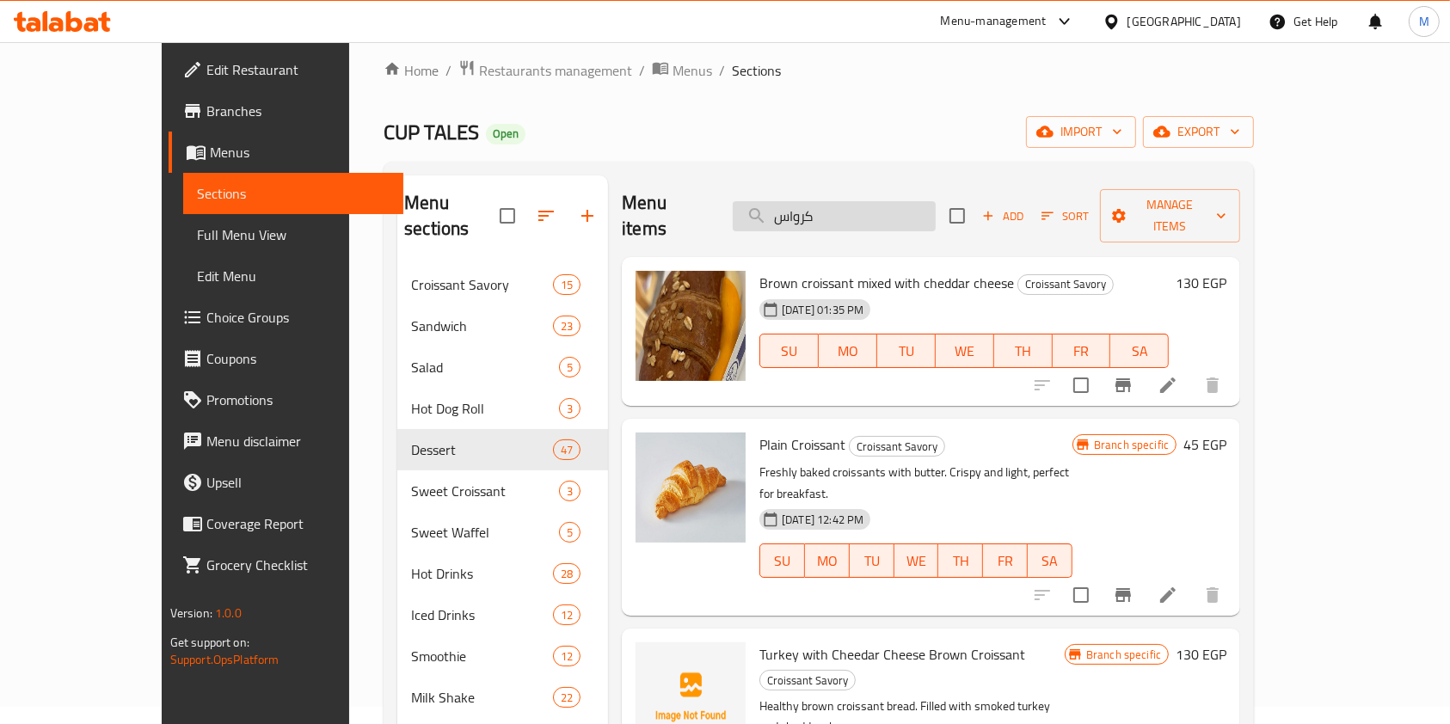
click at [841, 201] on input "كرواس" at bounding box center [834, 216] width 203 height 30
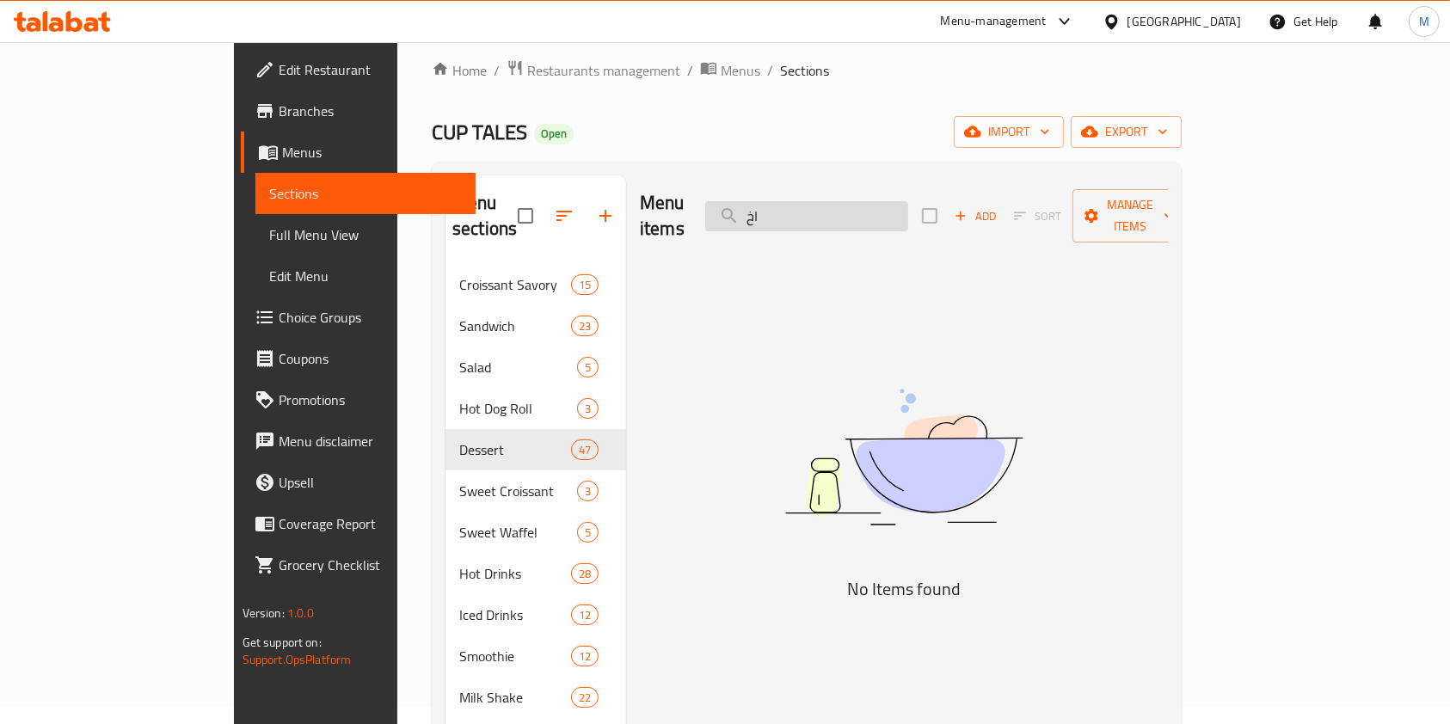
type input "ا"
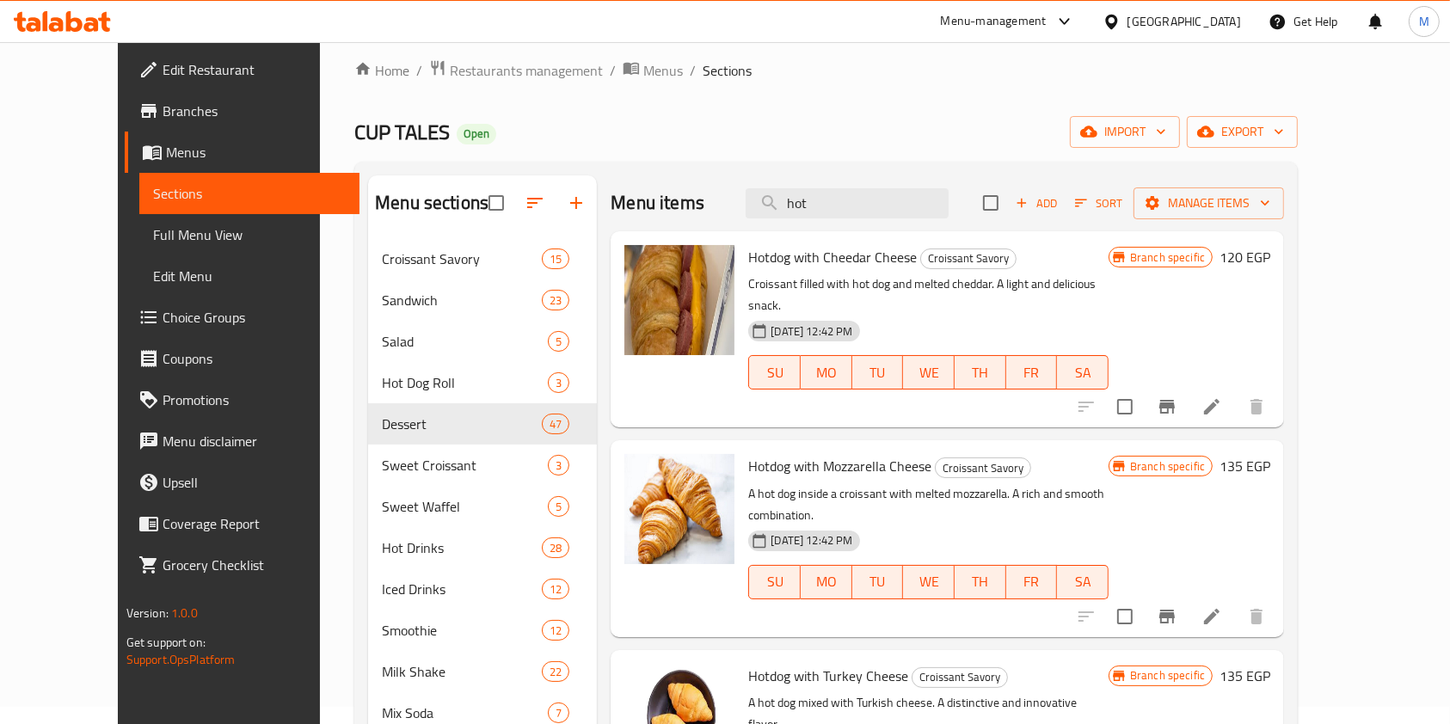
type input "hot"
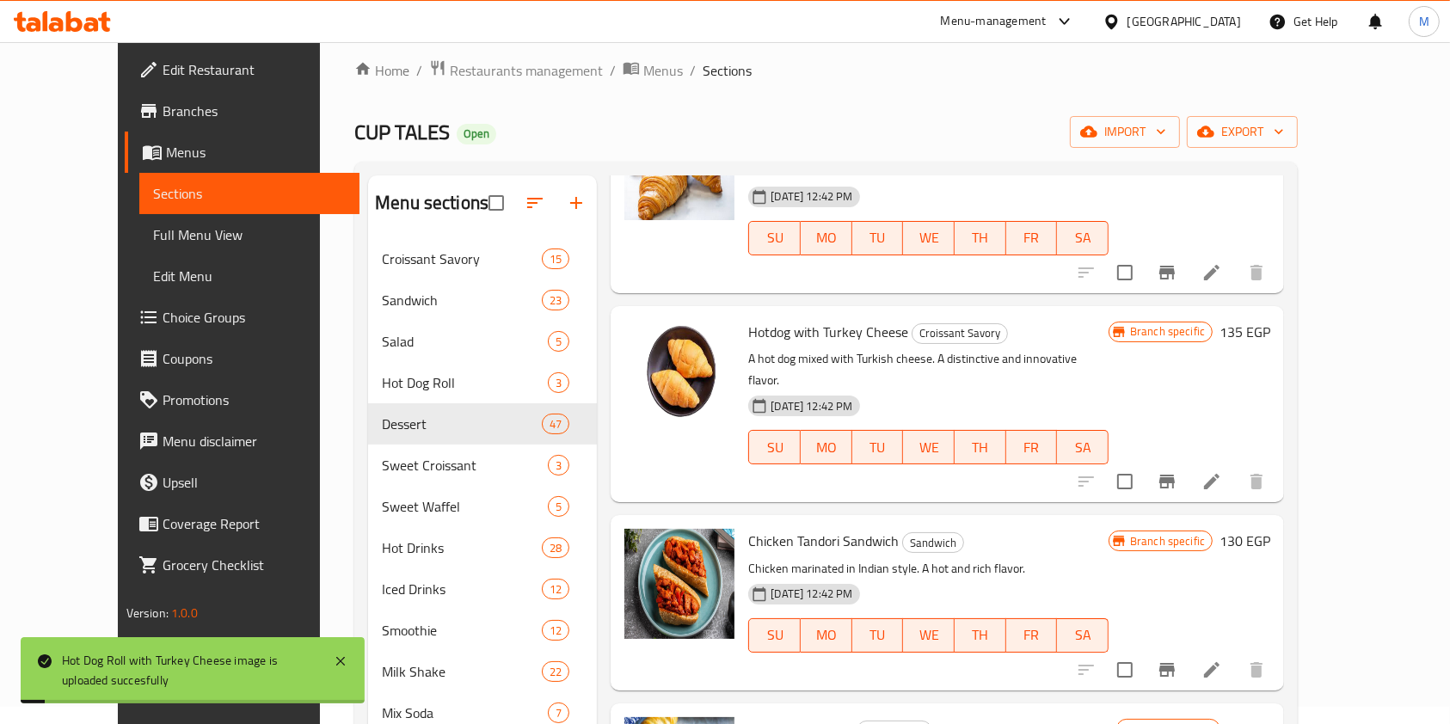
scroll to position [229, 0]
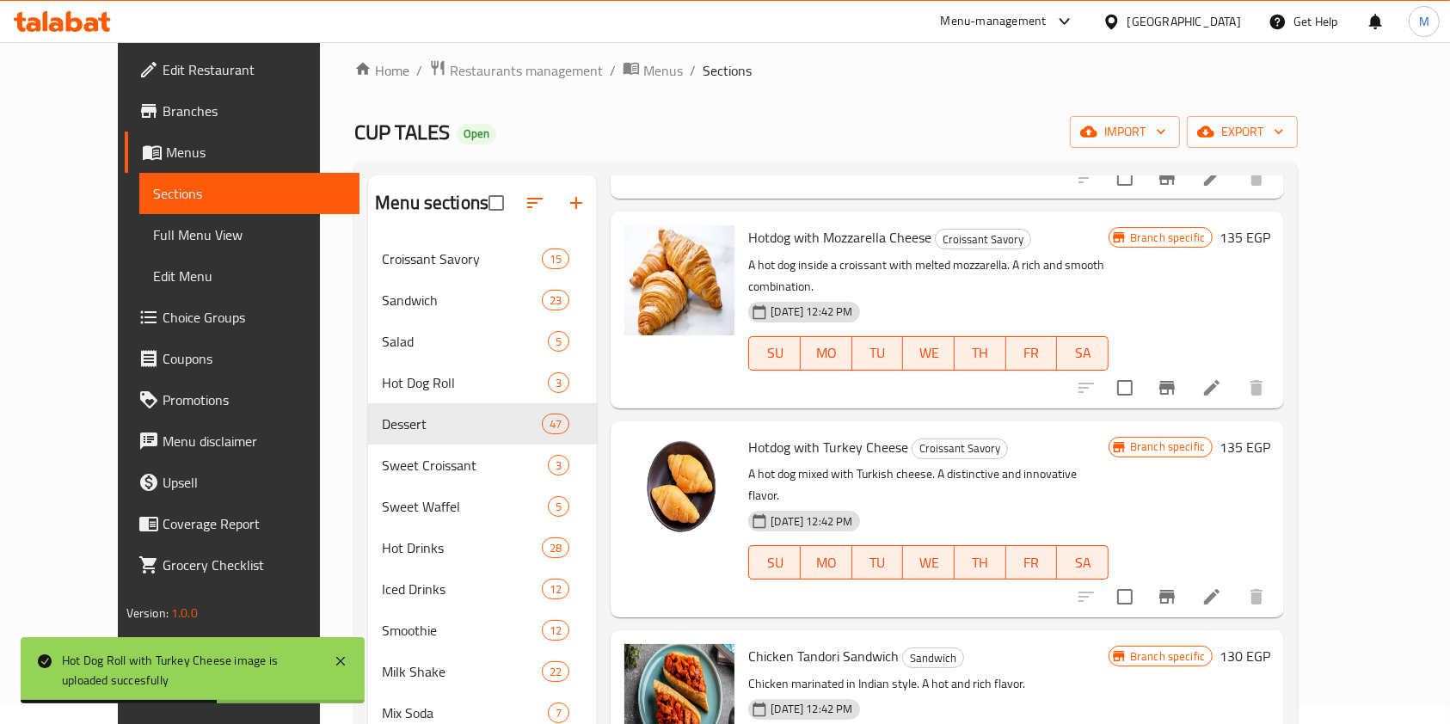
click at [1222, 587] on icon at bounding box center [1212, 597] width 21 height 21
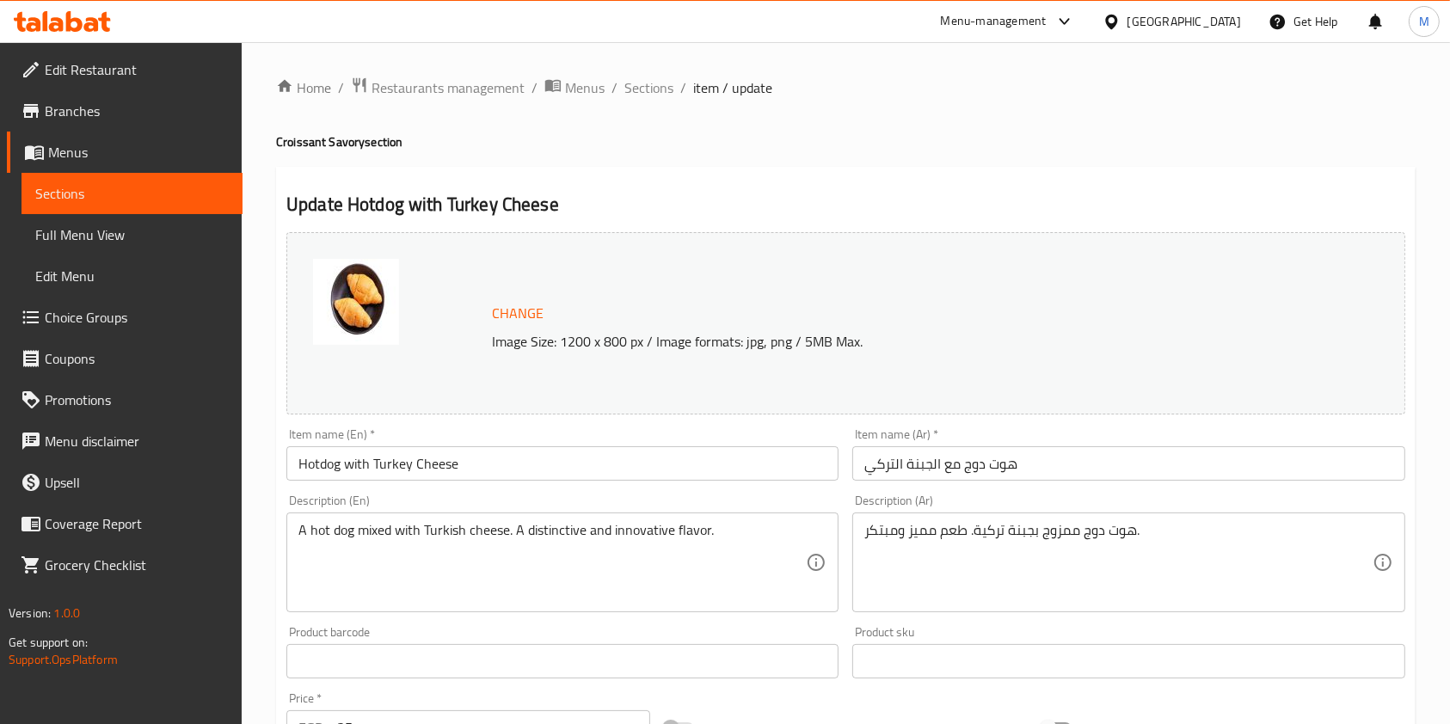
click at [674, 85] on ol "Home / Restaurants management / Menus / Sections / item / update" at bounding box center [846, 88] width 1140 height 22
click at [662, 88] on span "Sections" at bounding box center [648, 87] width 49 height 21
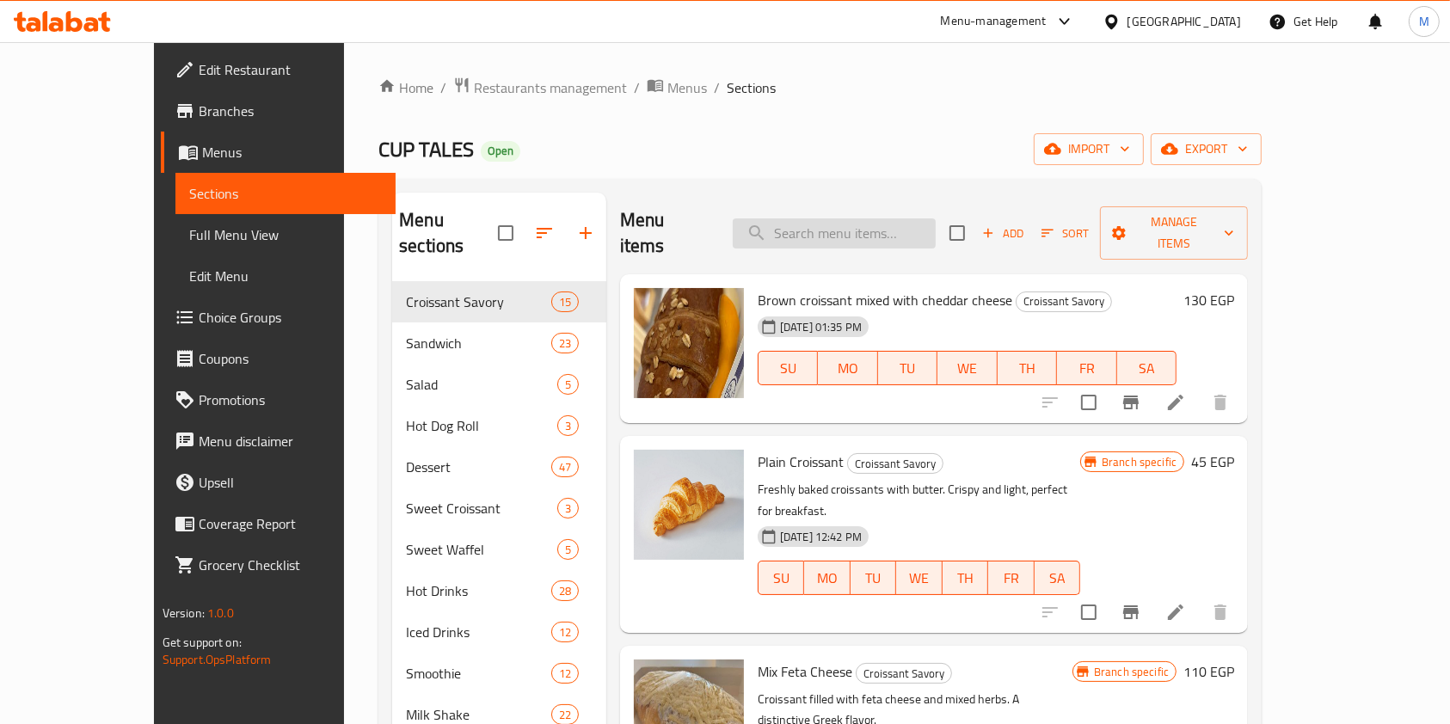
click at [852, 225] on input "search" at bounding box center [834, 233] width 203 height 30
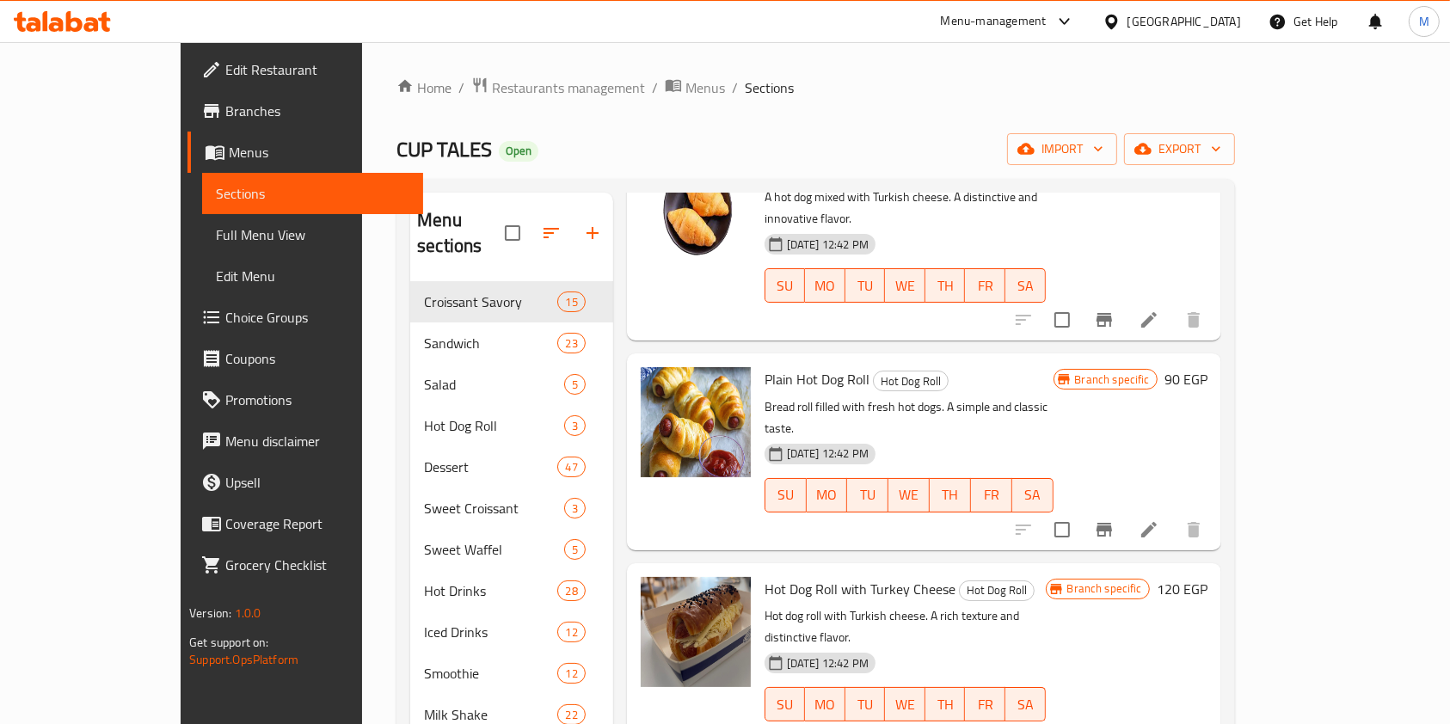
scroll to position [344, 0]
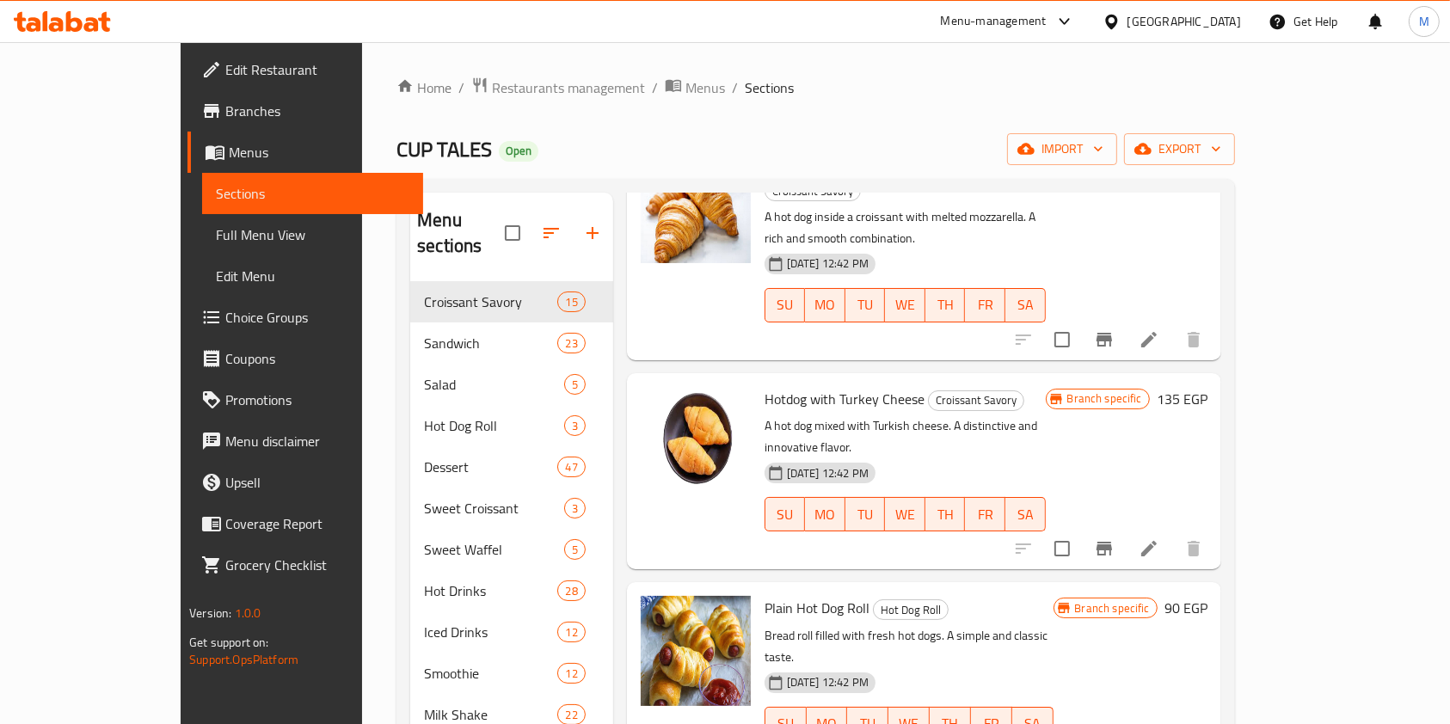
type input "hot d"
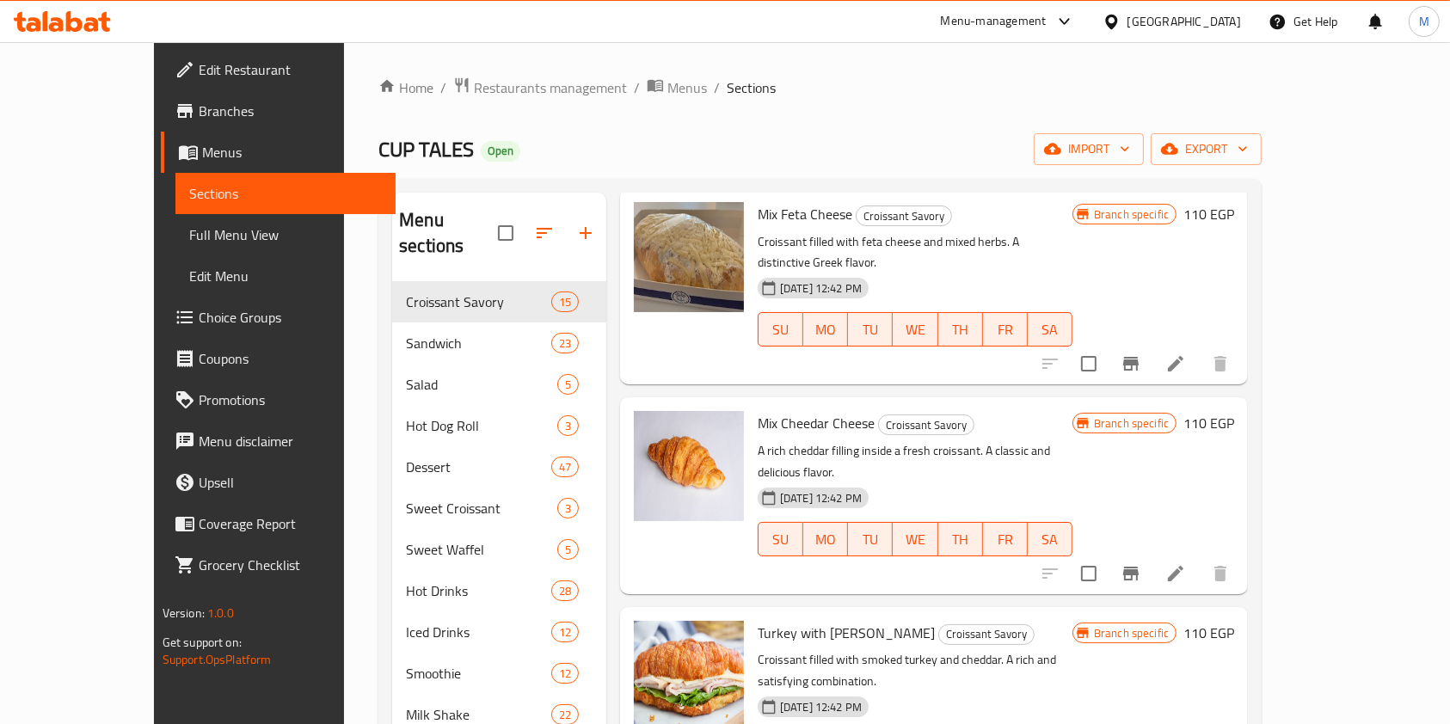
scroll to position [458, 0]
click at [88, 18] on icon at bounding box center [91, 24] width 15 height 15
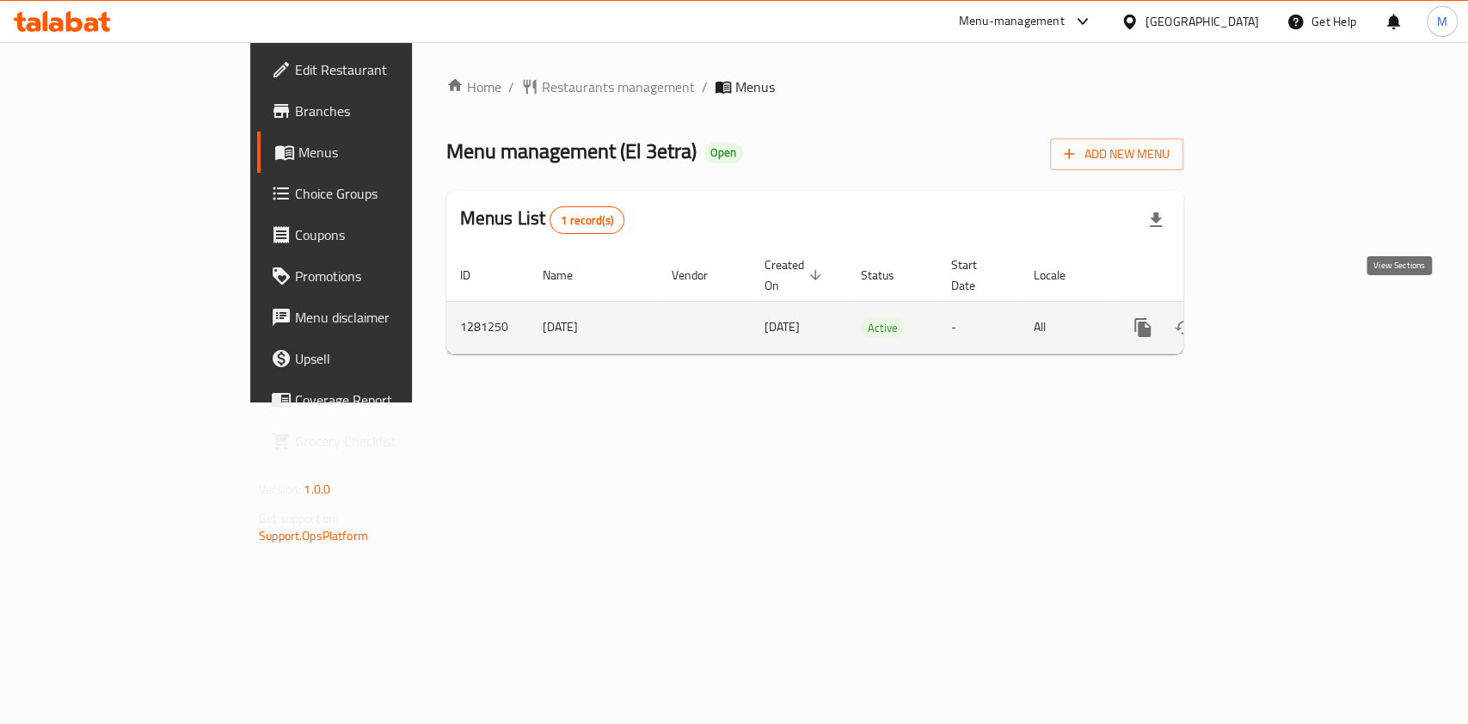
click at [1277, 317] on icon "enhanced table" at bounding box center [1267, 327] width 21 height 21
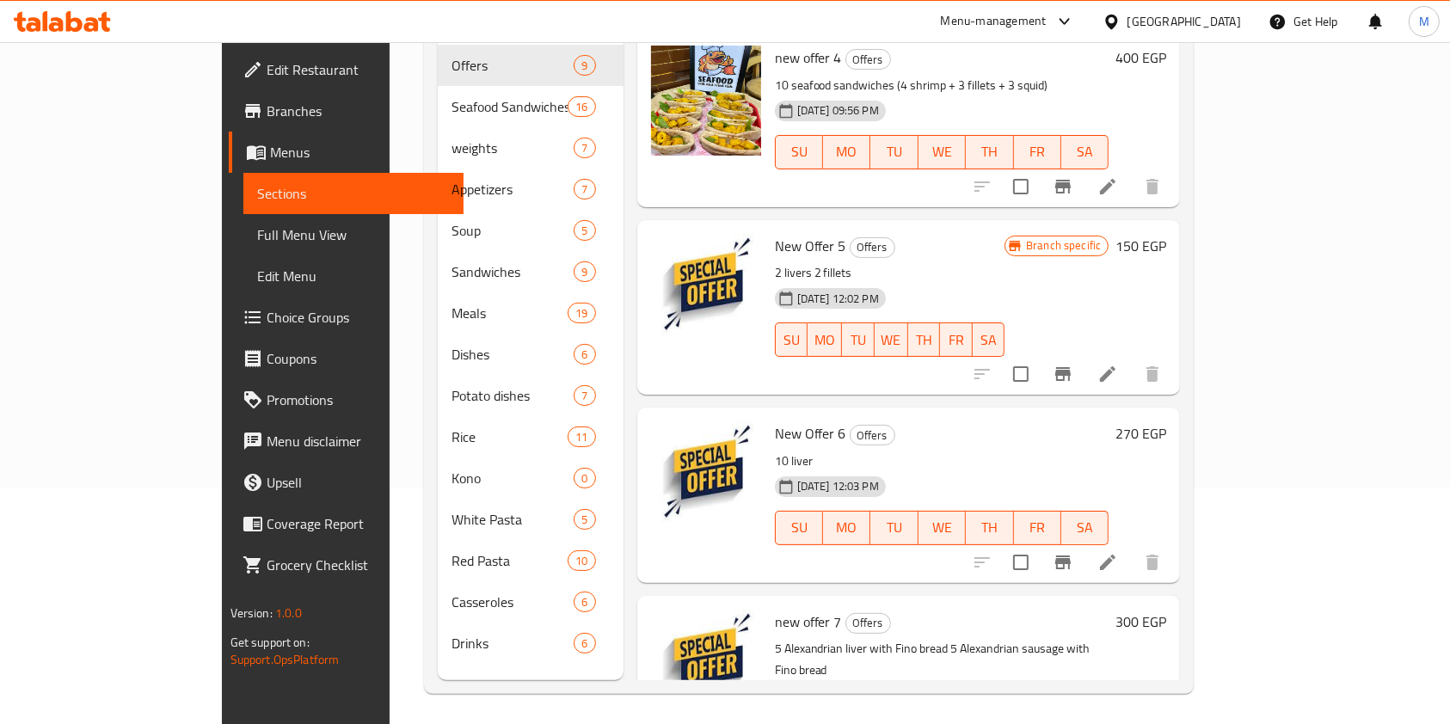
scroll to position [241, 0]
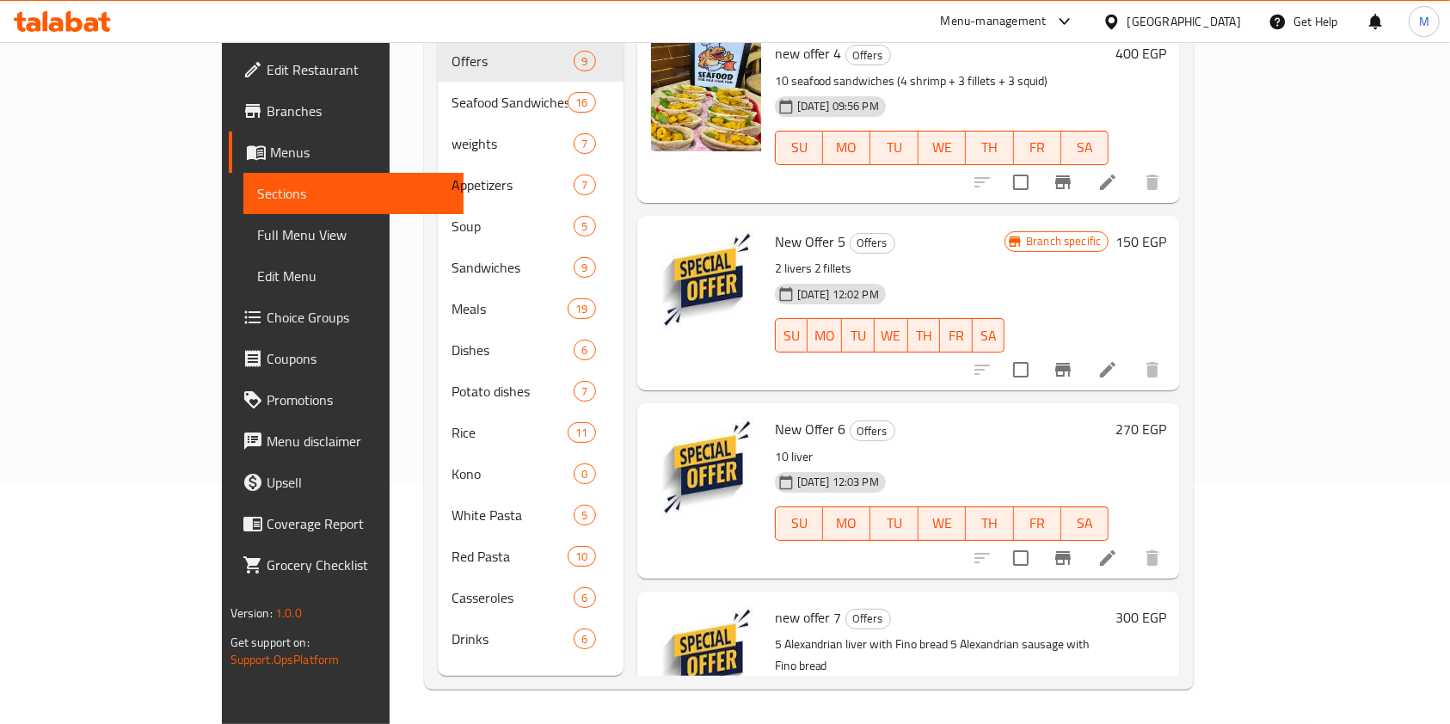
click at [1118, 548] on icon at bounding box center [1108, 558] width 21 height 21
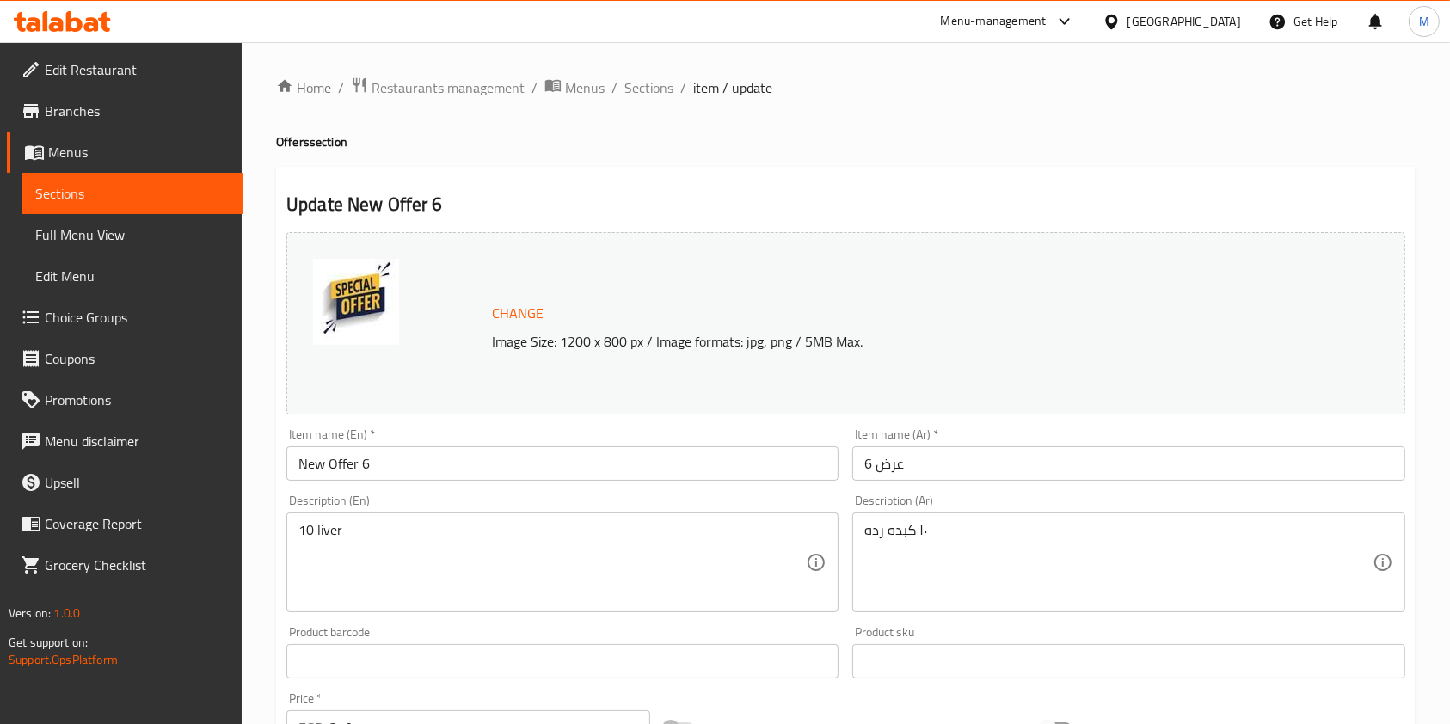
click at [928, 456] on input "عرض 6" at bounding box center [1128, 463] width 552 height 34
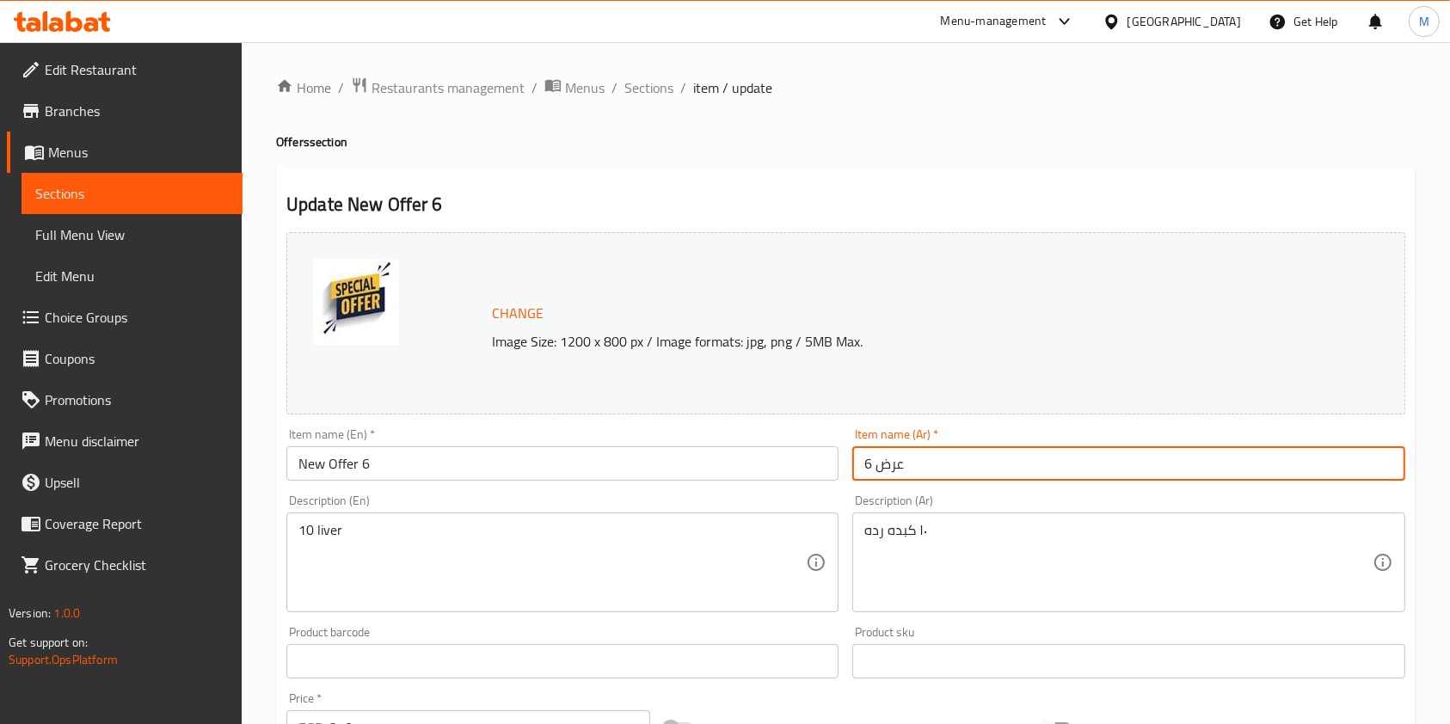
click at [928, 456] on input "عرض 6" at bounding box center [1128, 463] width 552 height 34
click at [927, 461] on input "عرض 6" at bounding box center [1128, 463] width 552 height 34
click at [927, 463] on input "عرض 6" at bounding box center [1128, 463] width 552 height 34
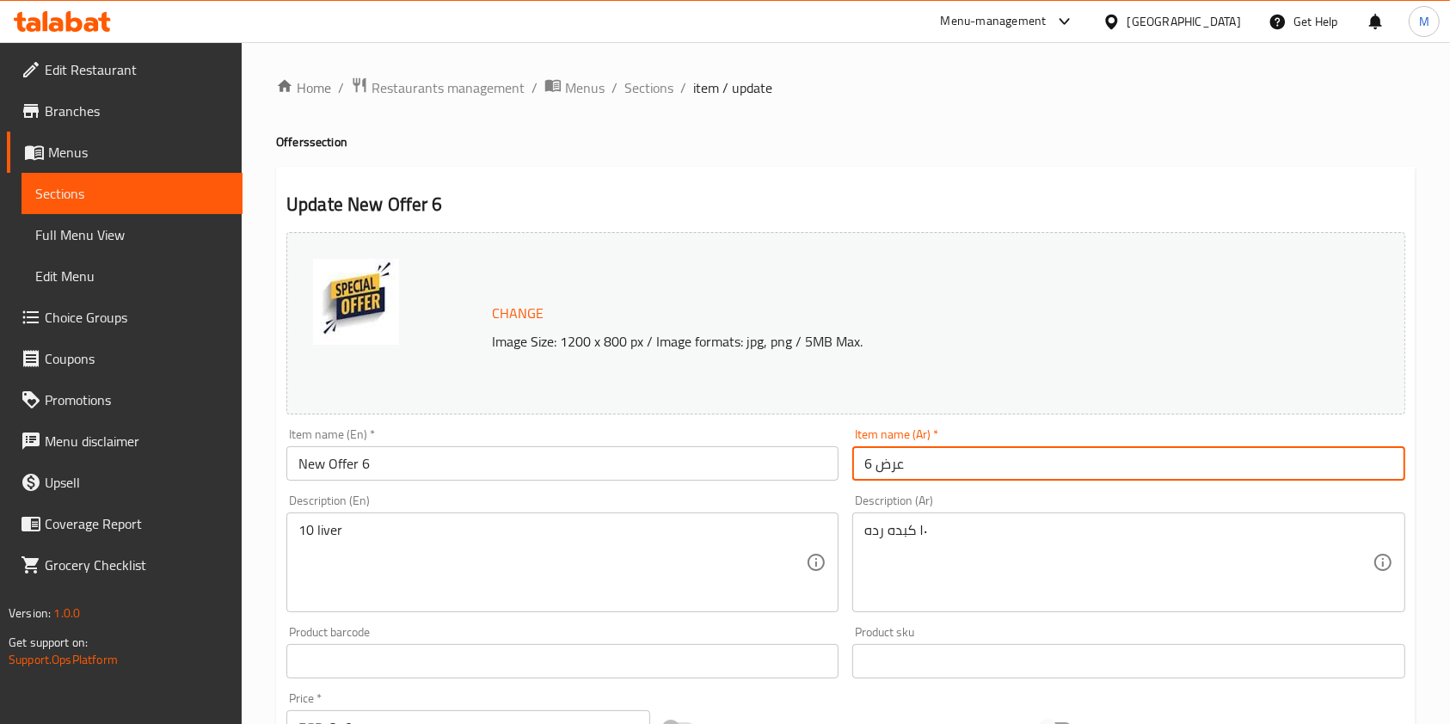
click at [927, 463] on input "عرض 6" at bounding box center [1128, 463] width 552 height 34
paste input "الكبدة بالردة"
type input "عرض الكبدة بالردة"
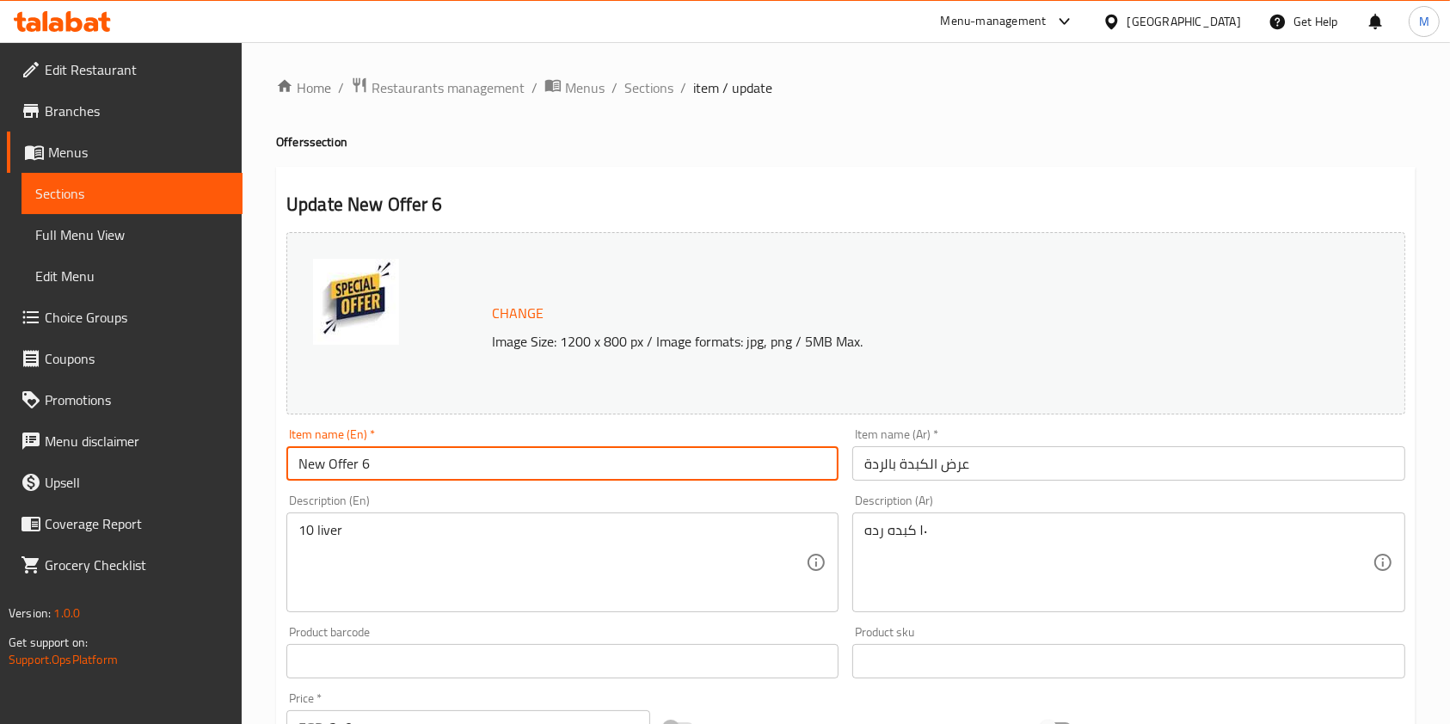
click at [532, 471] on input "New Offer 6" at bounding box center [562, 463] width 552 height 34
paste input "Show liver with bran"
drag, startPoint x: 328, startPoint y: 460, endPoint x: 286, endPoint y: 464, distance: 41.5
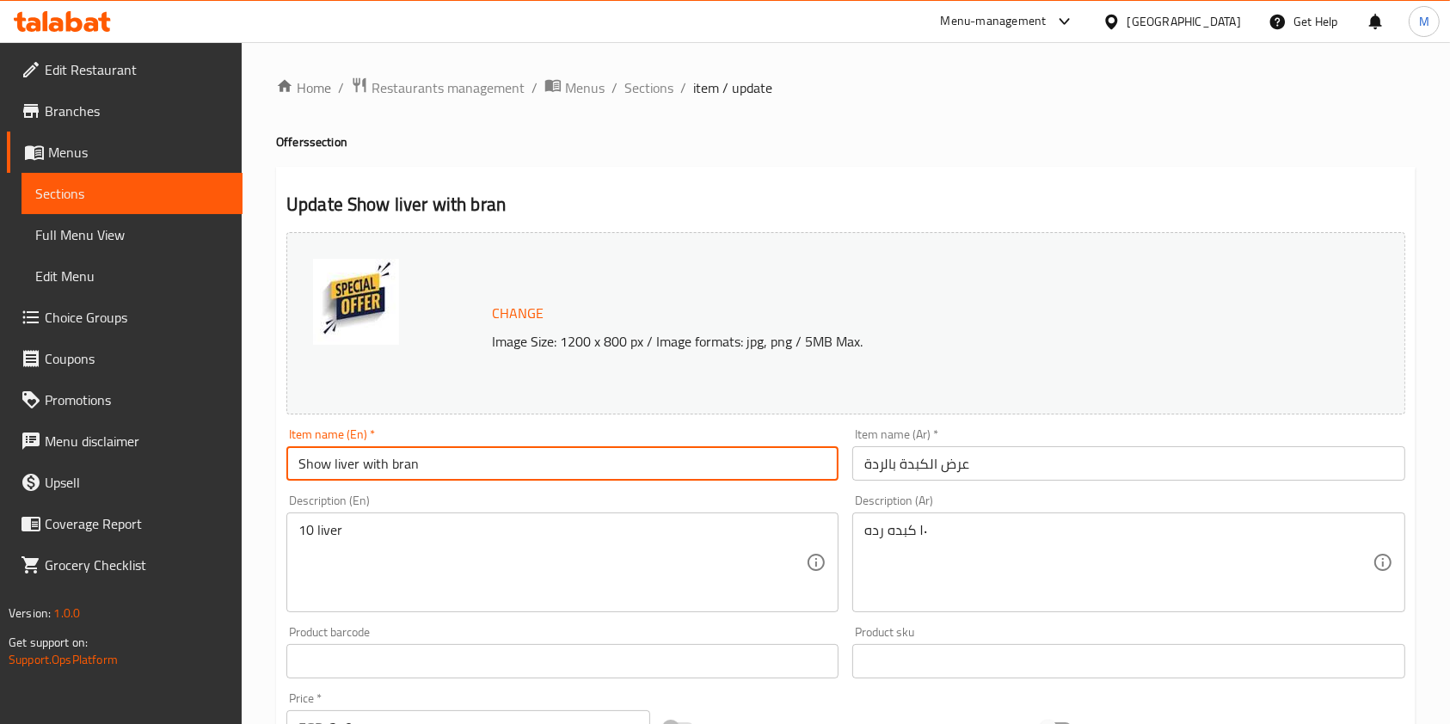
click at [286, 464] on input "Show liver with bran" at bounding box center [562, 463] width 552 height 34
drag, startPoint x: 384, startPoint y: 464, endPoint x: 427, endPoint y: 464, distance: 43.0
click at [427, 464] on input "Offer liver with bran" at bounding box center [562, 463] width 552 height 34
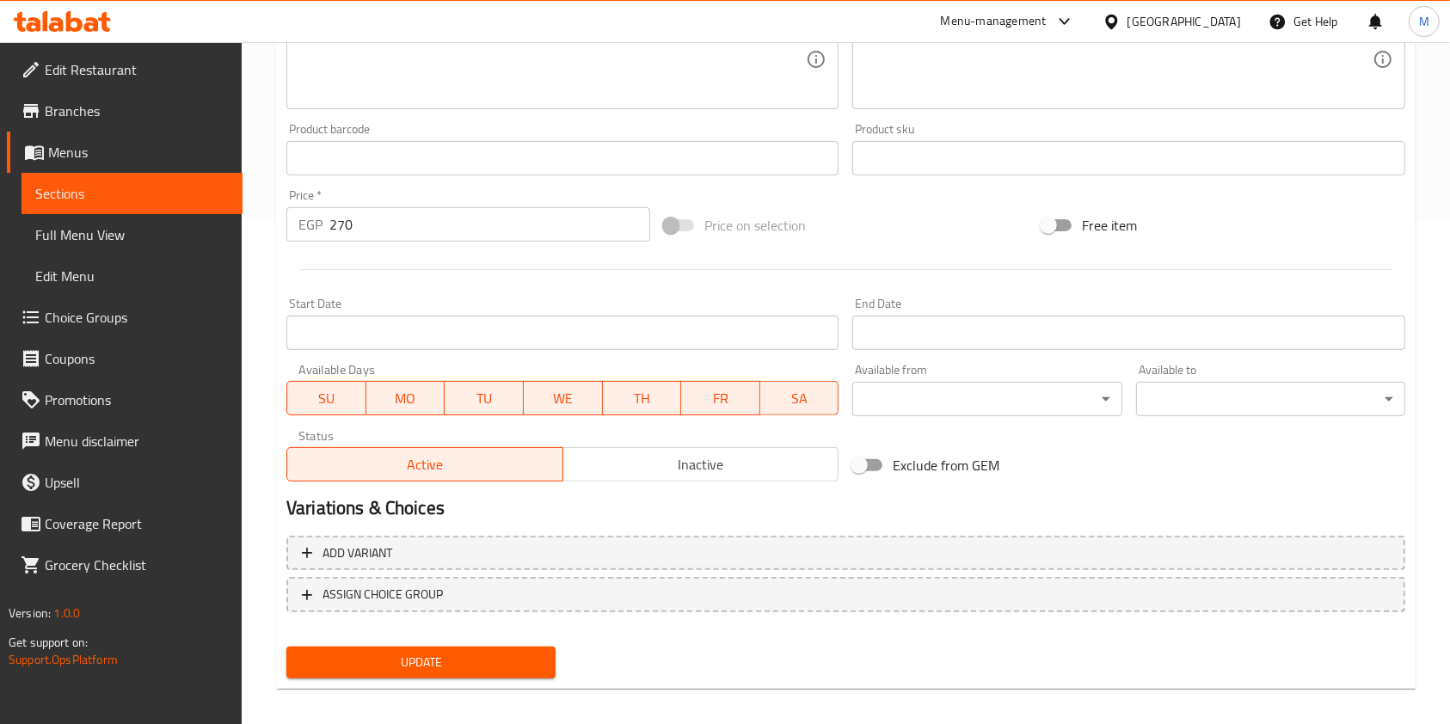
scroll to position [516, 0]
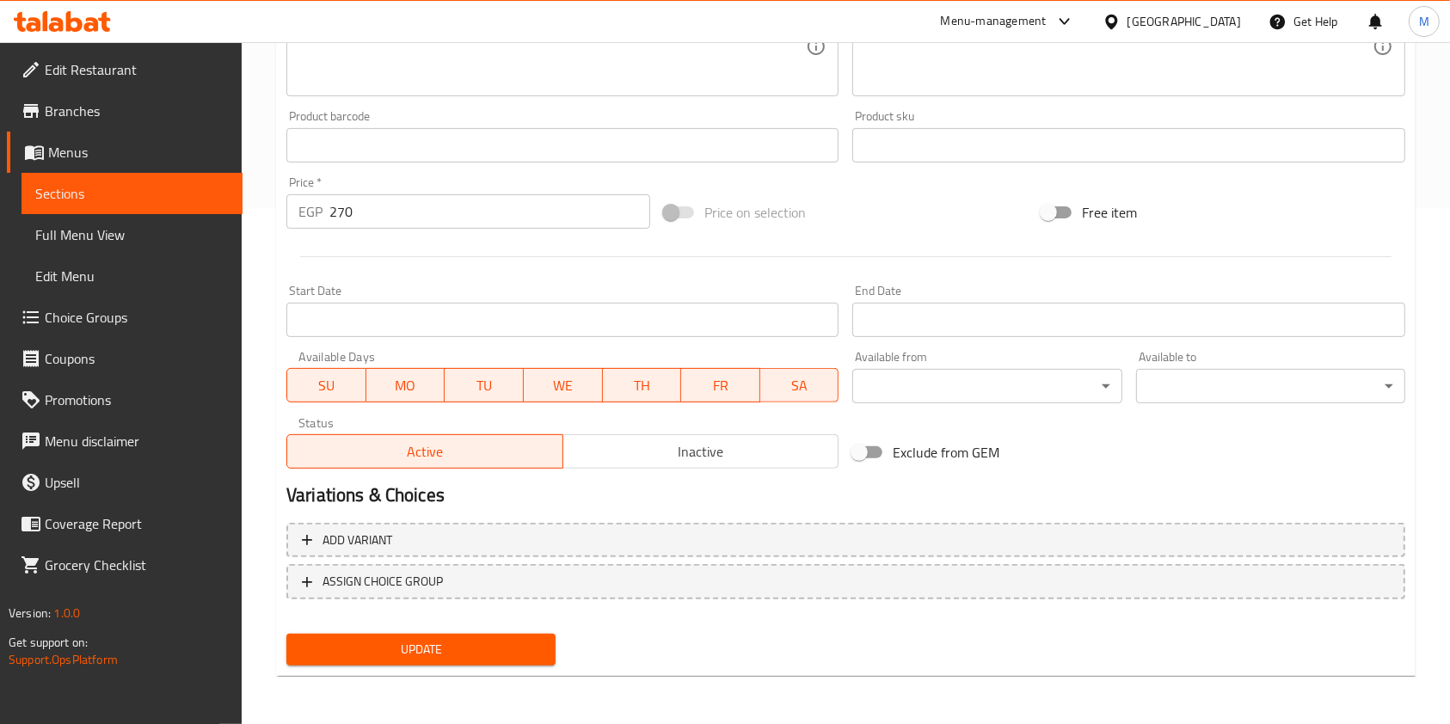
type input "Offer liver with Rada"
click at [467, 664] on button "Update" at bounding box center [420, 650] width 269 height 32
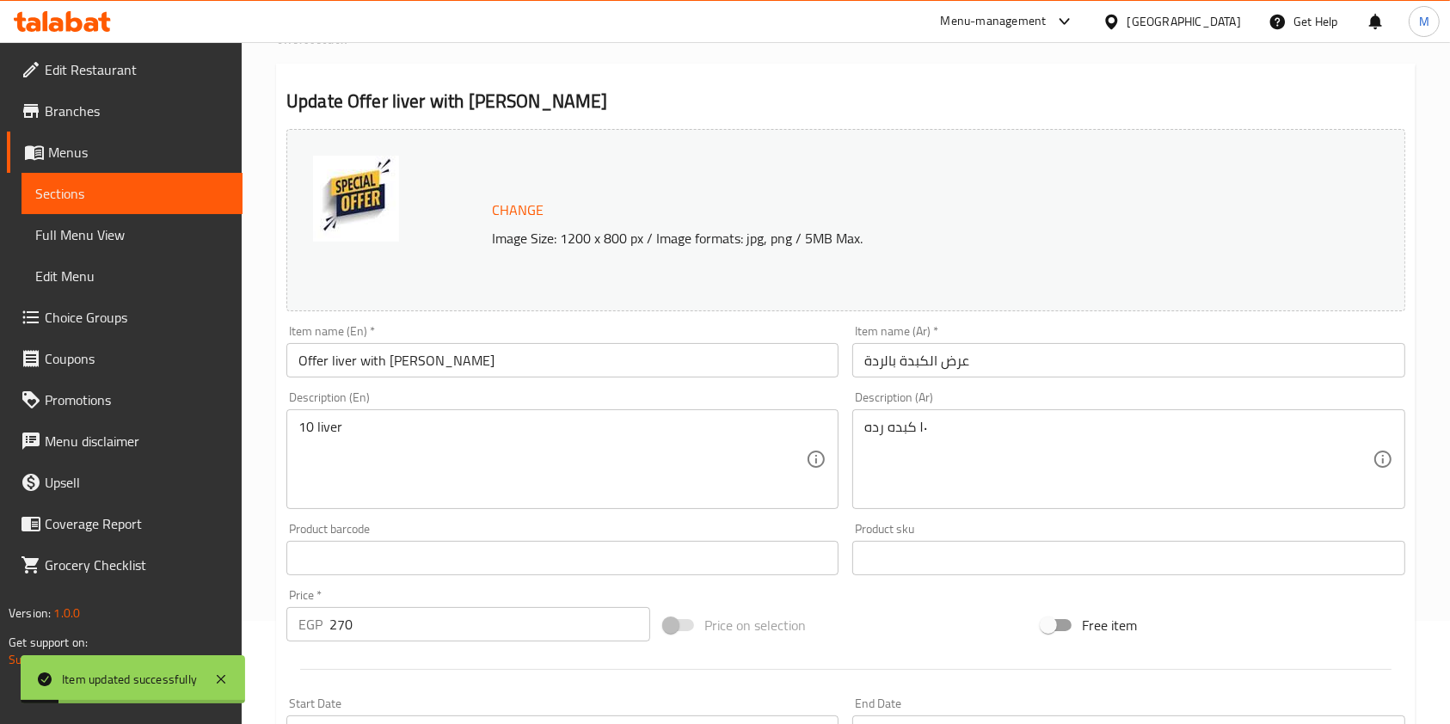
scroll to position [0, 0]
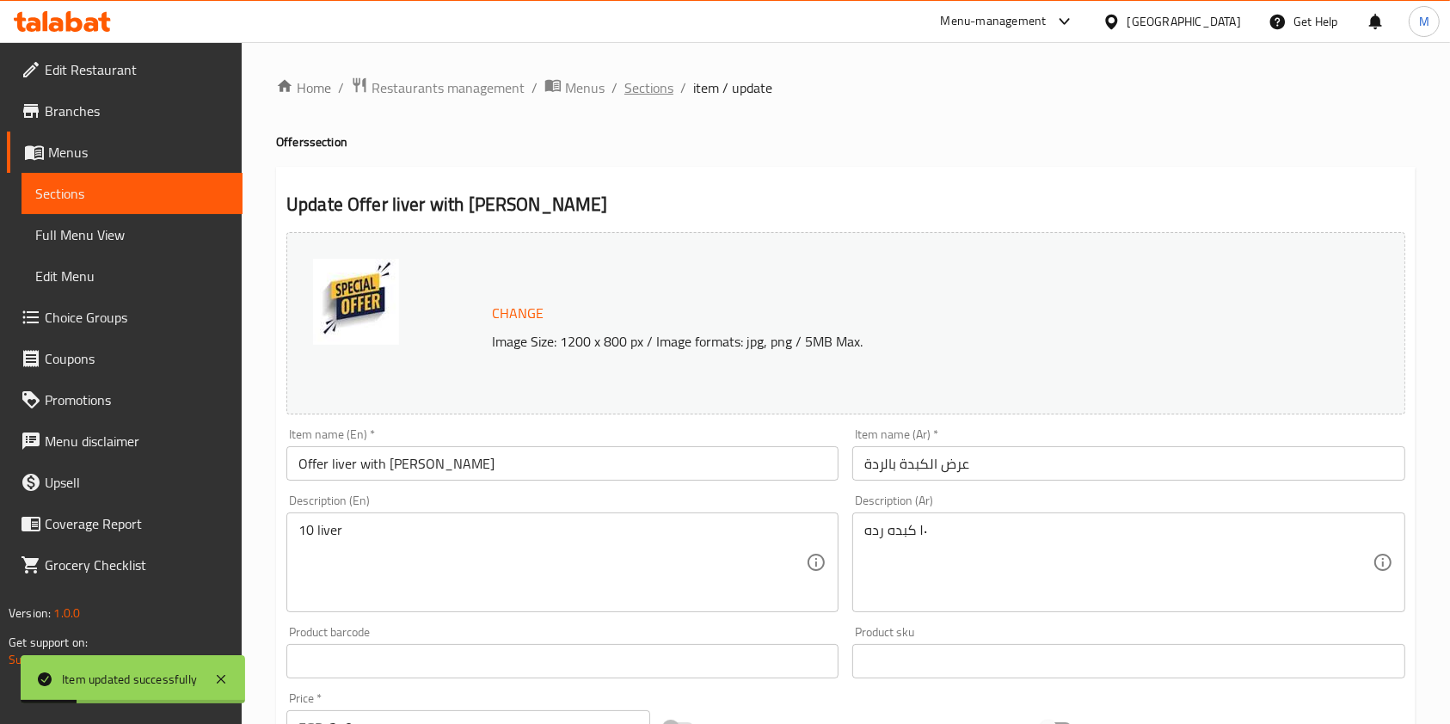
click at [648, 95] on span "Sections" at bounding box center [648, 87] width 49 height 21
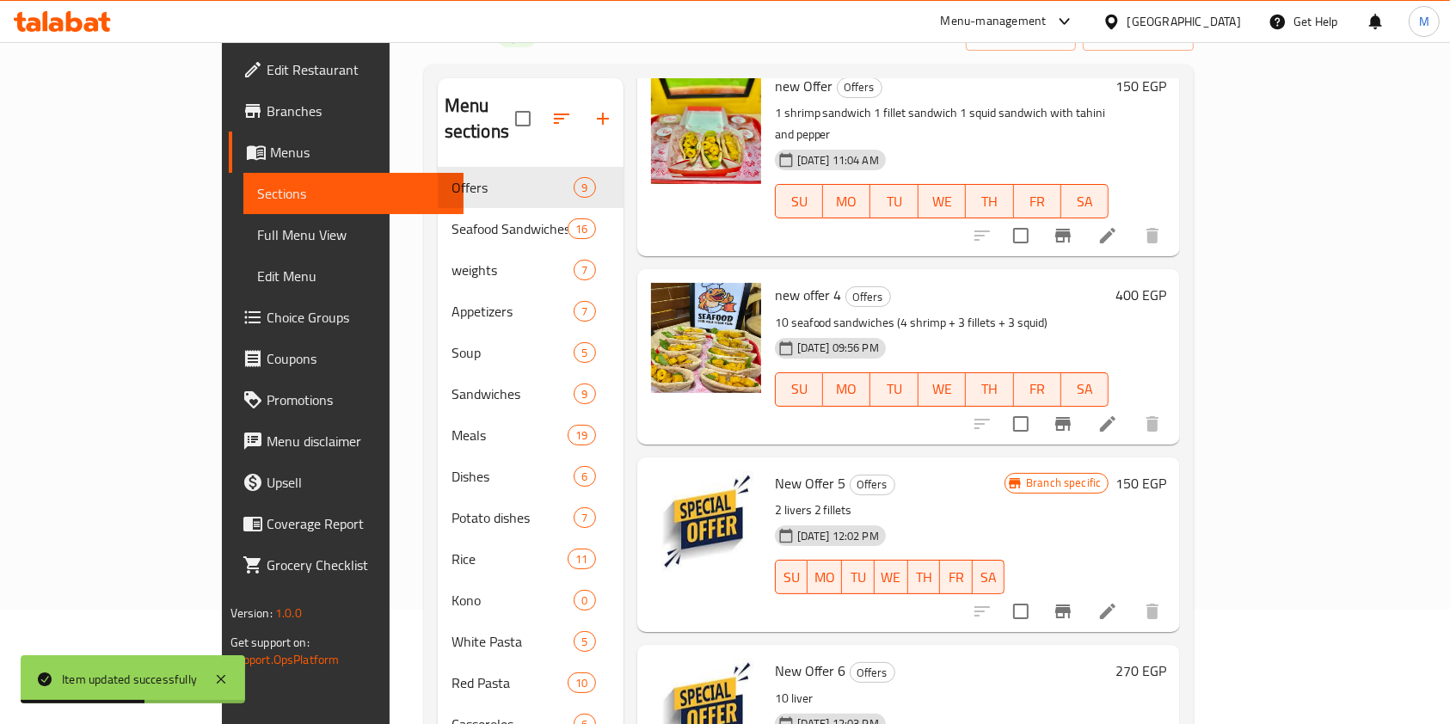
scroll to position [1010, 0]
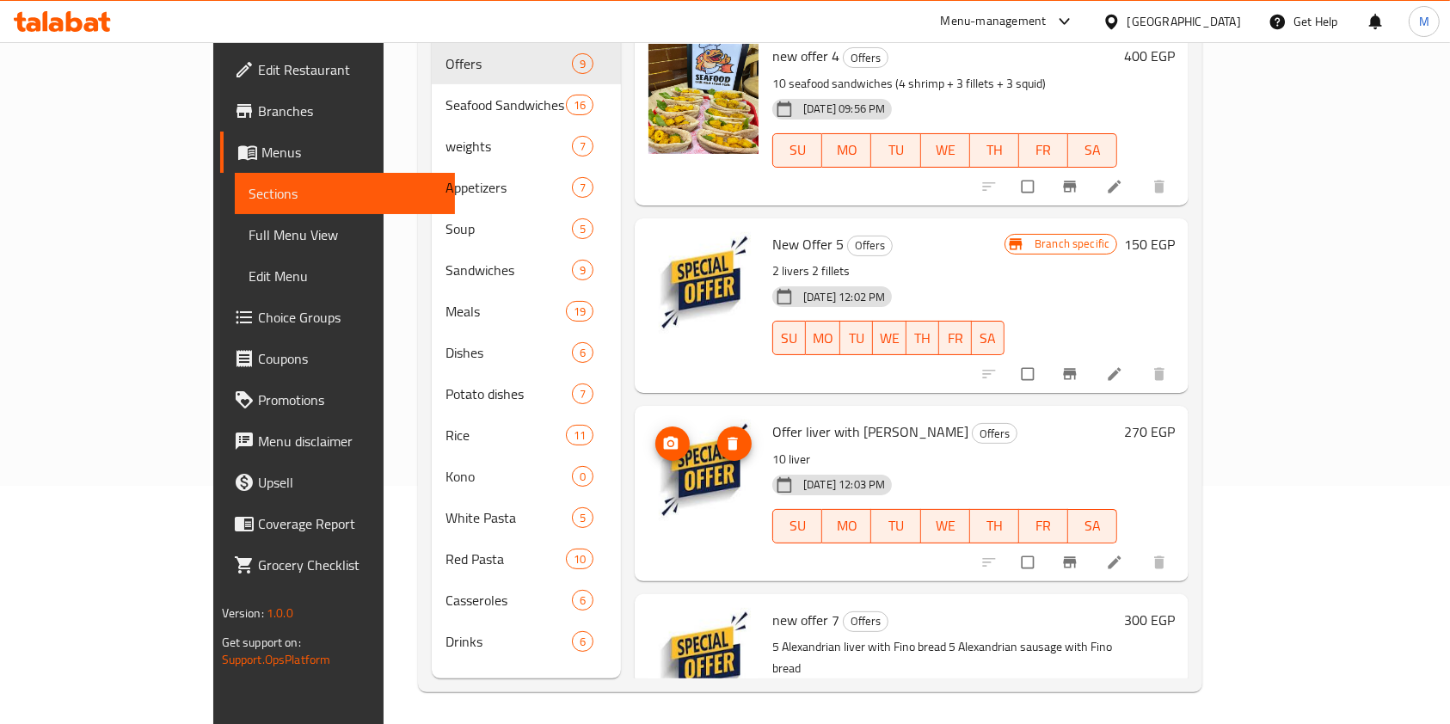
scroll to position [241, 0]
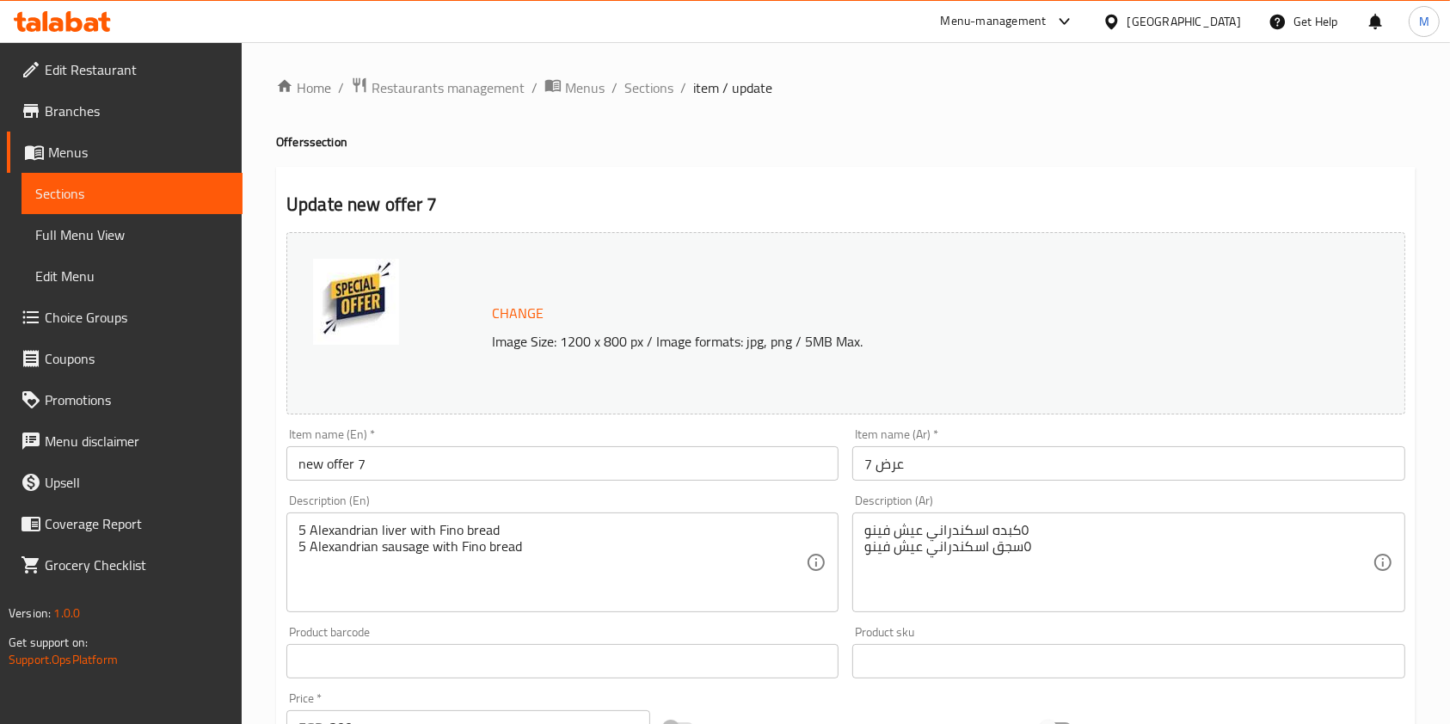
click at [908, 475] on input "عرض 7" at bounding box center [1128, 463] width 552 height 34
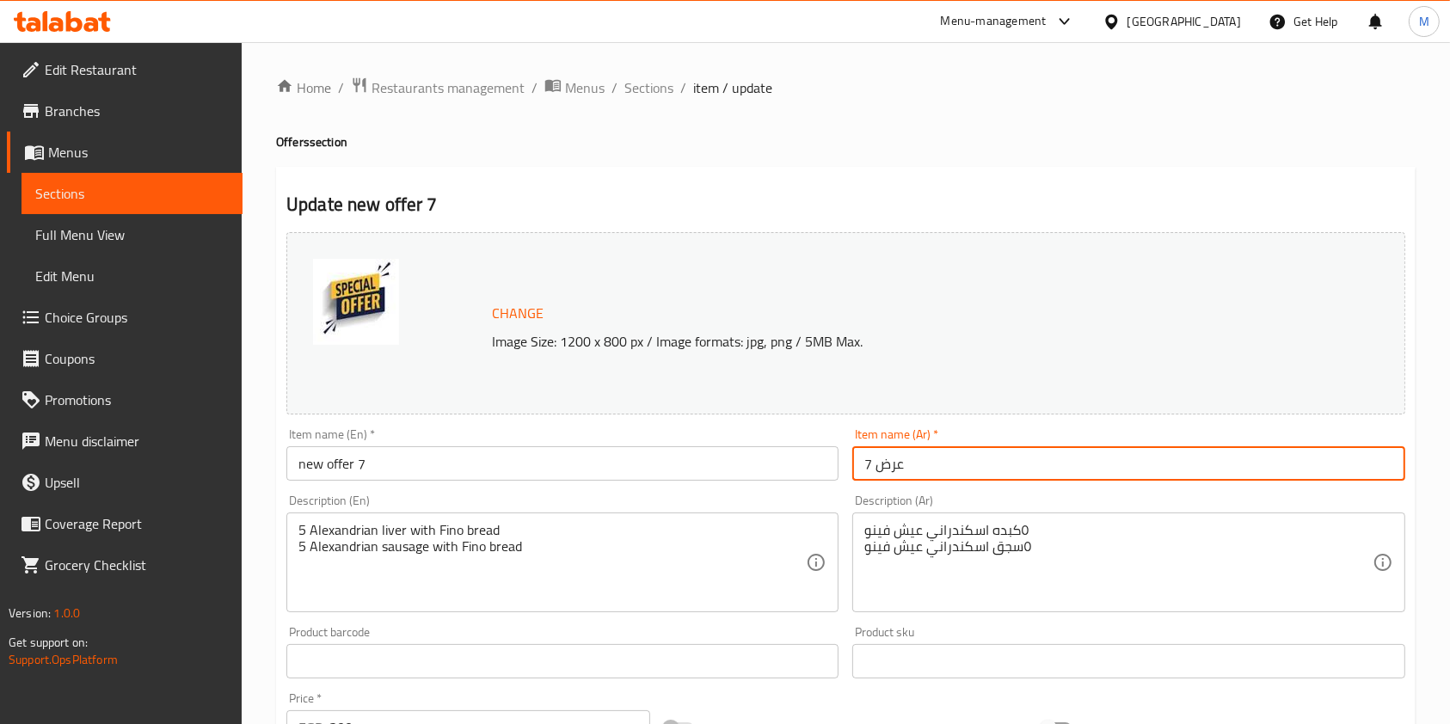
click at [908, 475] on input "عرض 7" at bounding box center [1128, 463] width 552 height 34
paste input "عرض شرقي فينو"
click at [909, 475] on input "عرض عرض شرقي فينو" at bounding box center [1128, 463] width 552 height 34
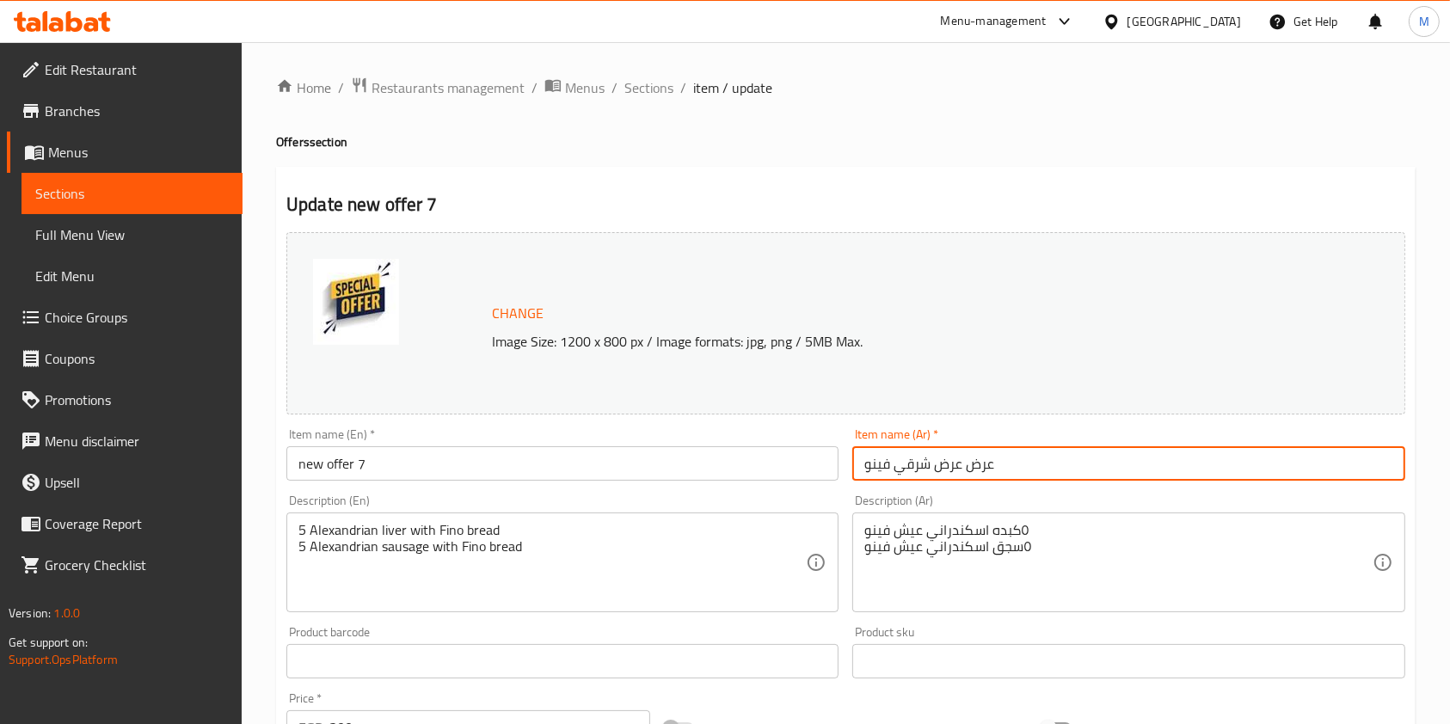
paste input "text"
type input "عرض شرقي فينو"
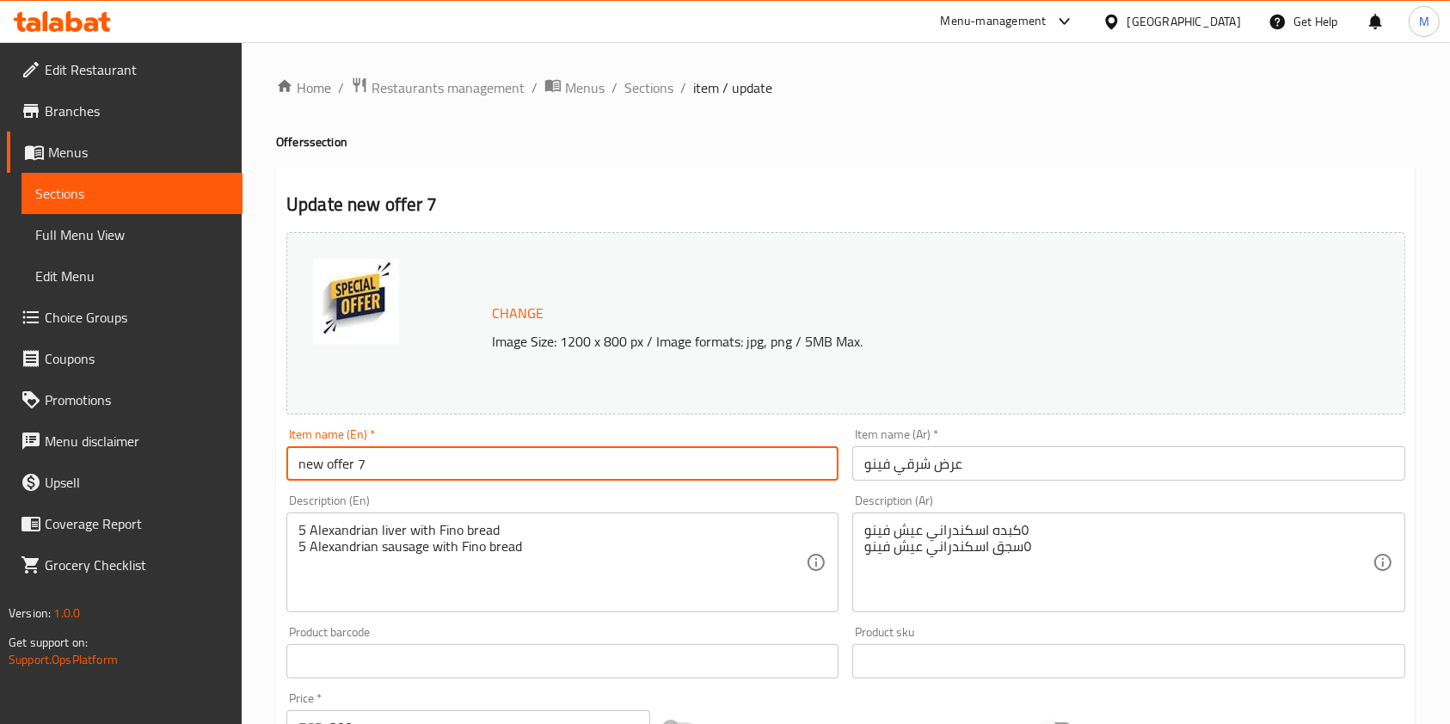
click at [414, 462] on input "new offer 7" at bounding box center [562, 463] width 552 height 34
paste input "Eastern Fino Show"
click at [414, 462] on input "new offer Eastern Fino Show" at bounding box center [562, 463] width 552 height 34
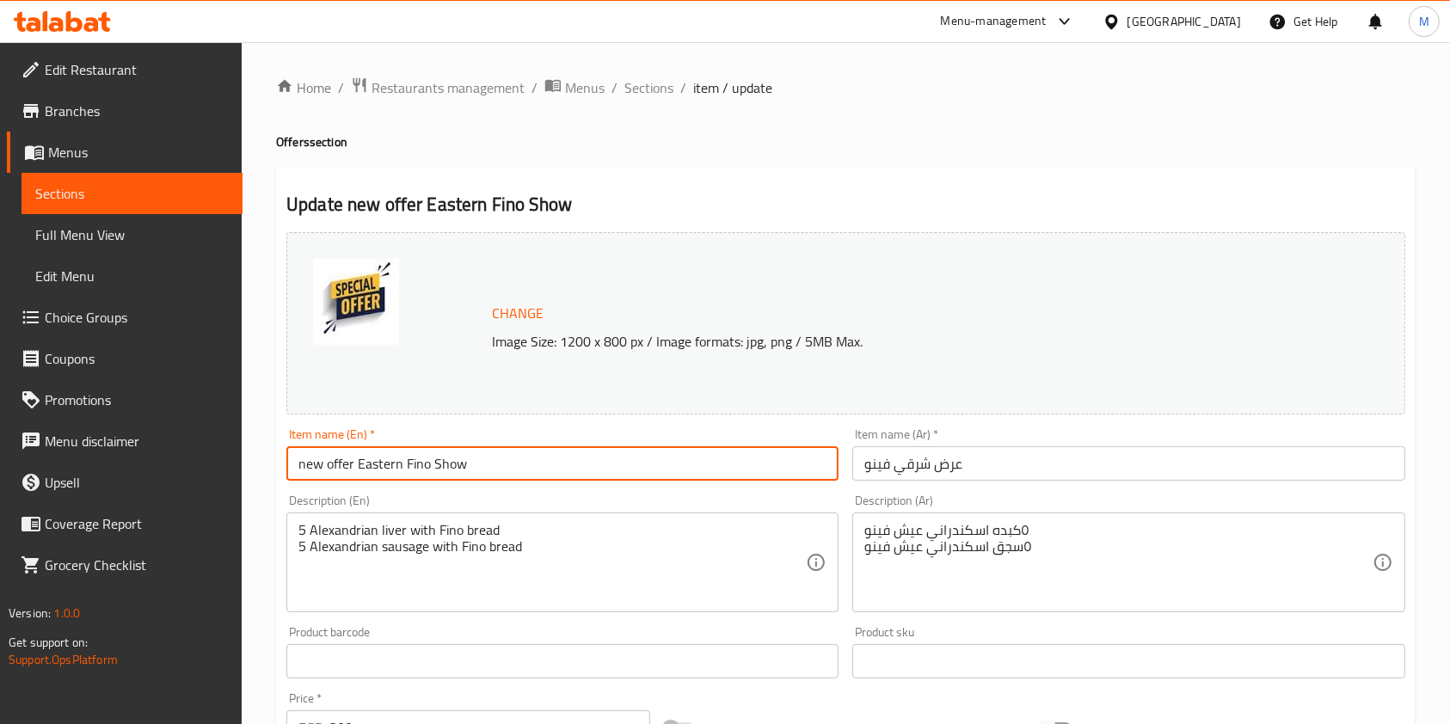
click at [414, 462] on input "new offer Eastern Fino Show" at bounding box center [562, 463] width 552 height 34
paste input "text"
drag, startPoint x: 373, startPoint y: 464, endPoint x: 413, endPoint y: 465, distance: 39.6
click at [413, 465] on input "Eastern Fino Show" at bounding box center [562, 463] width 552 height 34
drag, startPoint x: 343, startPoint y: 467, endPoint x: 293, endPoint y: 464, distance: 50.0
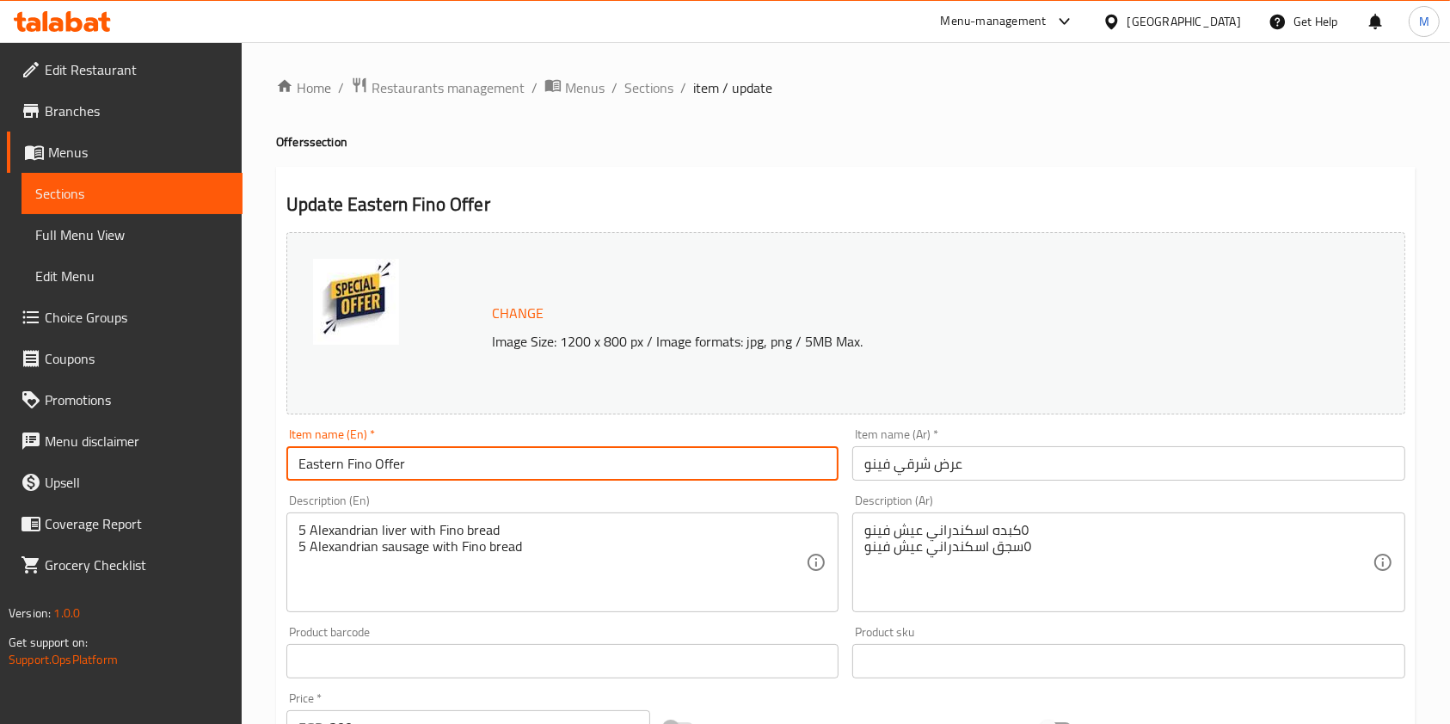
click at [293, 464] on input "Eastern Fino Offer" at bounding box center [562, 463] width 552 height 34
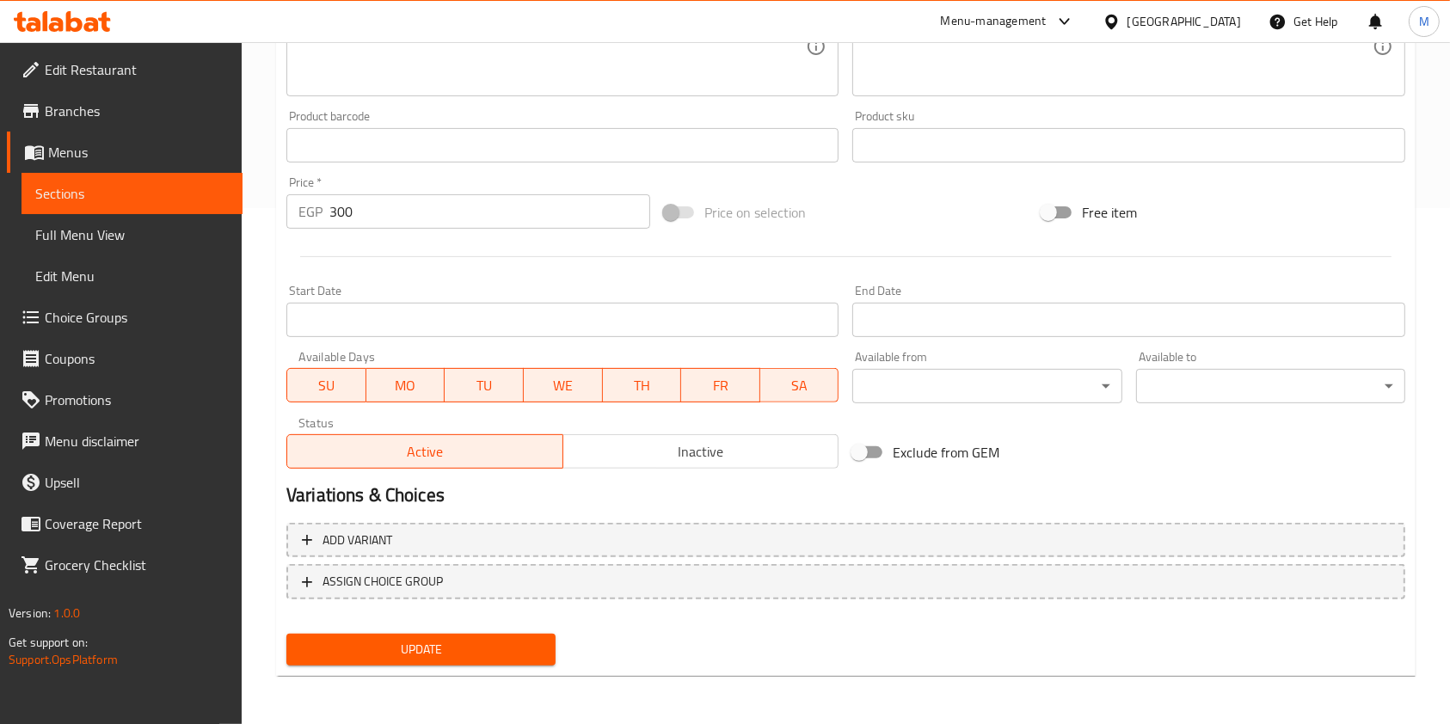
type input "Sharqy Fino Offer"
click at [520, 645] on span "Update" at bounding box center [421, 650] width 242 height 22
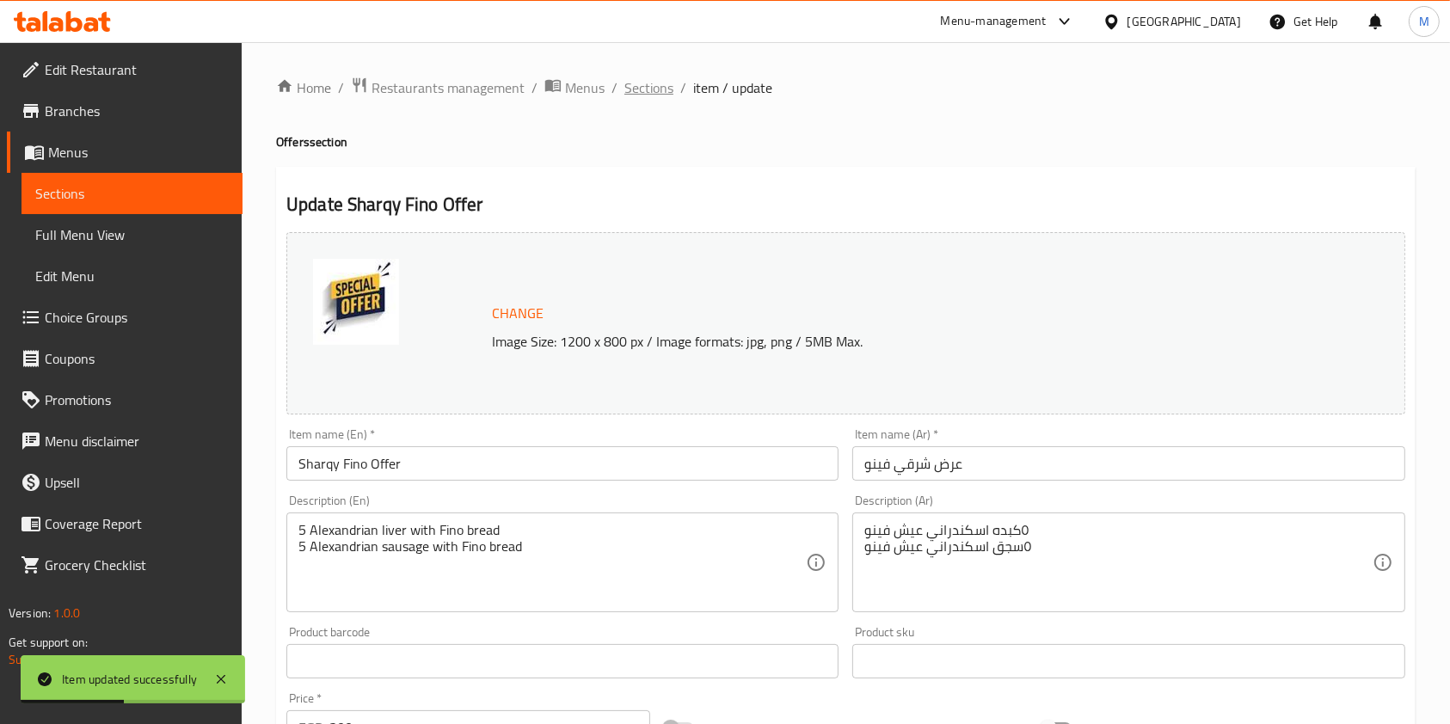
click at [656, 77] on span "Sections" at bounding box center [648, 87] width 49 height 21
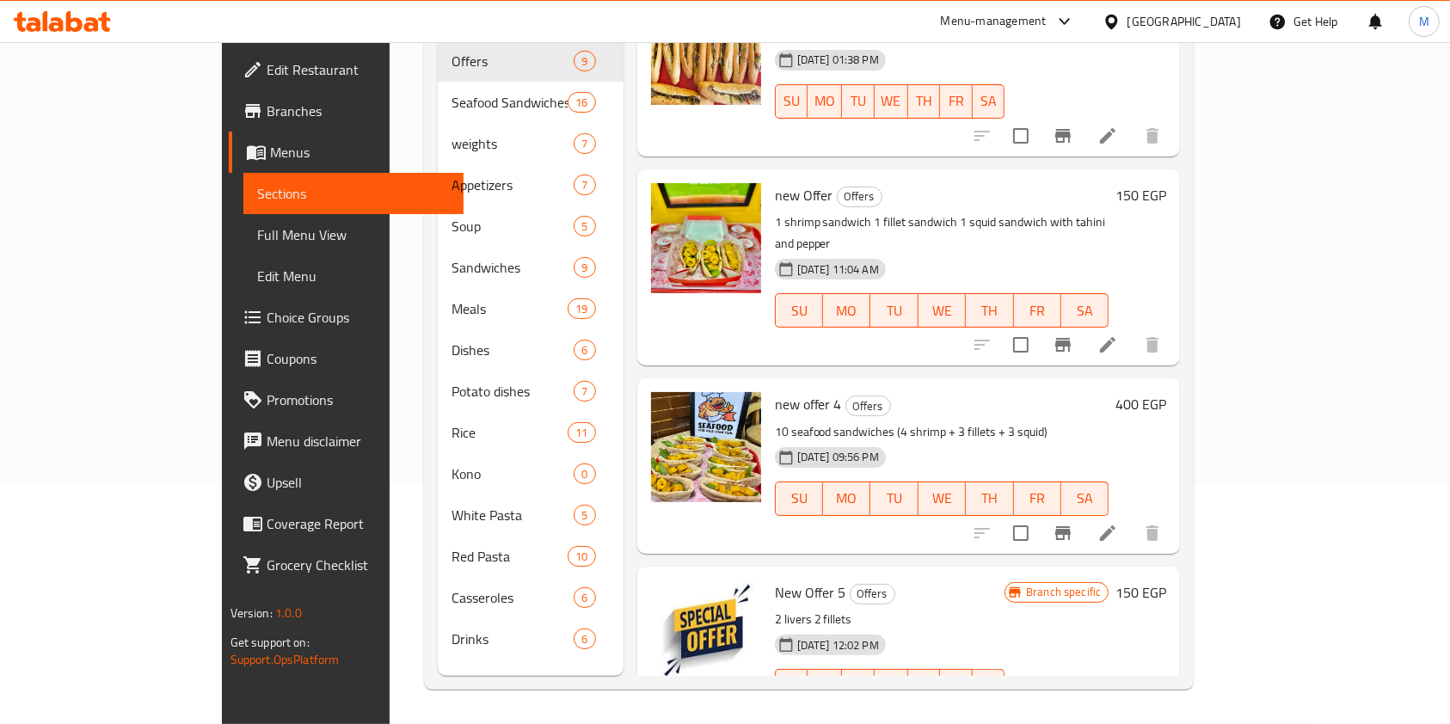
scroll to position [1010, 0]
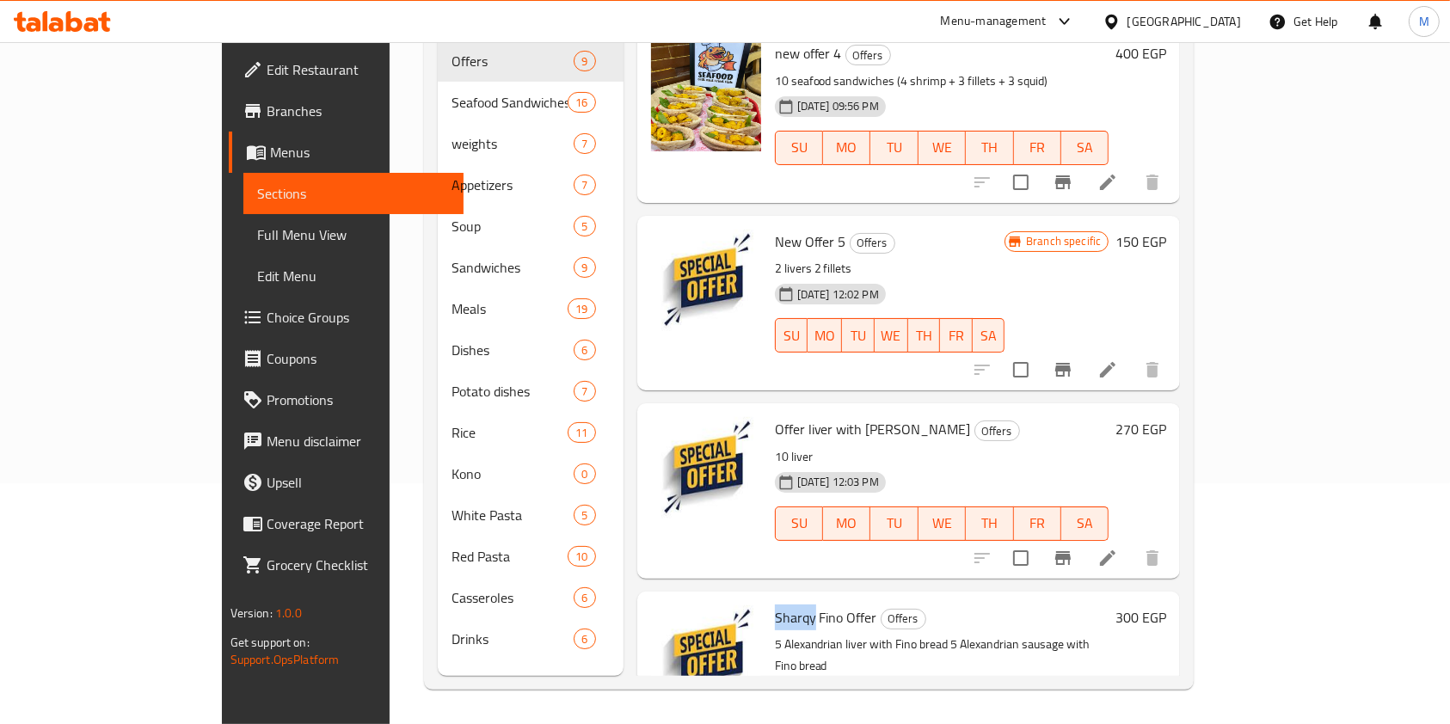
drag, startPoint x: 757, startPoint y: 529, endPoint x: 712, endPoint y: 526, distance: 44.9
click at [768, 599] on div "Sharqy Fino Offer Offers 5 Alexandrian liver with Fino bread 5 Alexandrian saus…" at bounding box center [942, 690] width 348 height 182
copy span "Sharqy"
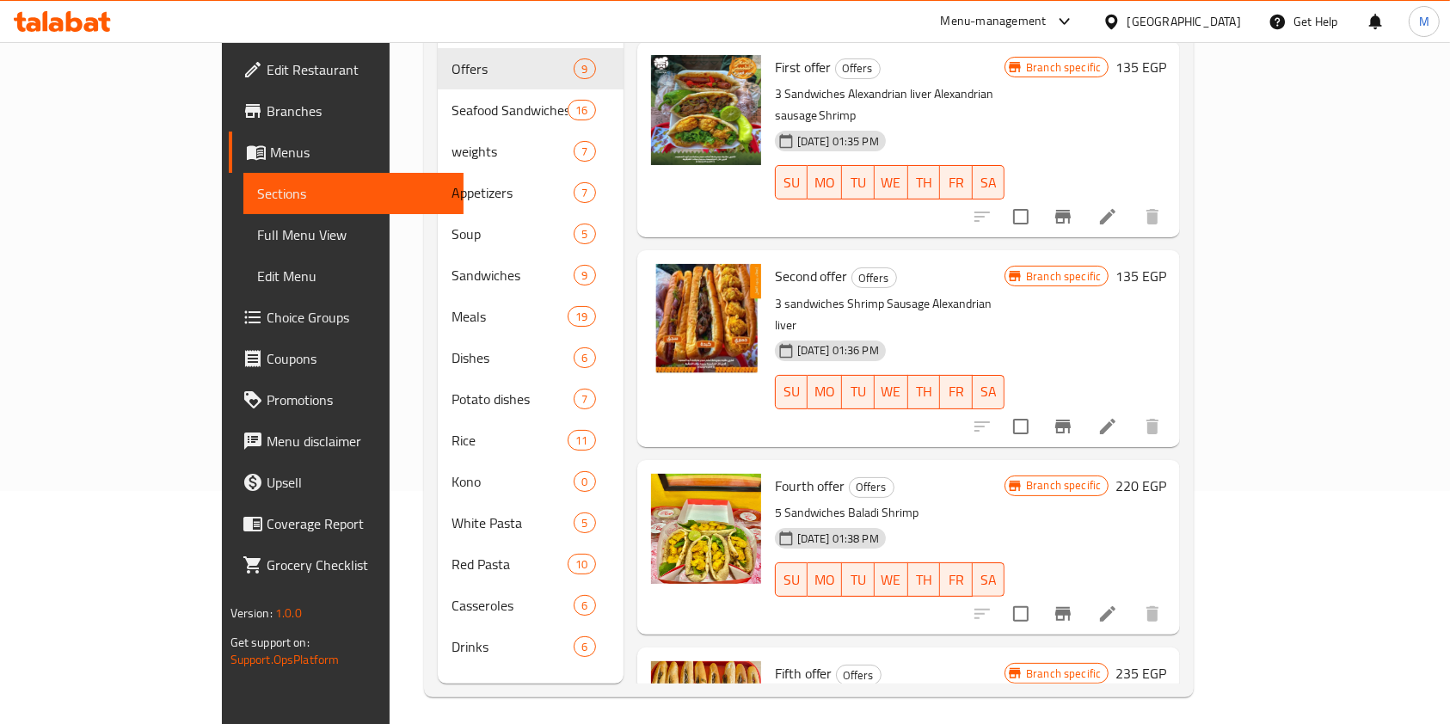
scroll to position [0, 0]
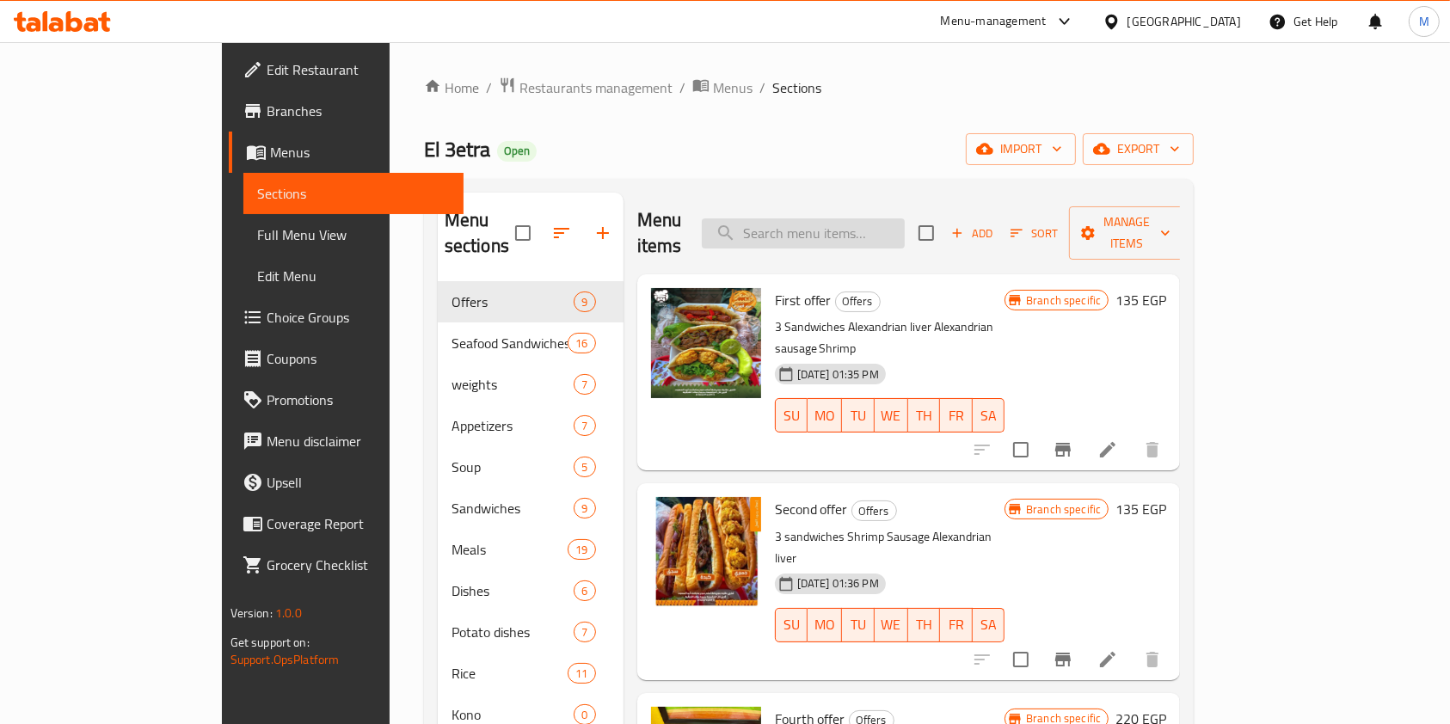
click at [858, 222] on input "search" at bounding box center [803, 233] width 203 height 30
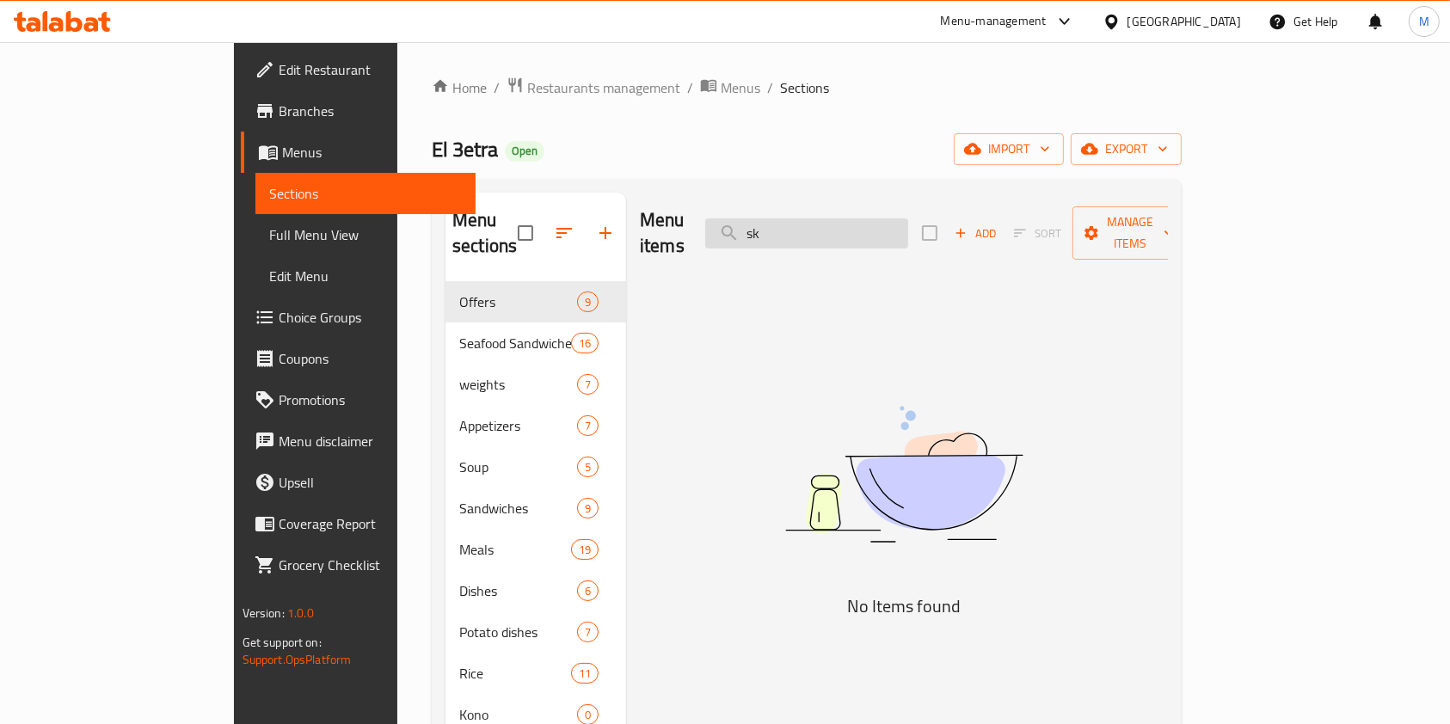
type input "s"
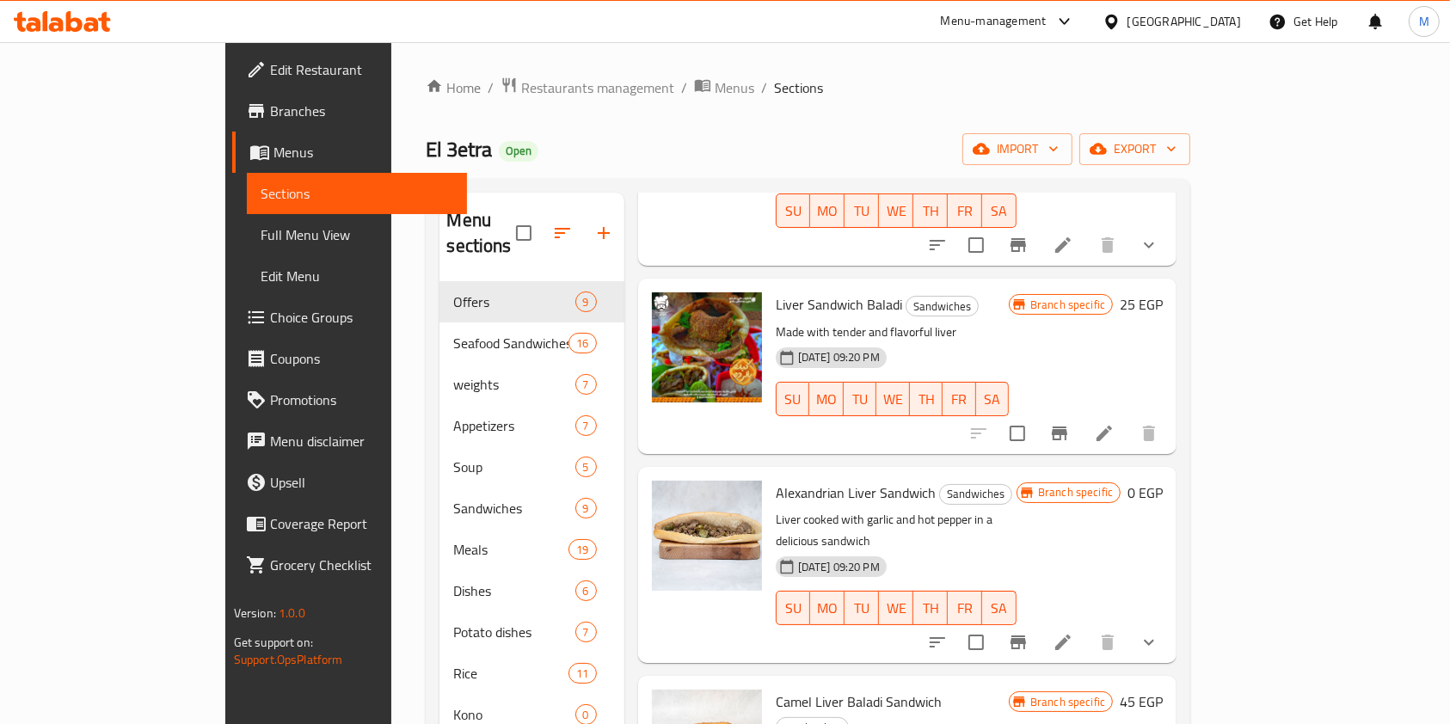
scroll to position [344, 0]
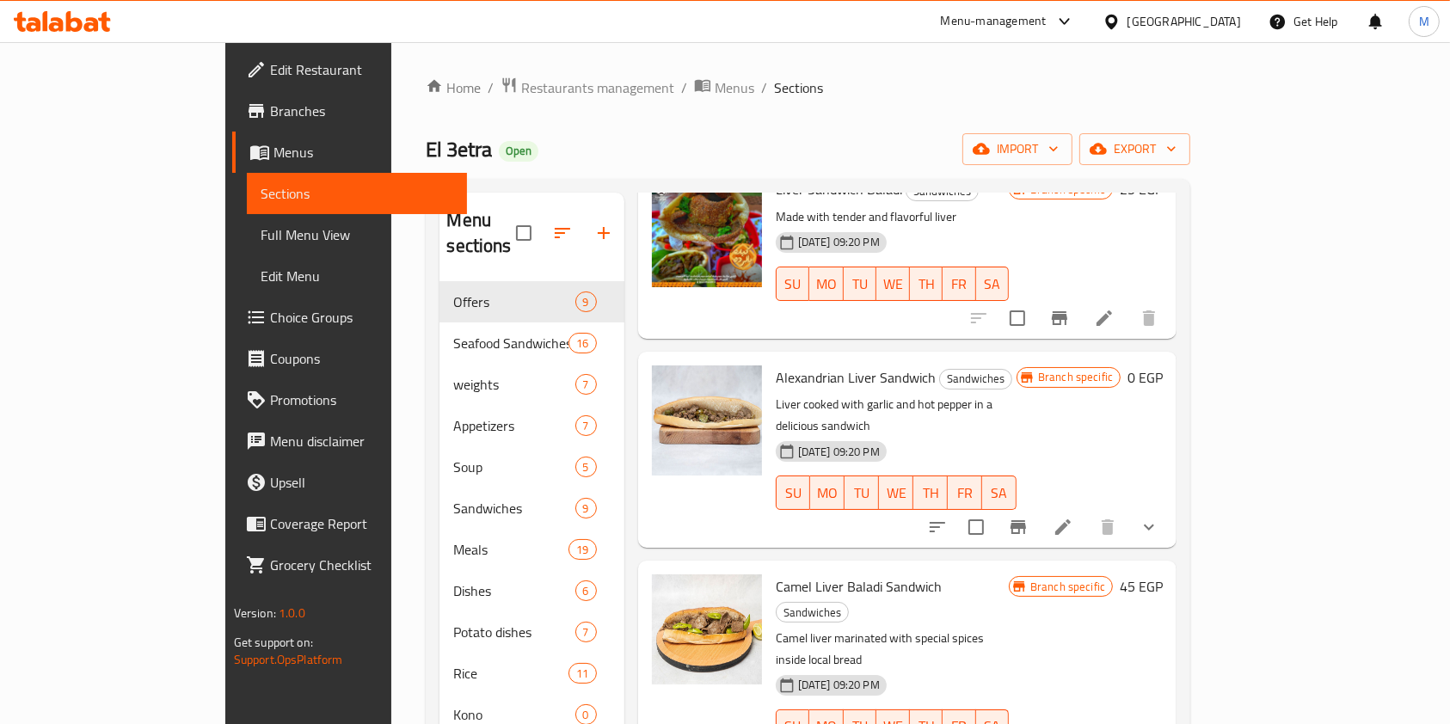
type input "سندوتش"
